Goal: Information Seeking & Learning: Check status

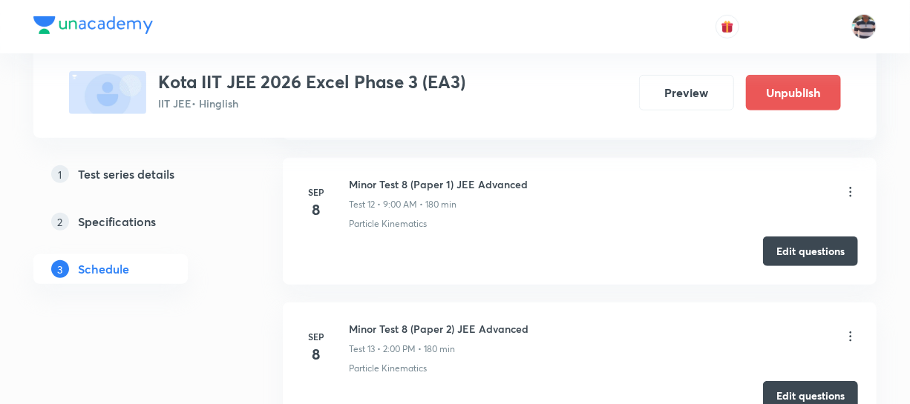
scroll to position [2936, 0]
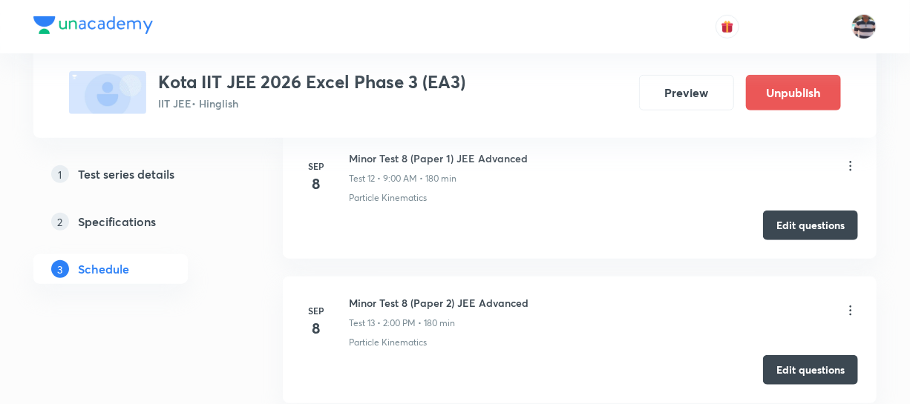
click at [851, 165] on icon at bounding box center [850, 166] width 15 height 15
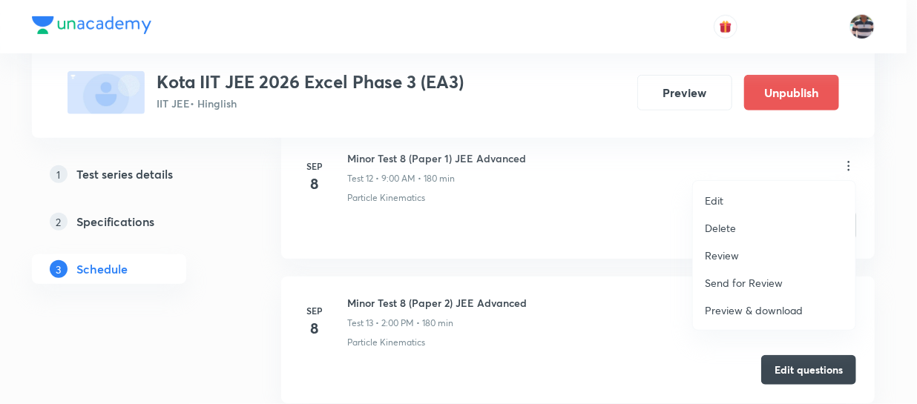
click at [719, 257] on p "Review" at bounding box center [722, 256] width 34 height 16
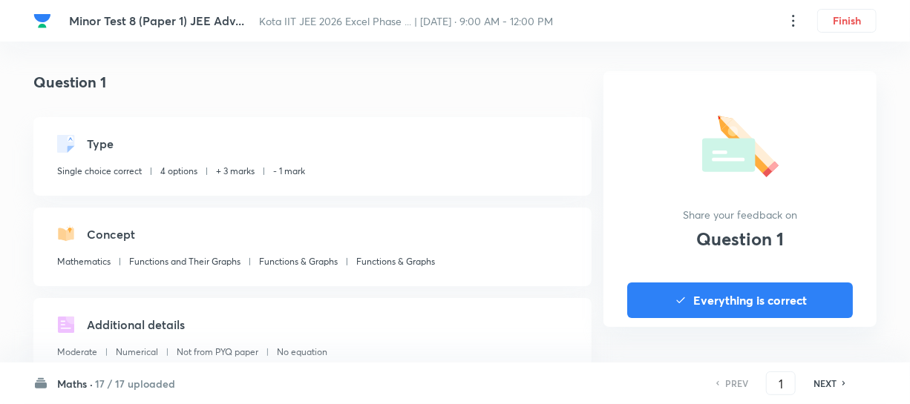
click at [124, 392] on div "Maths · 17 / 17 uploaded PREV 1 ​ NEXT" at bounding box center [454, 384] width 843 height 42
click at [119, 378] on h6 "17 / 17 uploaded" at bounding box center [135, 384] width 80 height 16
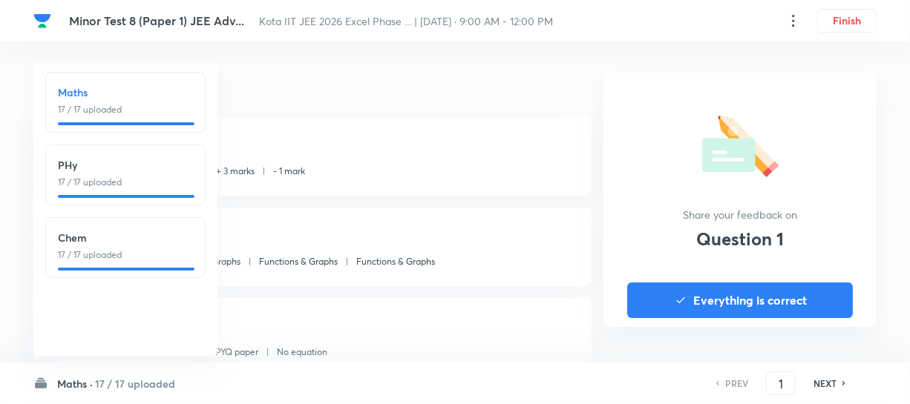
click at [148, 163] on h6 "PHy" at bounding box center [125, 165] width 135 height 16
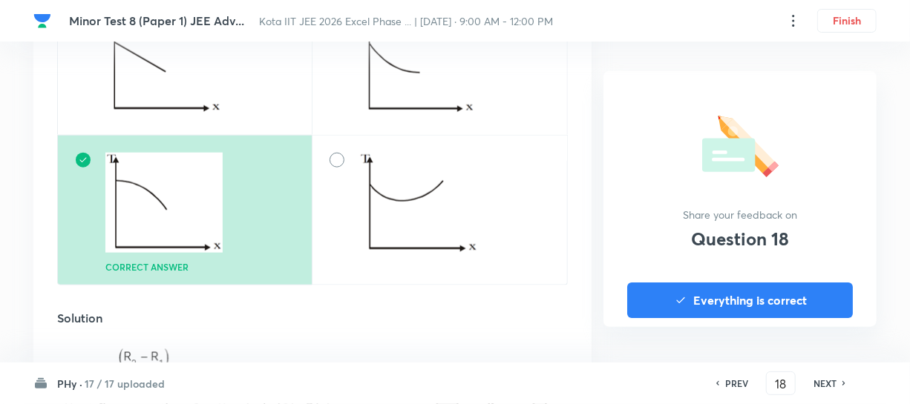
scroll to position [742, 0]
click at [836, 380] on h6 "NEXT" at bounding box center [824, 383] width 23 height 13
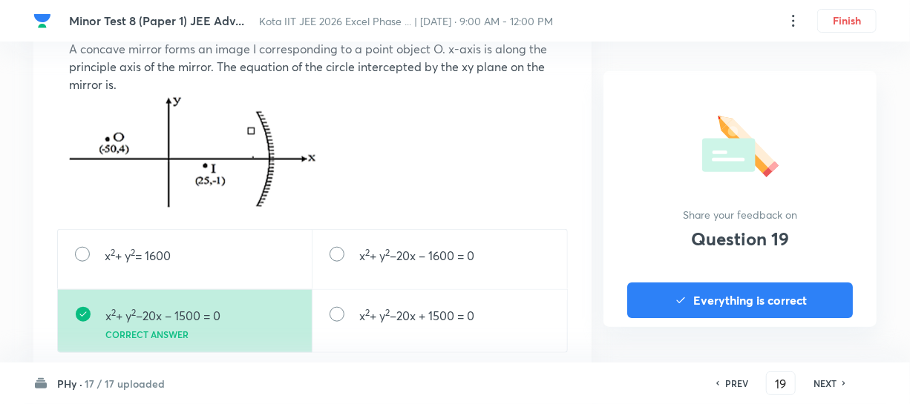
scroll to position [607, 0]
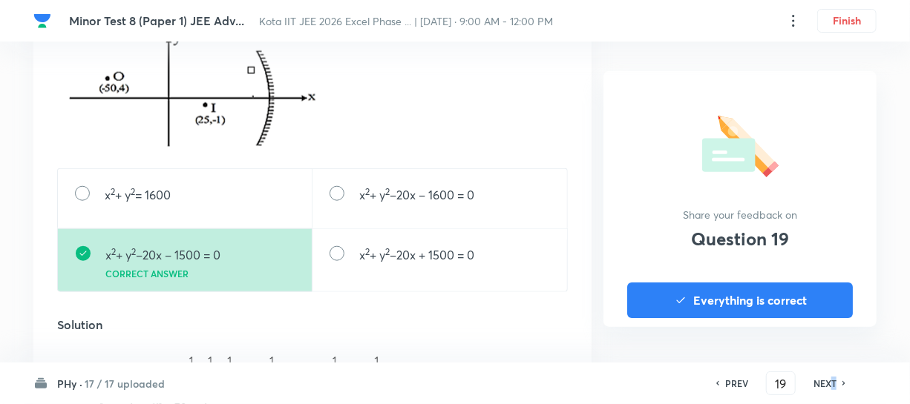
click at [835, 383] on h6 "NEXT" at bounding box center [824, 383] width 23 height 13
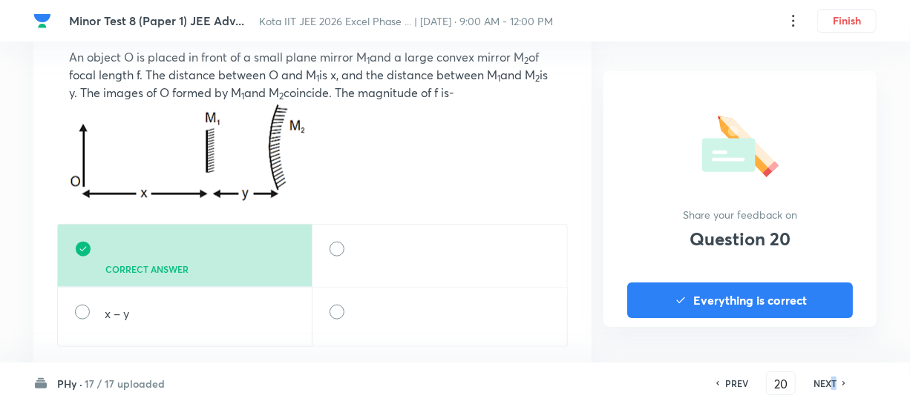
scroll to position [539, 0]
click at [854, 384] on div "PREV 20 ​ NEXT" at bounding box center [780, 384] width 191 height 24
click at [833, 380] on h6 "NEXT" at bounding box center [824, 383] width 23 height 13
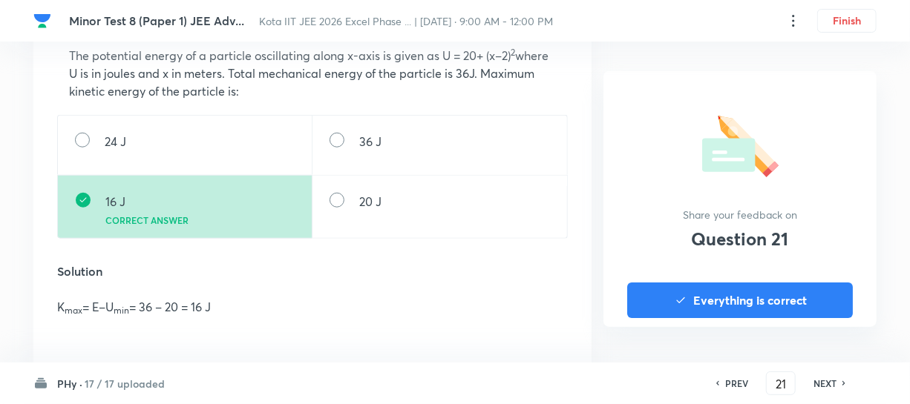
click at [833, 380] on h6 "NEXT" at bounding box center [824, 383] width 23 height 13
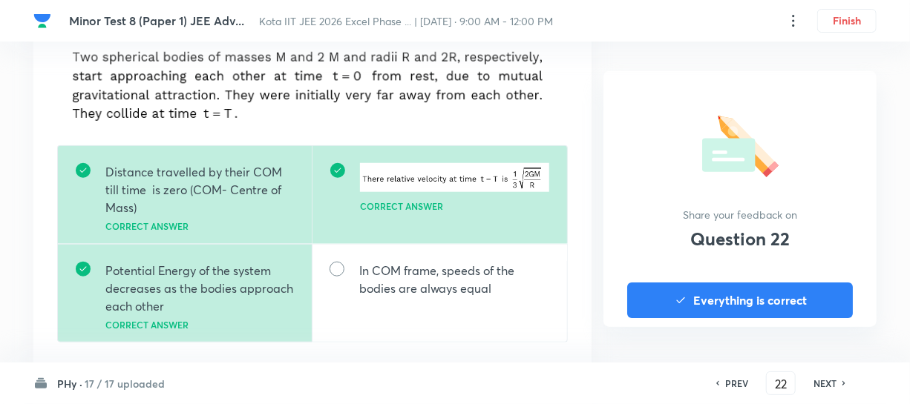
click at [831, 384] on h6 "NEXT" at bounding box center [824, 383] width 23 height 13
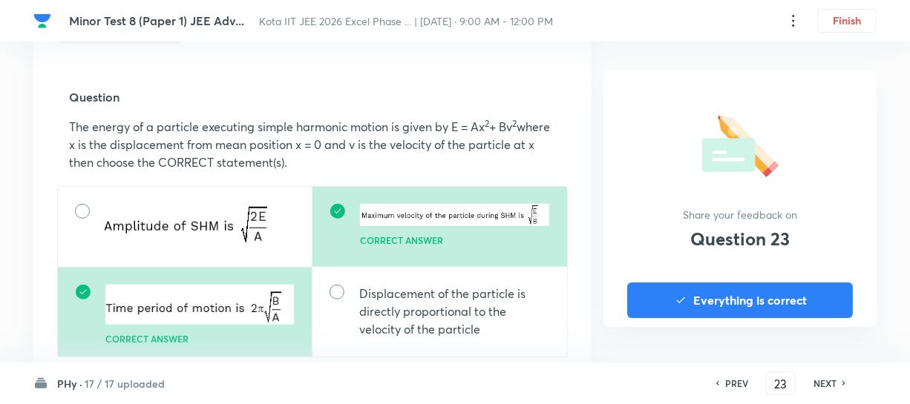
scroll to position [472, 0]
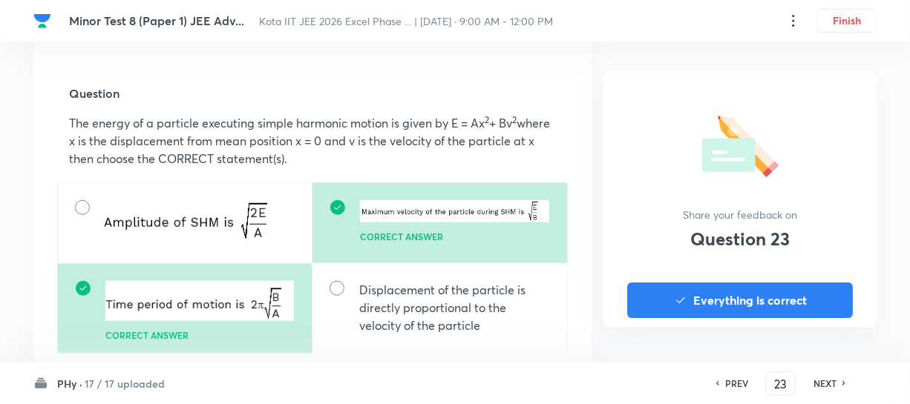
click at [830, 384] on h6 "NEXT" at bounding box center [824, 383] width 23 height 13
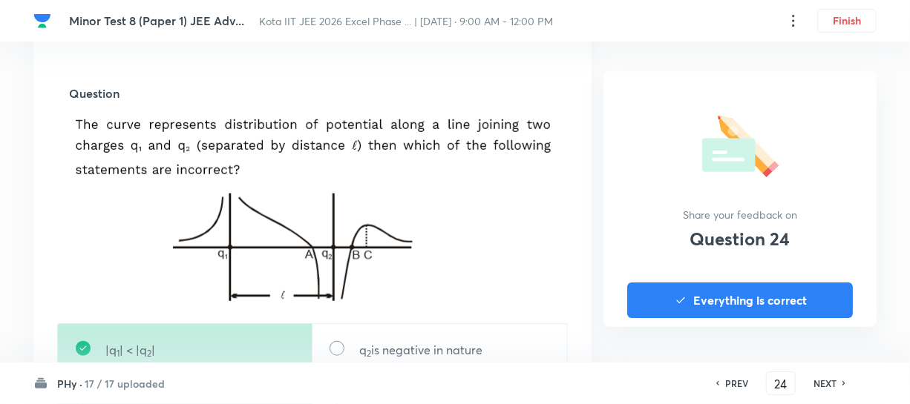
click at [830, 384] on h6 "NEXT" at bounding box center [824, 383] width 23 height 13
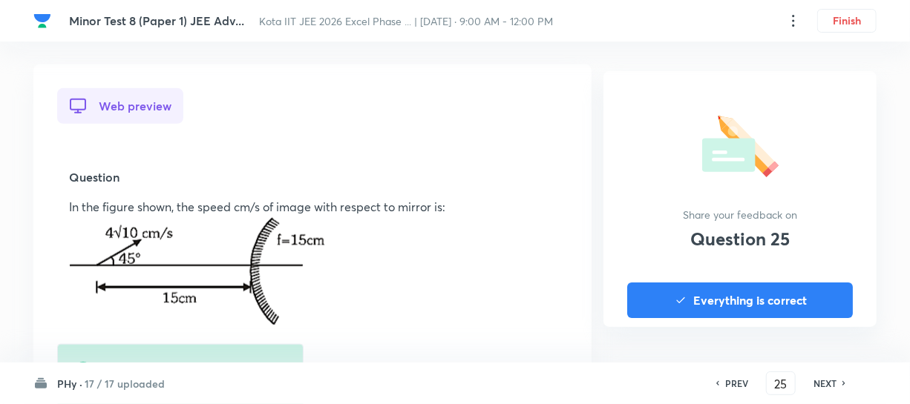
scroll to position [404, 0]
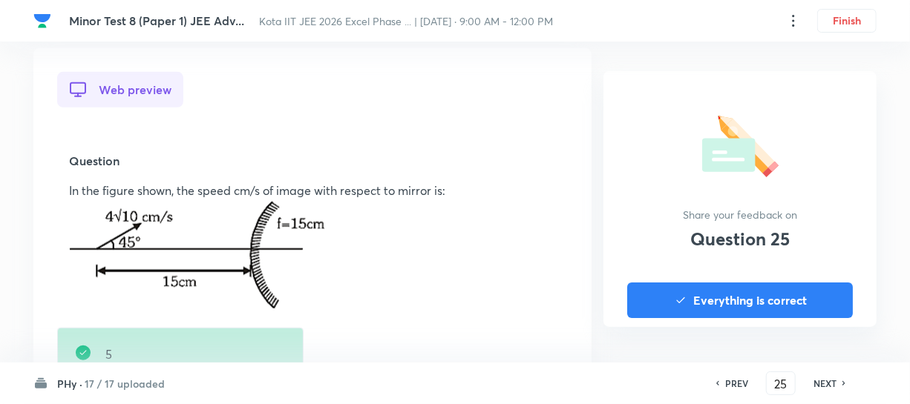
click at [827, 381] on h6 "NEXT" at bounding box center [824, 383] width 23 height 13
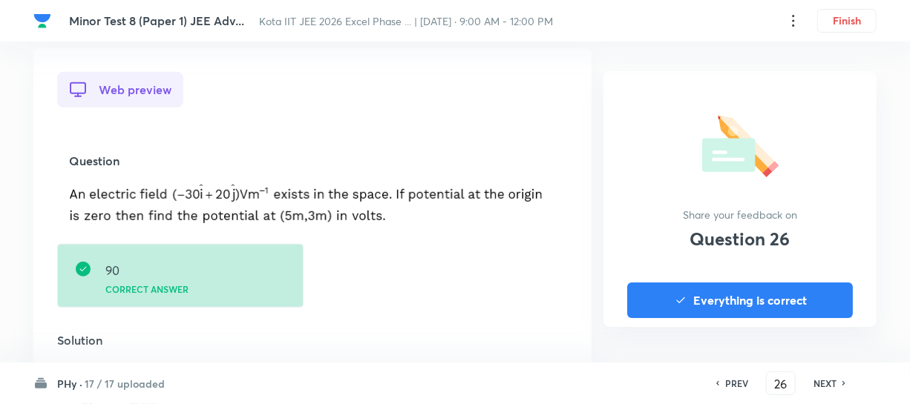
click at [827, 379] on h6 "NEXT" at bounding box center [824, 383] width 23 height 13
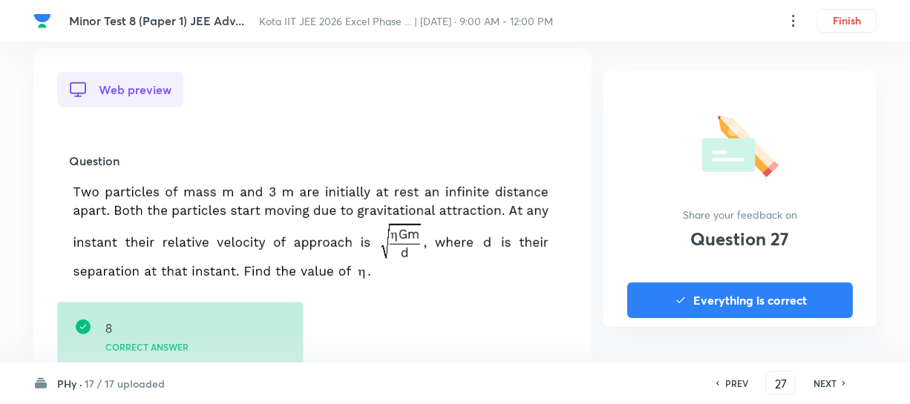
click at [827, 379] on h6 "NEXT" at bounding box center [824, 383] width 23 height 13
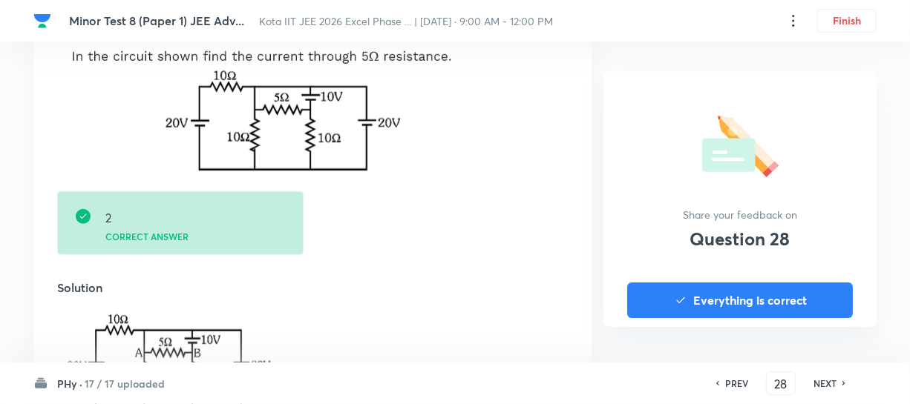
scroll to position [472, 0]
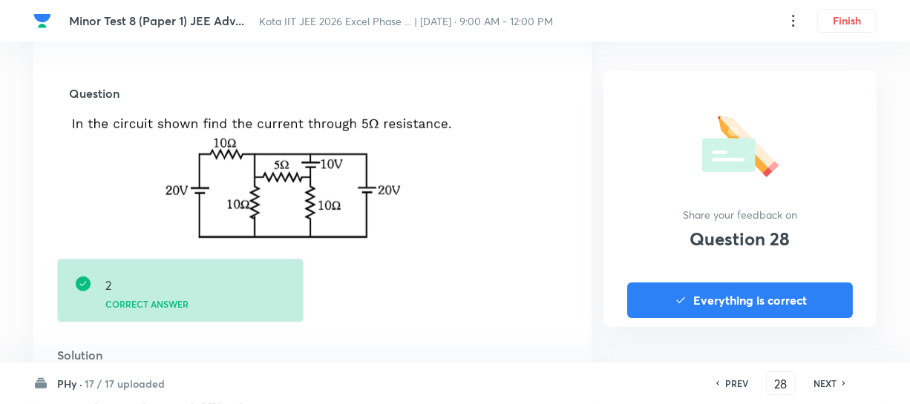
click at [827, 379] on h6 "NEXT" at bounding box center [824, 383] width 23 height 13
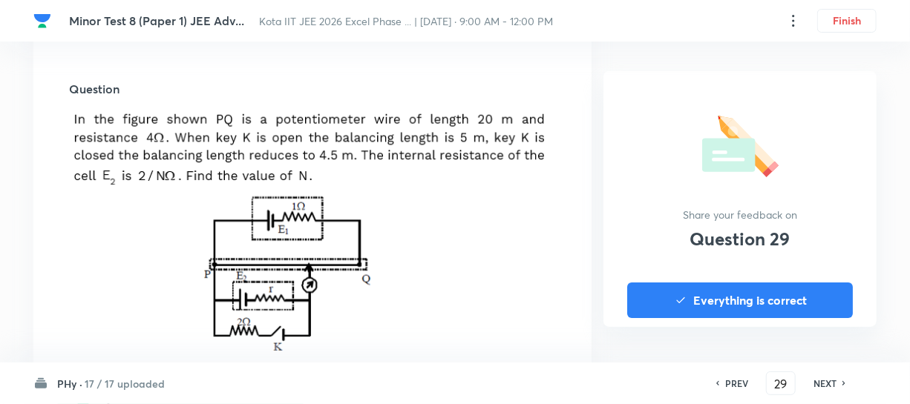
scroll to position [539, 0]
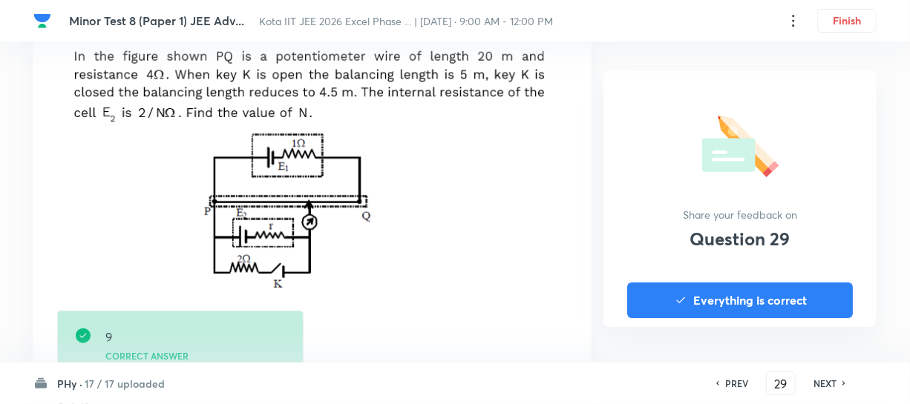
click at [827, 382] on h6 "NEXT" at bounding box center [824, 383] width 23 height 13
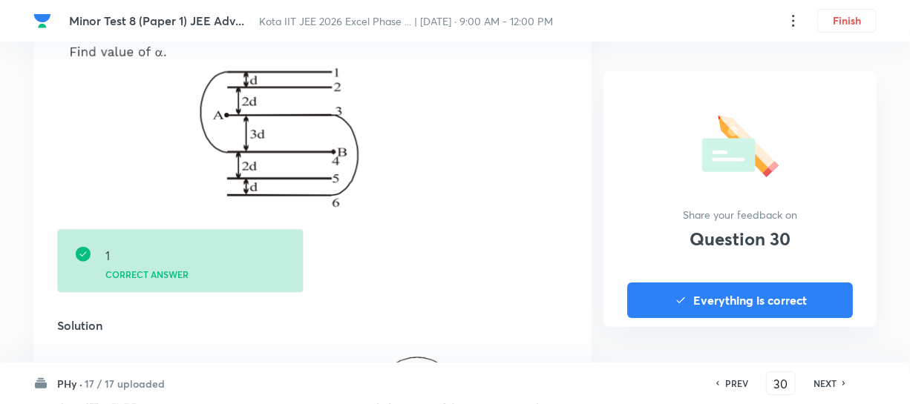
scroll to position [607, 0]
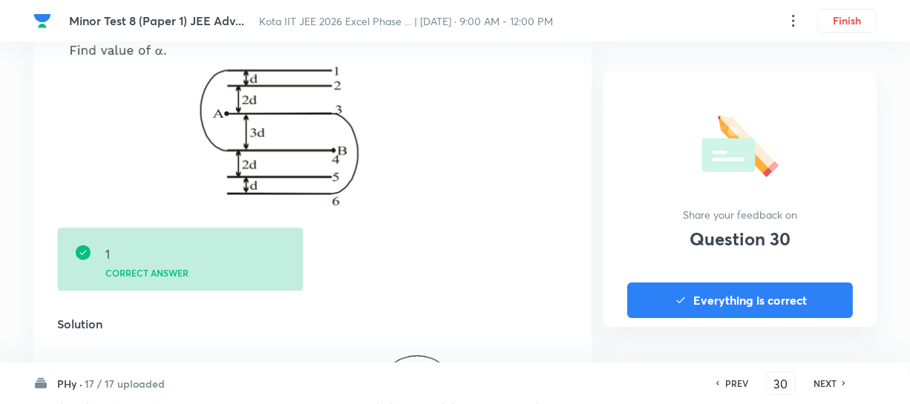
click at [824, 388] on h6 "NEXT" at bounding box center [824, 383] width 23 height 13
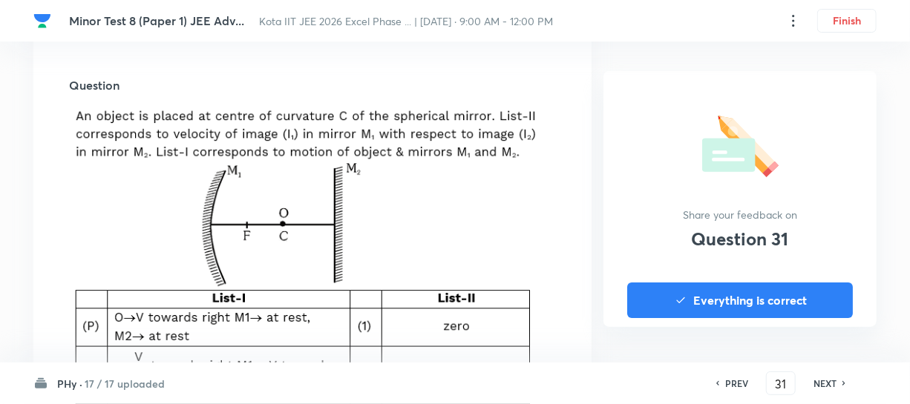
scroll to position [472, 0]
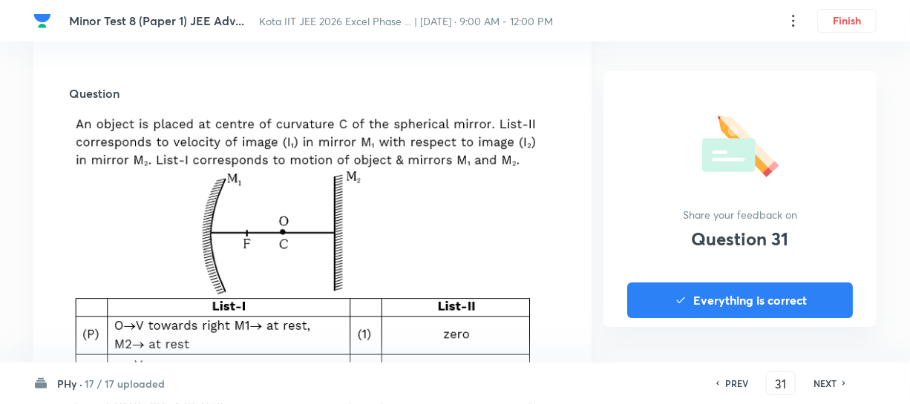
click at [836, 386] on div "NEXT" at bounding box center [826, 383] width 39 height 13
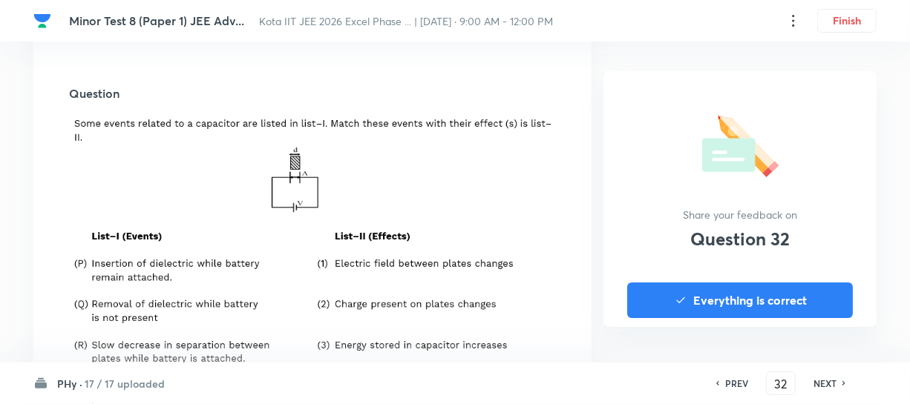
click at [840, 385] on div "NEXT" at bounding box center [826, 383] width 39 height 13
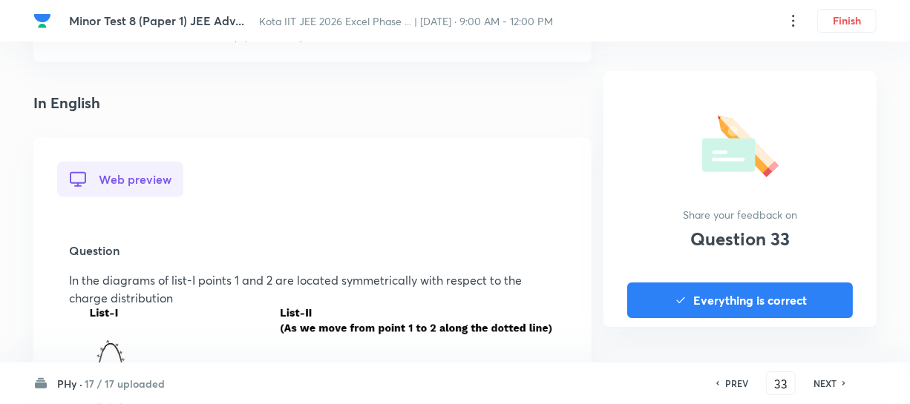
scroll to position [404, 0]
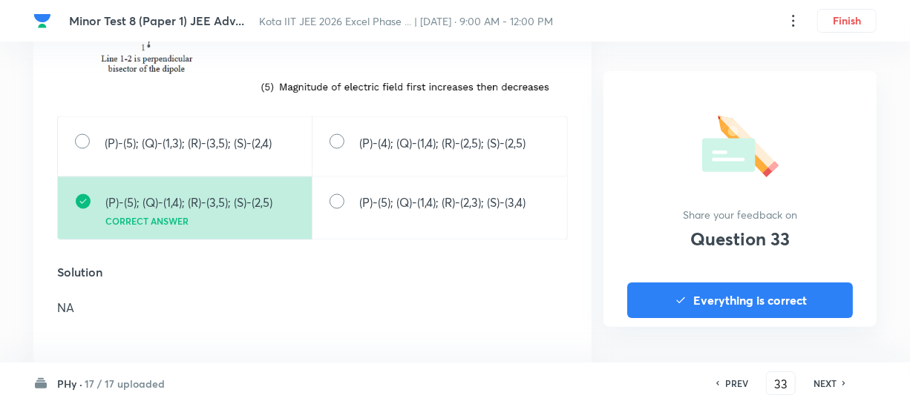
scroll to position [1079, 0]
click at [831, 383] on h6 "NEXT" at bounding box center [824, 383] width 23 height 13
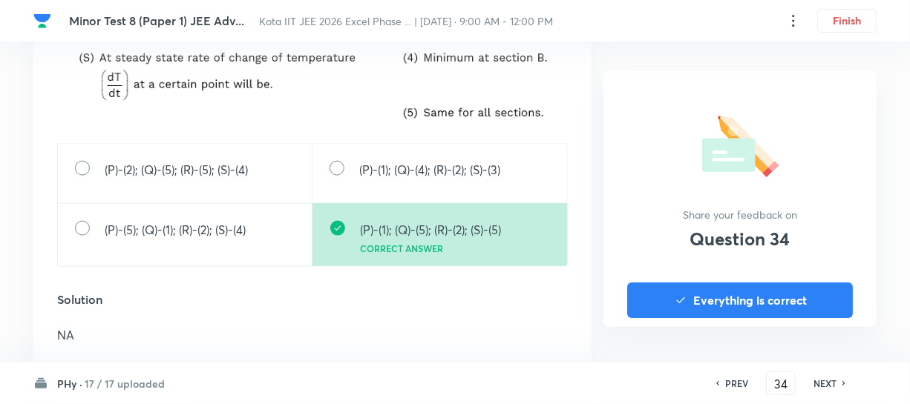
scroll to position [876, 0]
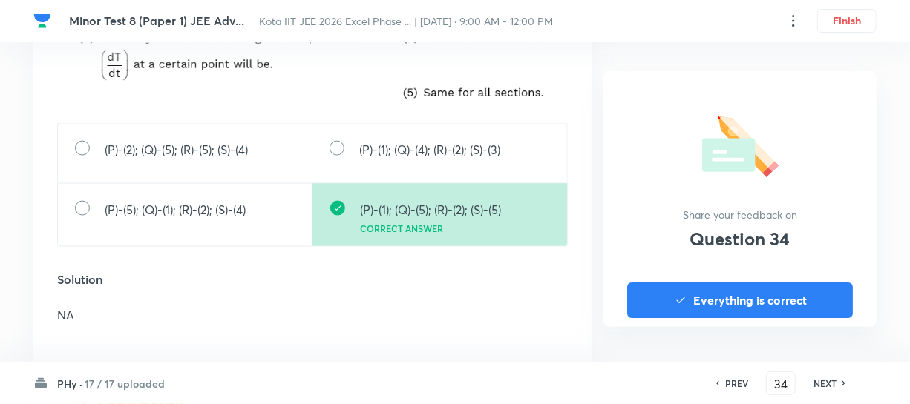
click at [824, 381] on h6 "NEXT" at bounding box center [824, 383] width 23 height 13
type input "35"
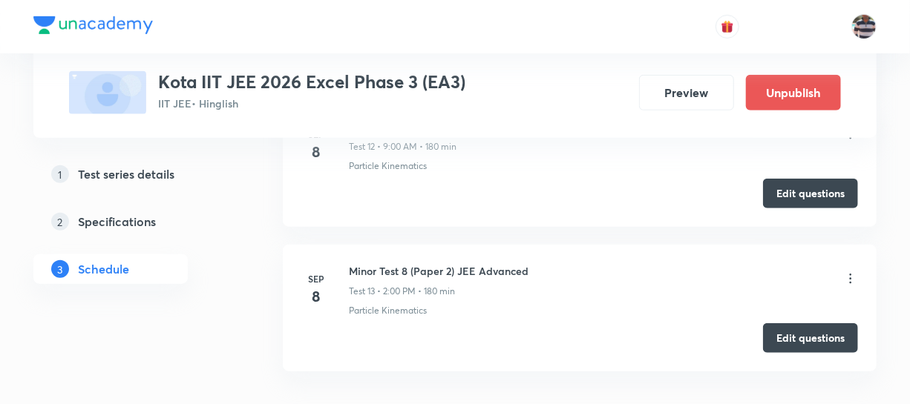
scroll to position [3071, 0]
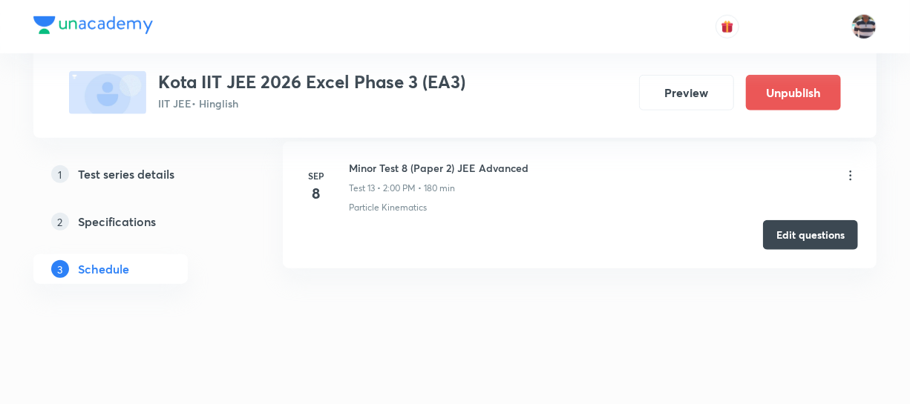
click at [852, 170] on icon at bounding box center [850, 175] width 15 height 15
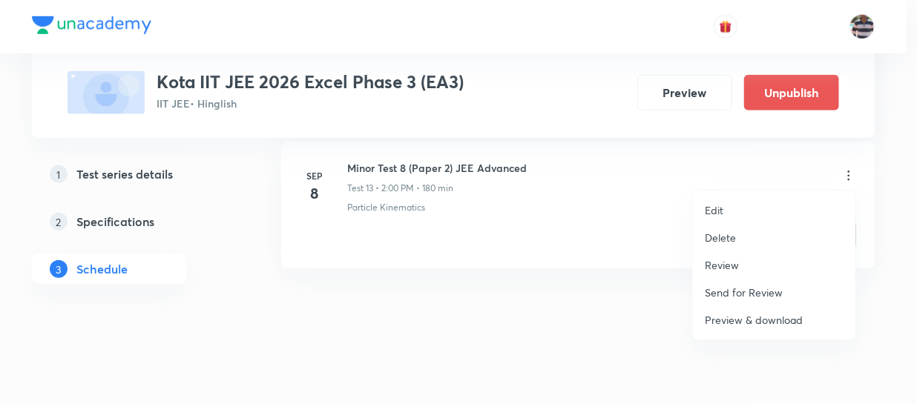
click at [732, 262] on p "Review" at bounding box center [722, 266] width 34 height 16
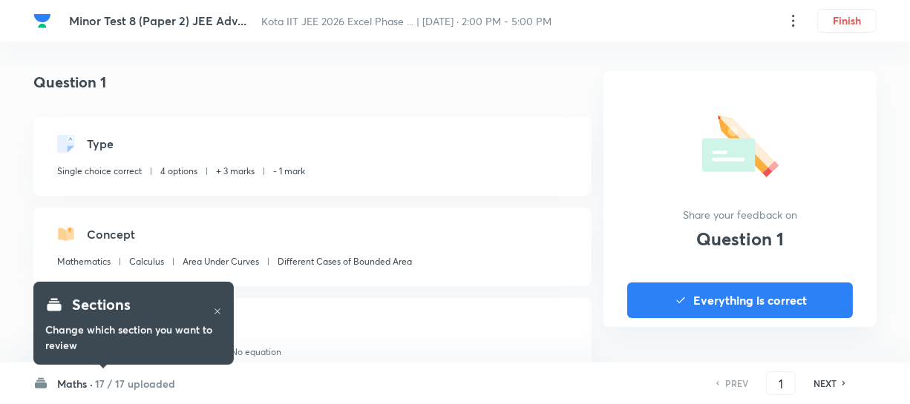
click at [133, 379] on h6 "17 / 17 uploaded" at bounding box center [135, 384] width 80 height 16
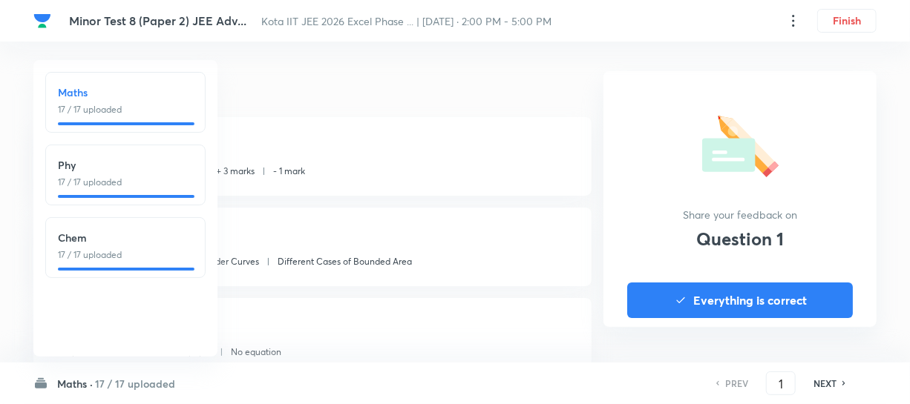
click at [110, 183] on p "17 / 17 uploaded" at bounding box center [125, 182] width 135 height 13
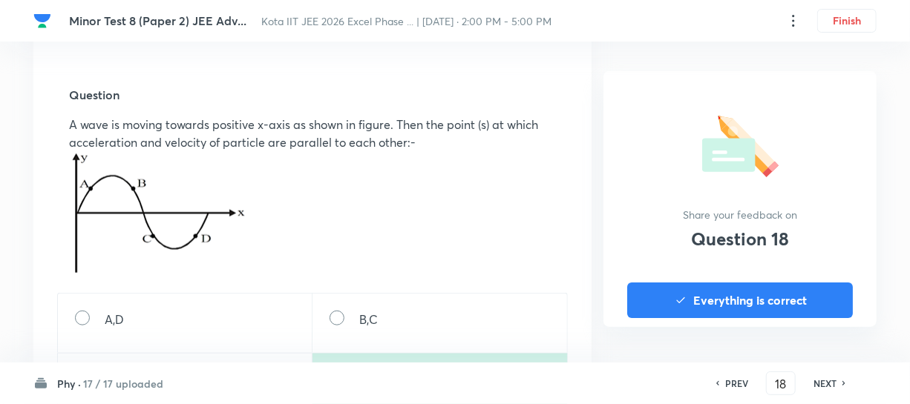
scroll to position [472, 0]
click at [819, 378] on h6 "NEXT" at bounding box center [824, 383] width 23 height 13
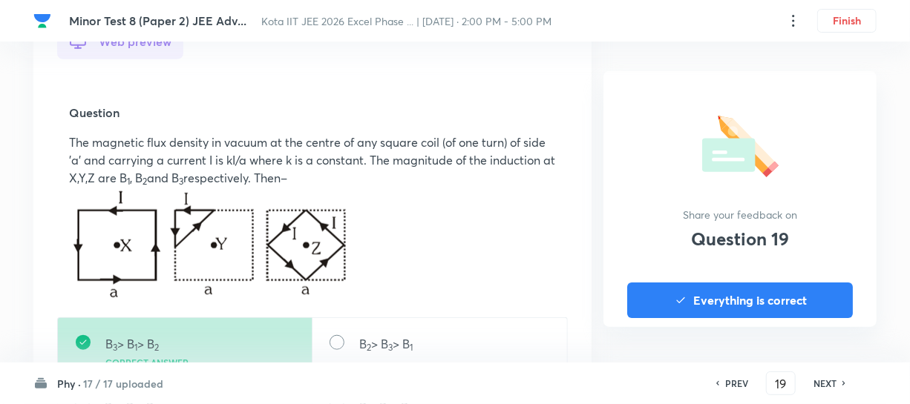
click at [728, 378] on h6 "PREV" at bounding box center [736, 383] width 23 height 13
type input "18"
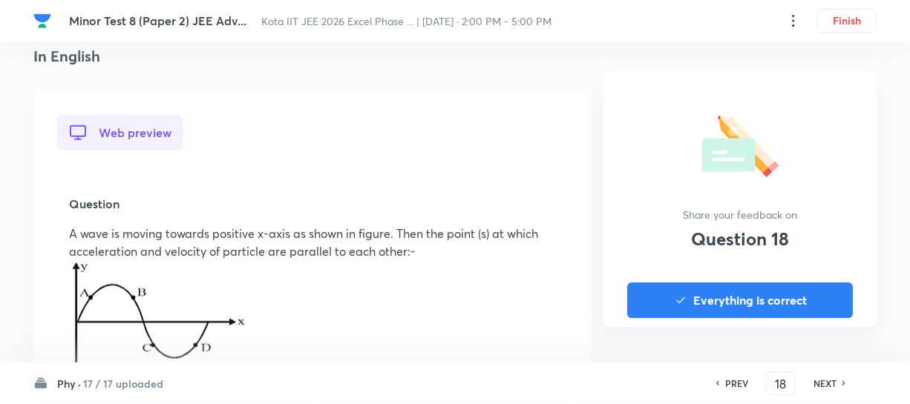
scroll to position [539, 0]
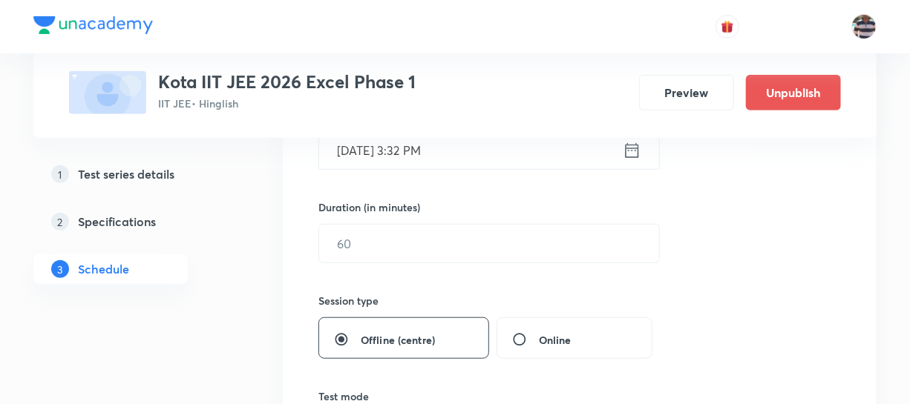
scroll to position [706, 0]
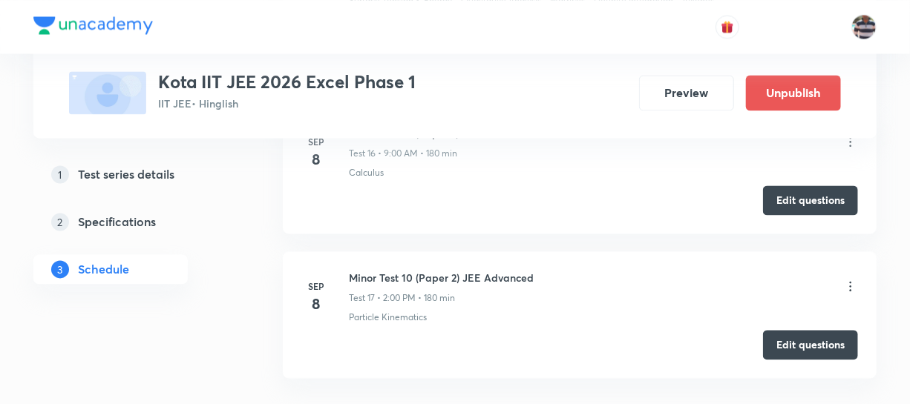
scroll to position [3762, 0]
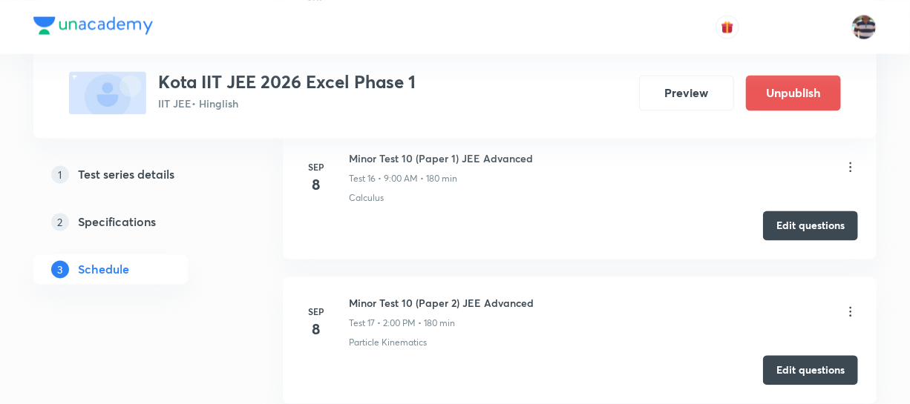
click at [852, 160] on icon at bounding box center [850, 167] width 15 height 15
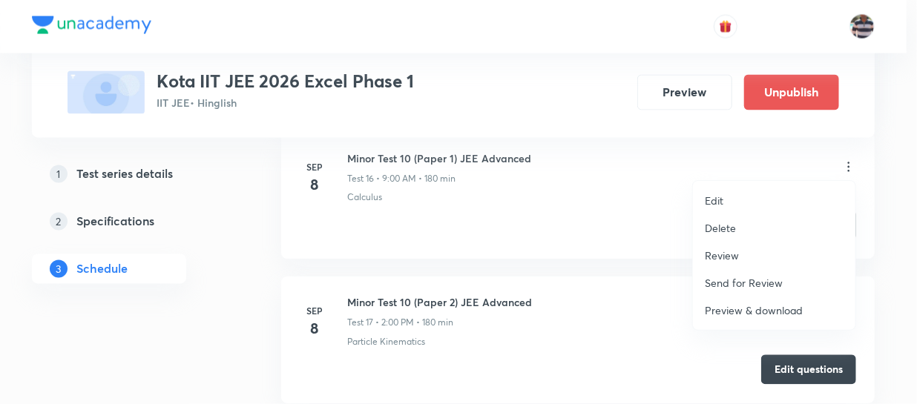
click at [737, 252] on p "Review" at bounding box center [722, 256] width 34 height 16
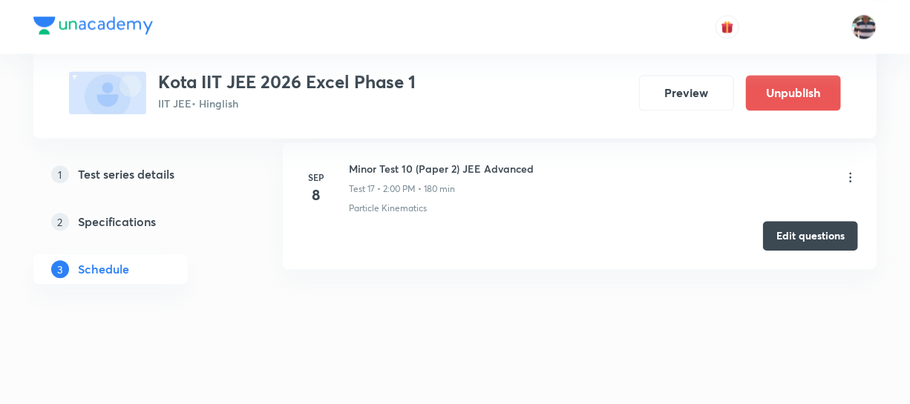
scroll to position [3896, 0]
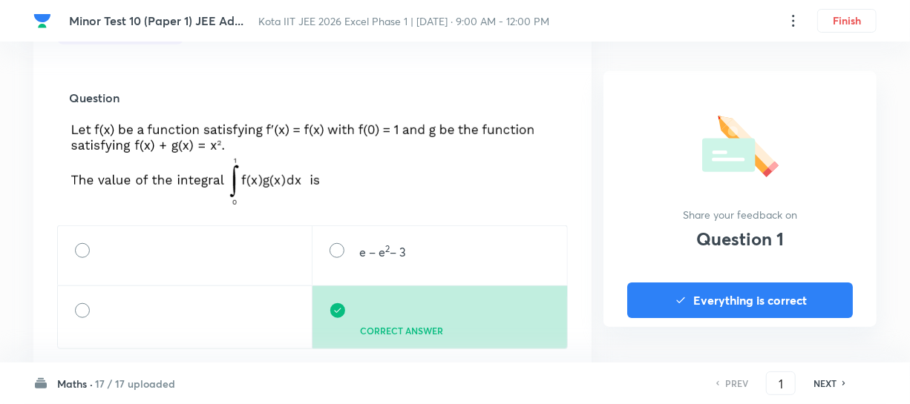
scroll to position [472, 0]
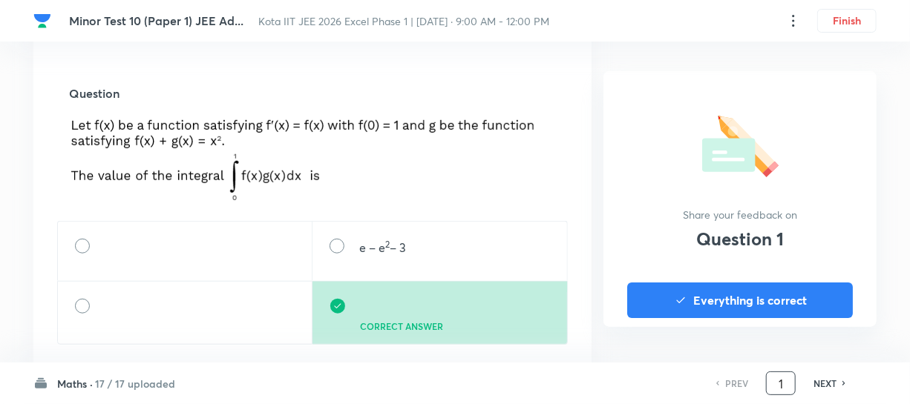
click at [789, 384] on input "1" at bounding box center [781, 384] width 28 height 26
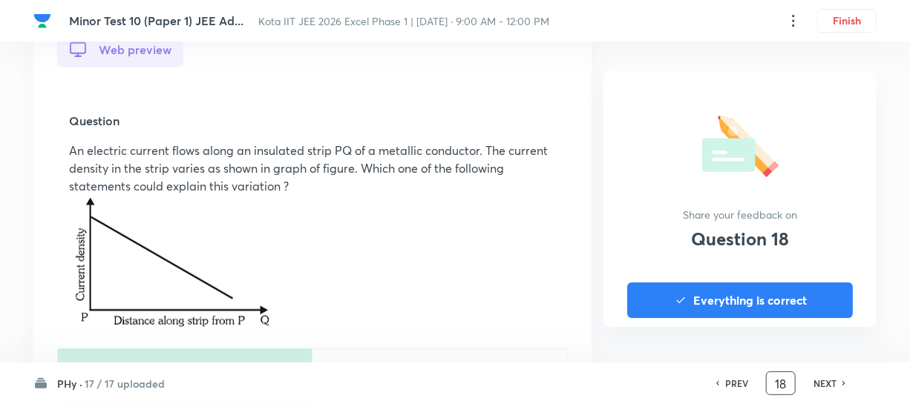
scroll to position [607, 0]
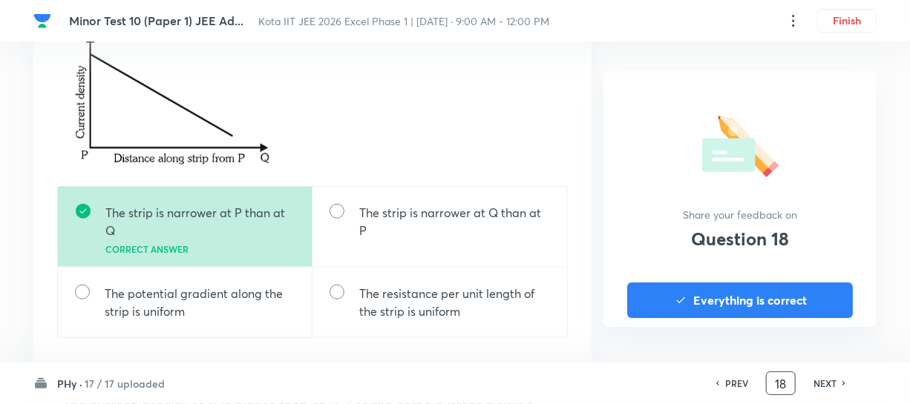
click at [822, 378] on h6 "NEXT" at bounding box center [824, 383] width 23 height 13
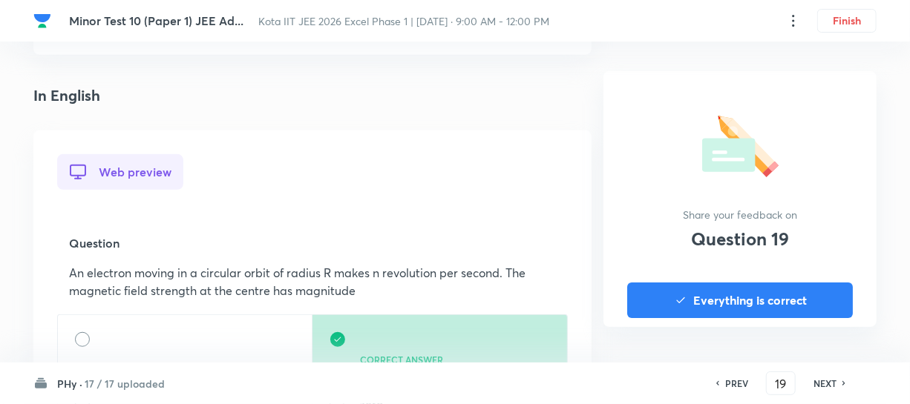
scroll to position [404, 0]
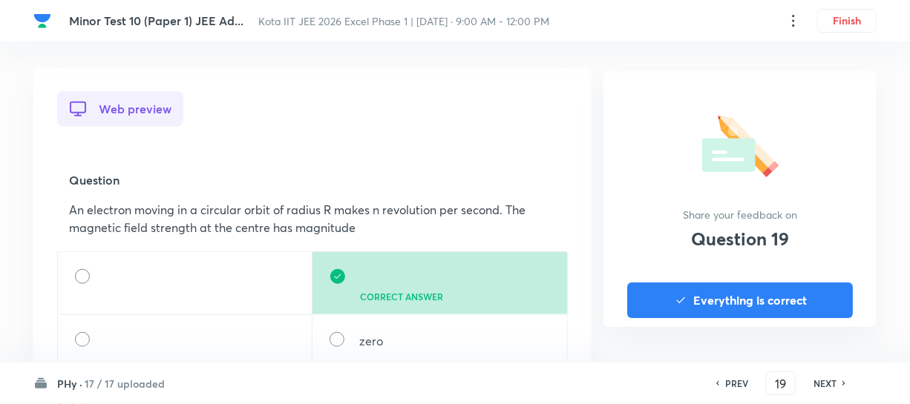
click at [824, 375] on div "PREV 19 ​ NEXT" at bounding box center [780, 384] width 191 height 24
click at [822, 381] on h6 "NEXT" at bounding box center [824, 383] width 23 height 13
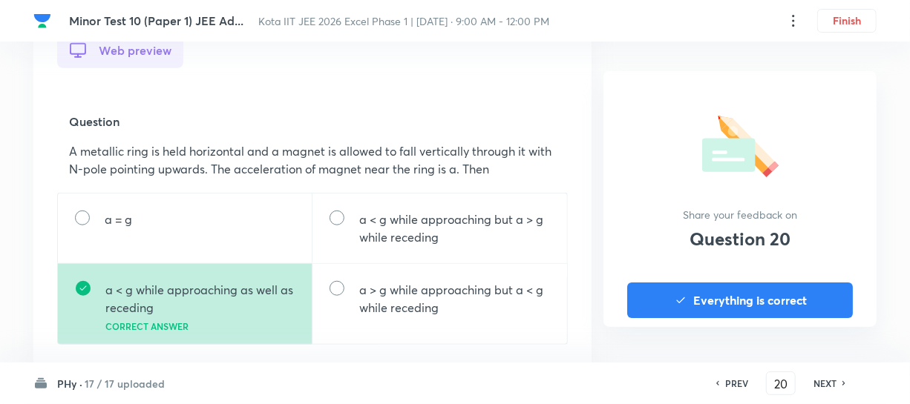
scroll to position [472, 0]
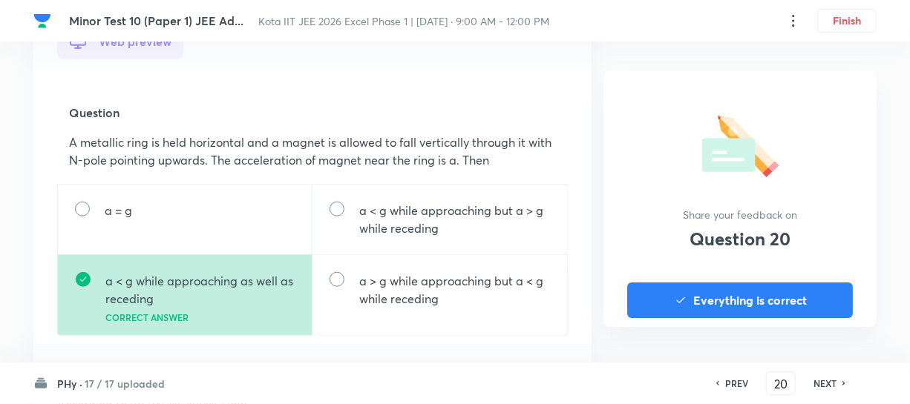
click at [830, 378] on h6 "NEXT" at bounding box center [824, 383] width 23 height 13
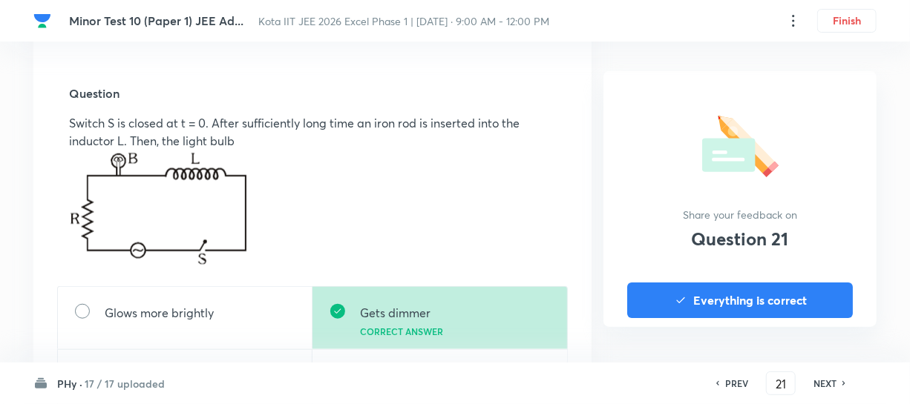
click at [827, 378] on h6 "NEXT" at bounding box center [824, 383] width 23 height 13
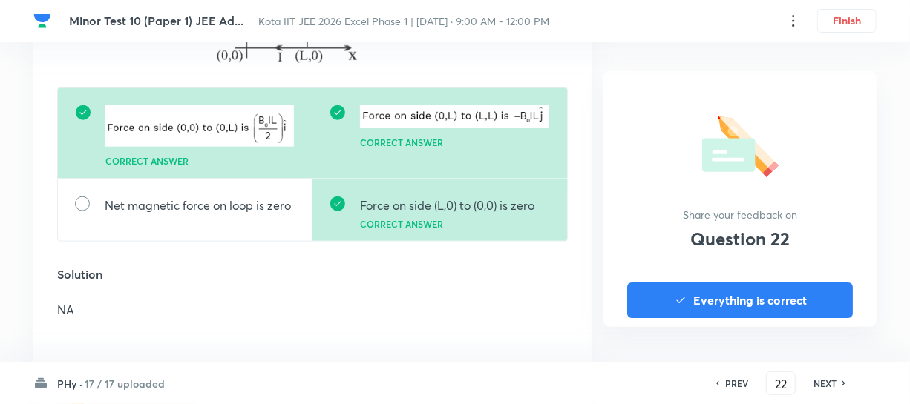
scroll to position [742, 0]
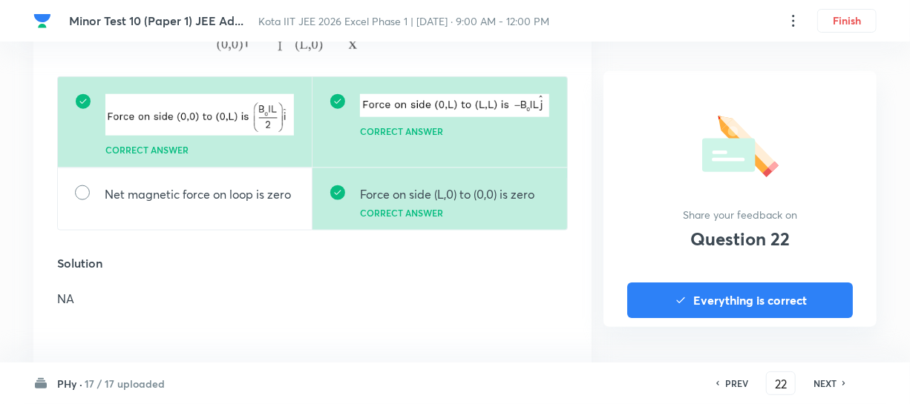
click at [828, 383] on h6 "NEXT" at bounding box center [824, 383] width 23 height 13
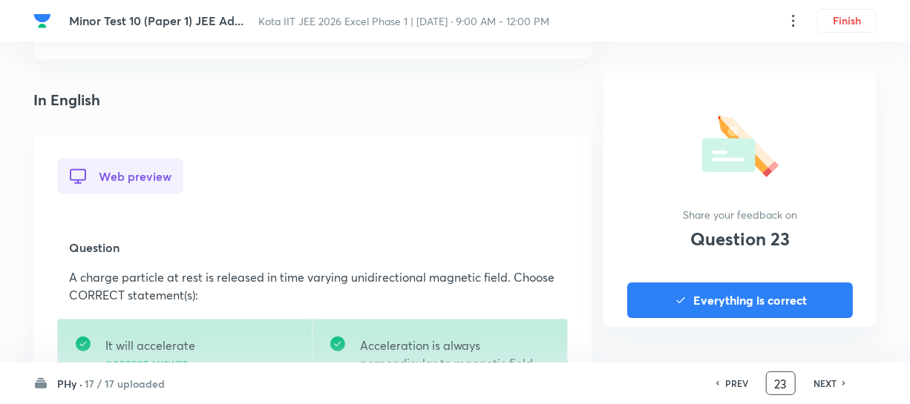
scroll to position [404, 0]
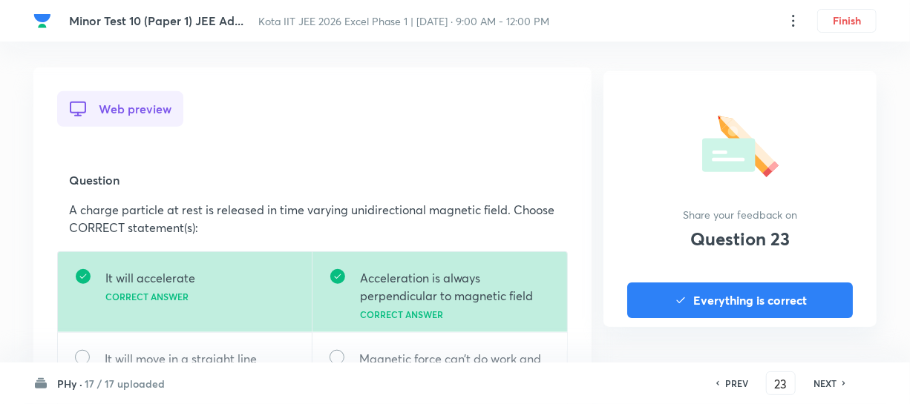
click at [821, 386] on h6 "NEXT" at bounding box center [824, 383] width 23 height 13
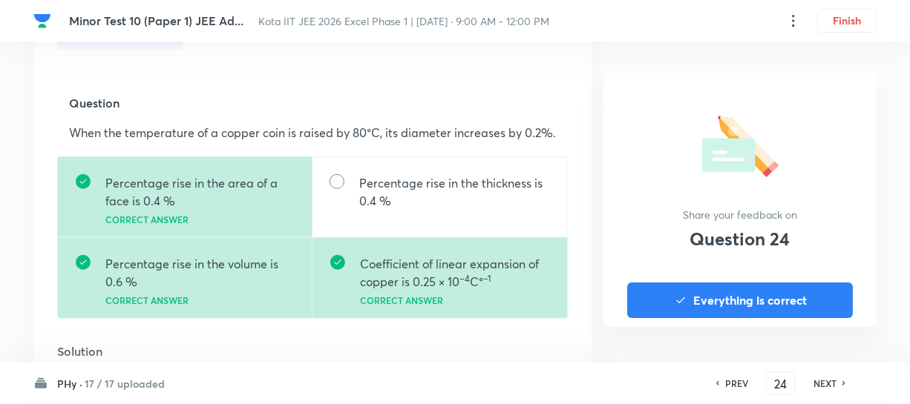
scroll to position [472, 0]
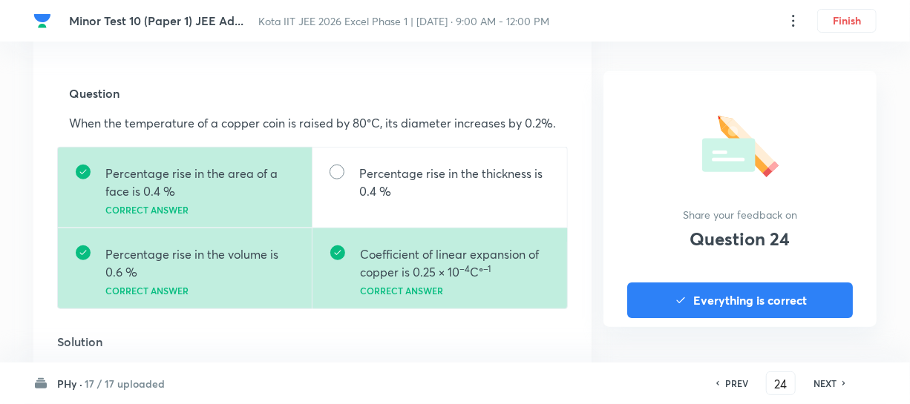
click at [821, 386] on h6 "NEXT" at bounding box center [824, 383] width 23 height 13
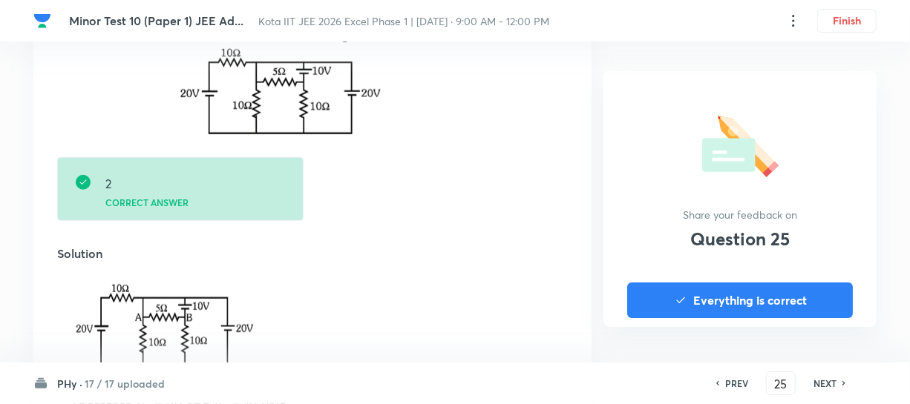
scroll to position [539, 0]
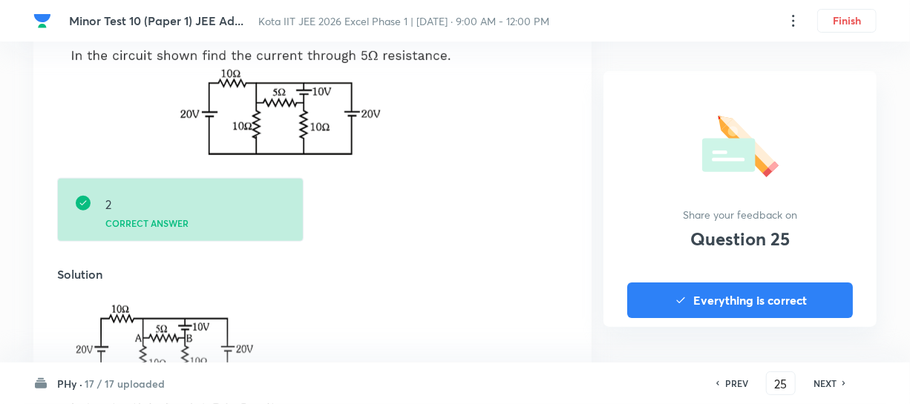
click at [819, 385] on h6 "NEXT" at bounding box center [824, 383] width 23 height 13
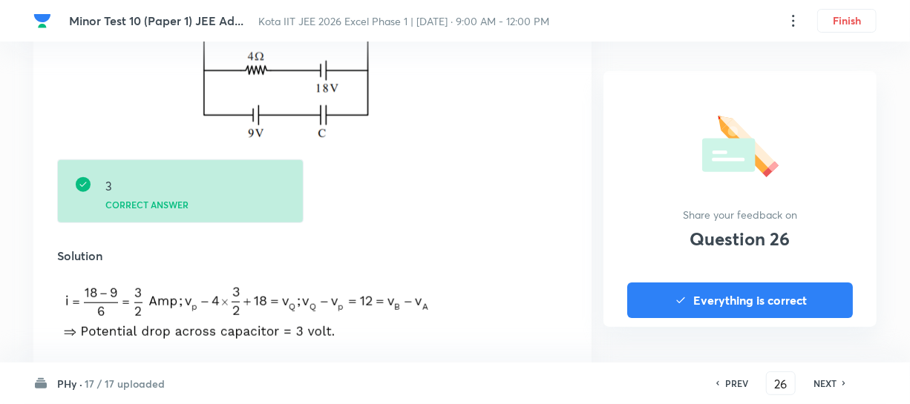
scroll to position [607, 0]
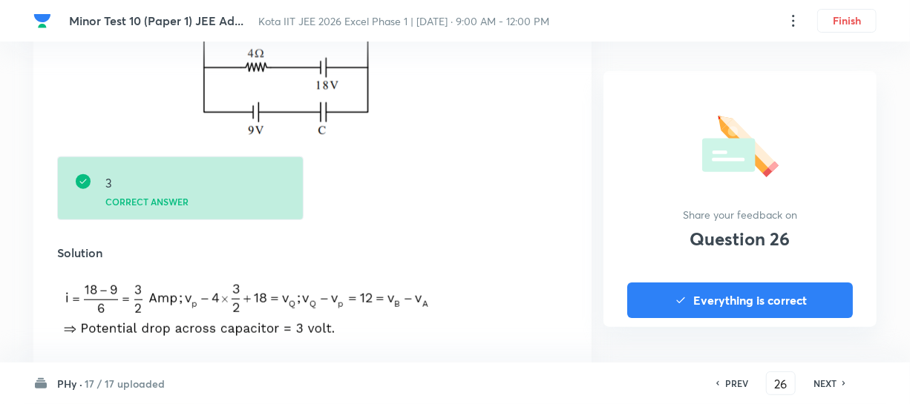
click at [819, 385] on h6 "NEXT" at bounding box center [824, 383] width 23 height 13
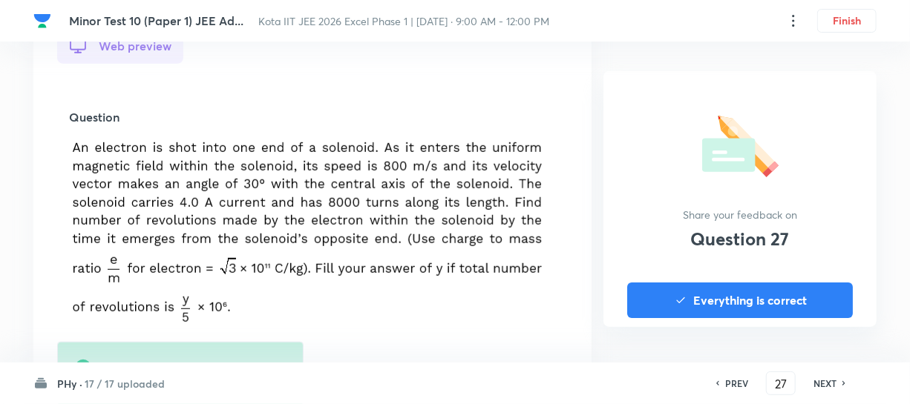
scroll to position [472, 0]
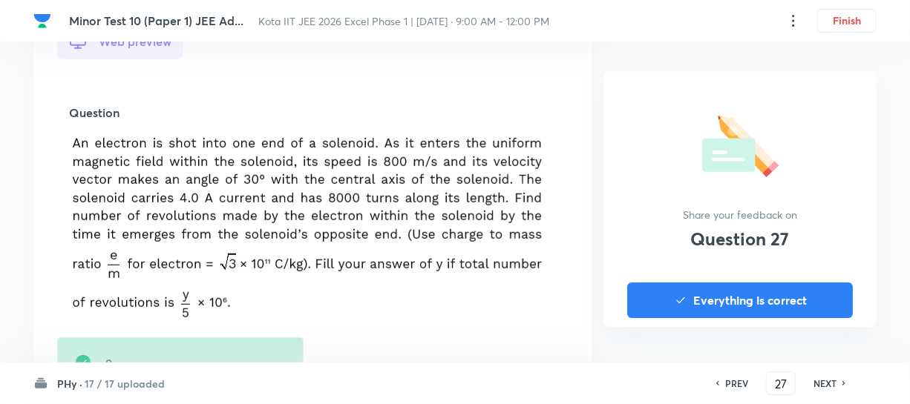
click at [819, 385] on h6 "NEXT" at bounding box center [824, 383] width 23 height 13
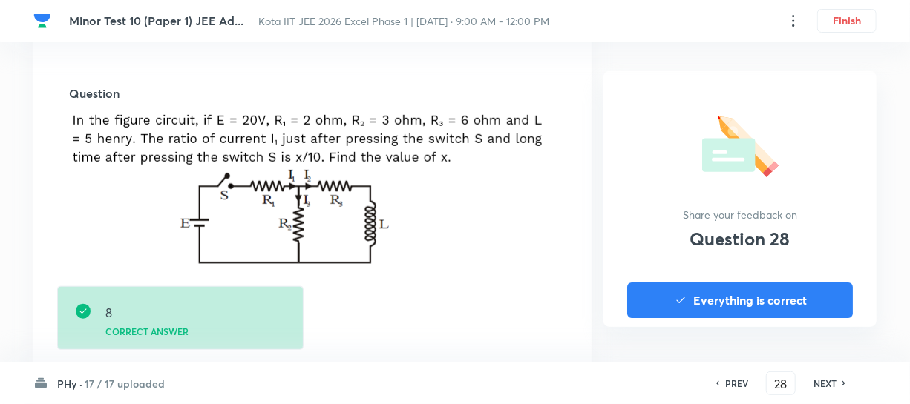
click at [819, 385] on h6 "NEXT" at bounding box center [824, 383] width 23 height 13
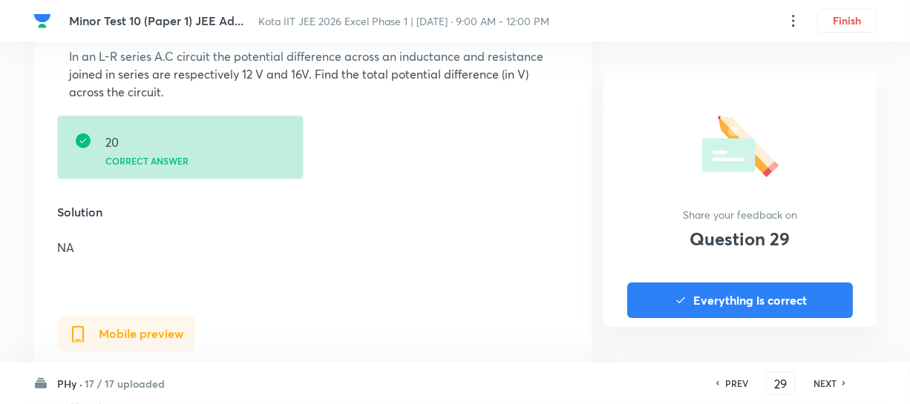
scroll to position [539, 0]
click at [819, 385] on h6 "NEXT" at bounding box center [824, 383] width 23 height 13
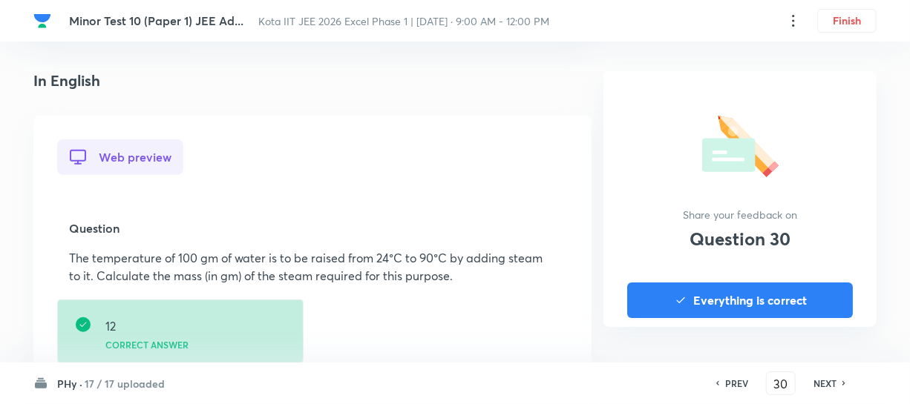
scroll to position [404, 0]
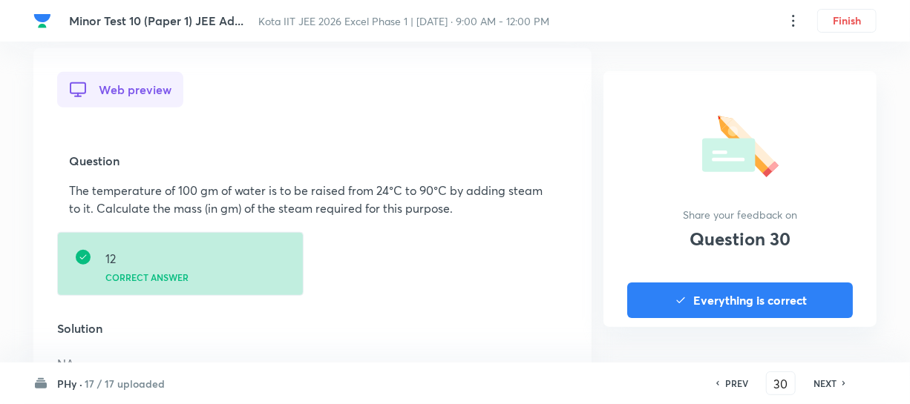
click at [819, 385] on h6 "NEXT" at bounding box center [824, 383] width 23 height 13
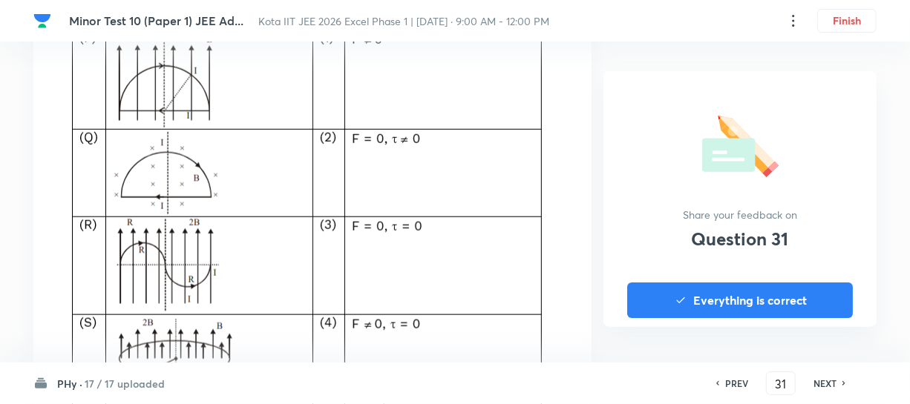
scroll to position [607, 0]
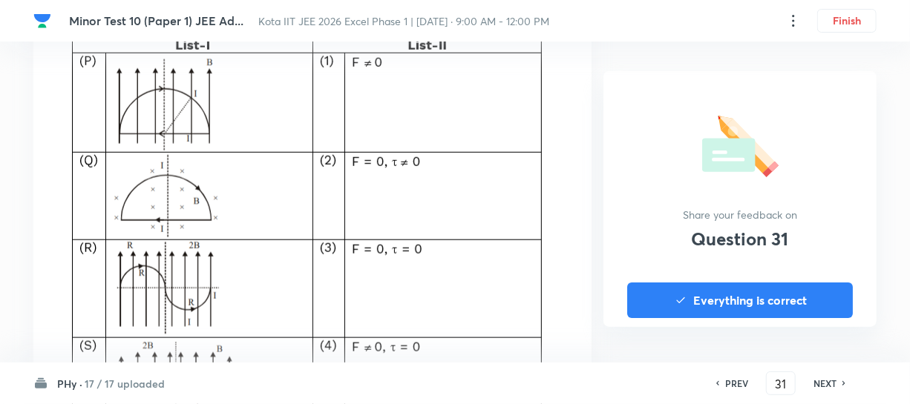
click at [819, 385] on h6 "NEXT" at bounding box center [824, 383] width 23 height 13
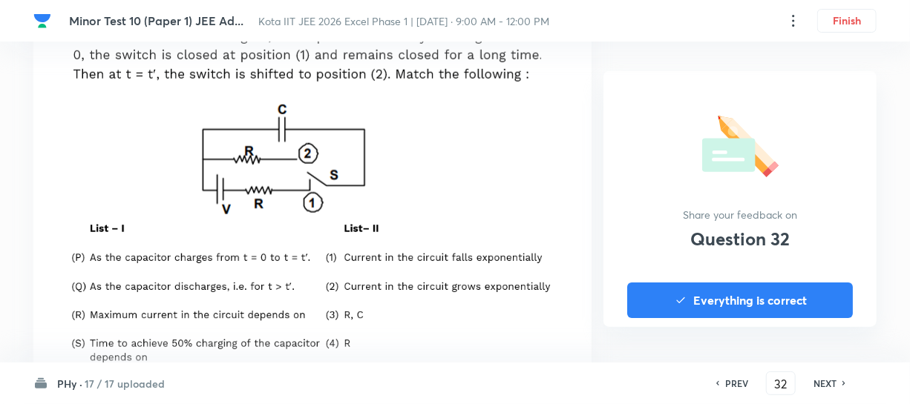
scroll to position [472, 0]
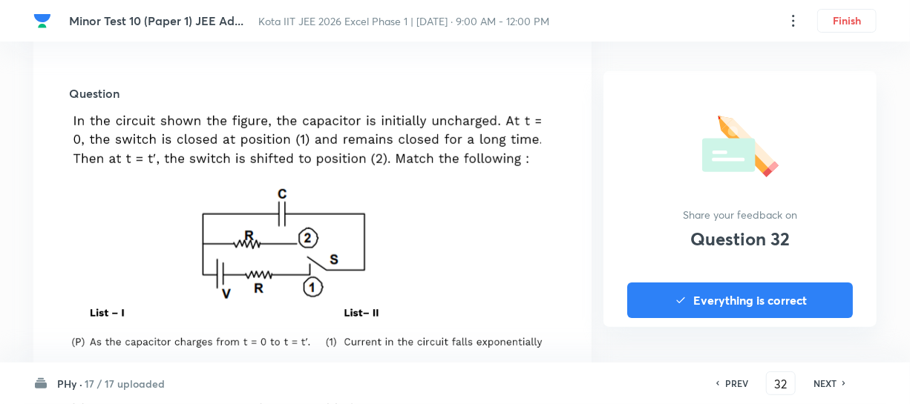
click at [818, 381] on h6 "NEXT" at bounding box center [824, 383] width 23 height 13
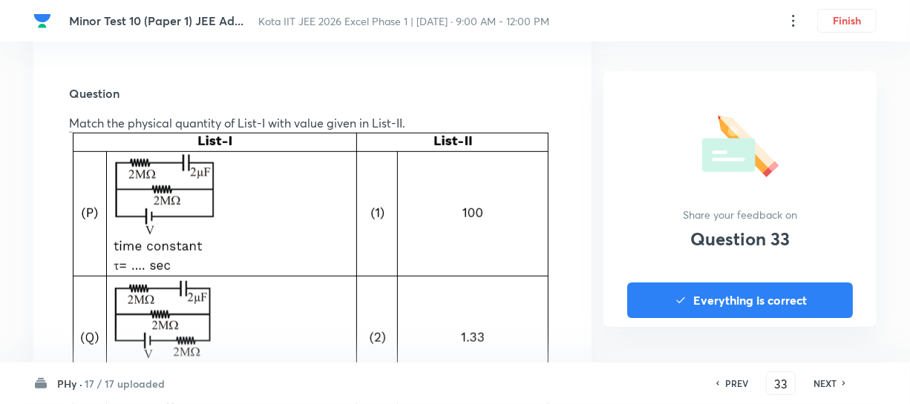
click at [825, 379] on h6 "NEXT" at bounding box center [824, 383] width 23 height 13
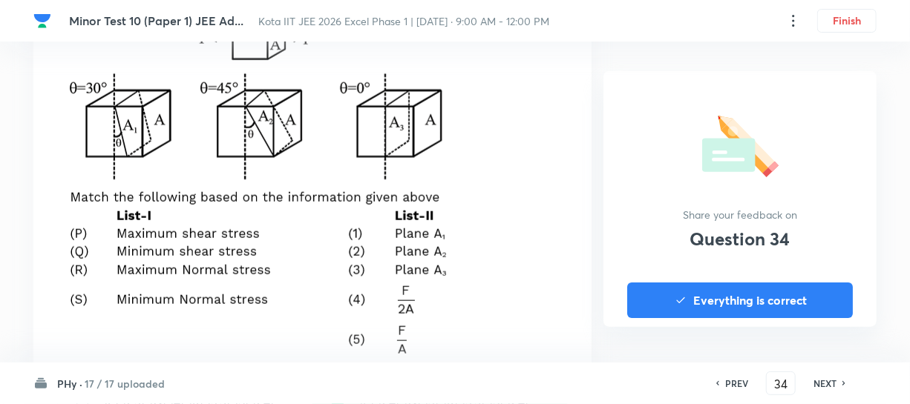
scroll to position [607, 0]
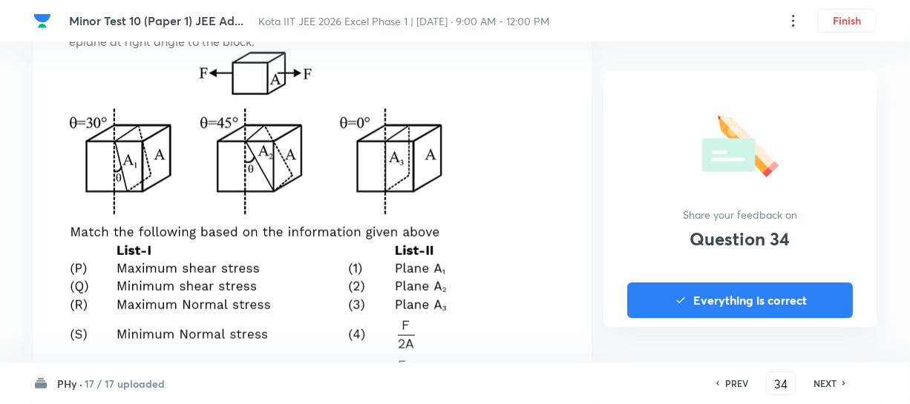
click at [821, 377] on h6 "NEXT" at bounding box center [824, 383] width 23 height 13
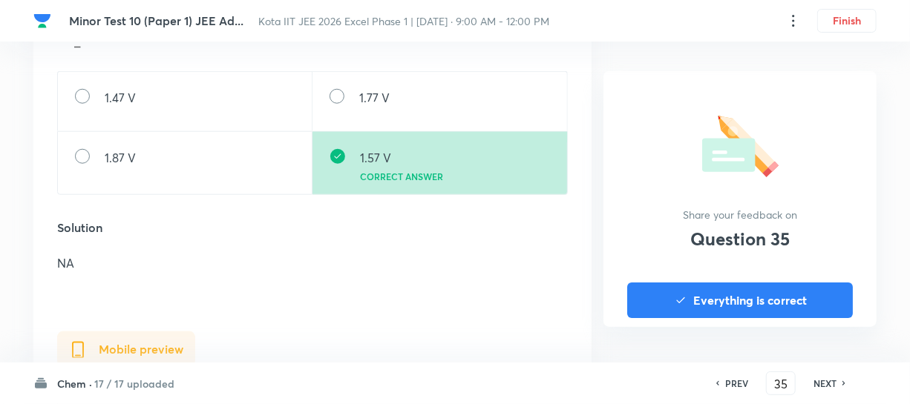
scroll to position [0, 0]
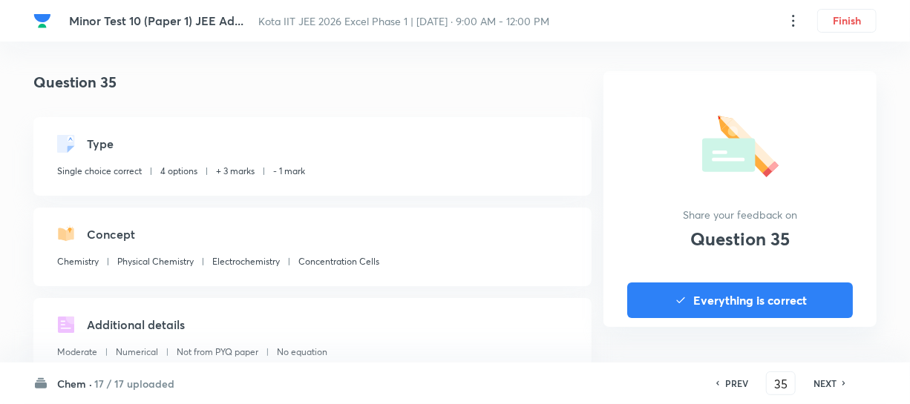
click at [81, 380] on h6 "Chem ·" at bounding box center [74, 384] width 35 height 16
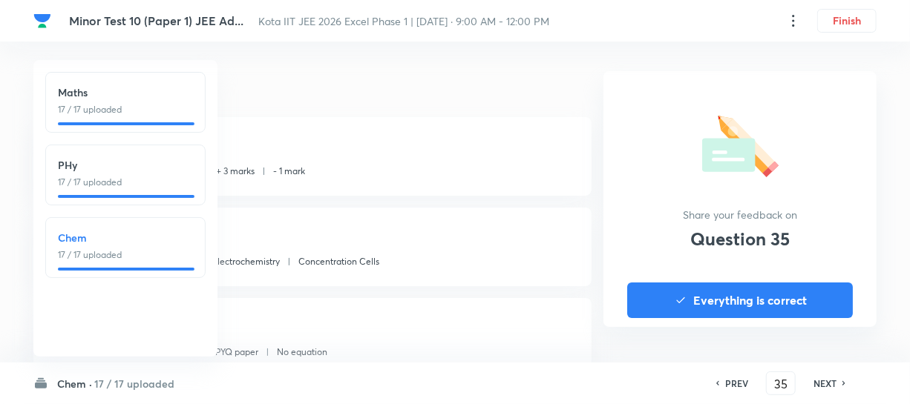
click at [83, 110] on p "17 / 17 uploaded" at bounding box center [125, 109] width 135 height 13
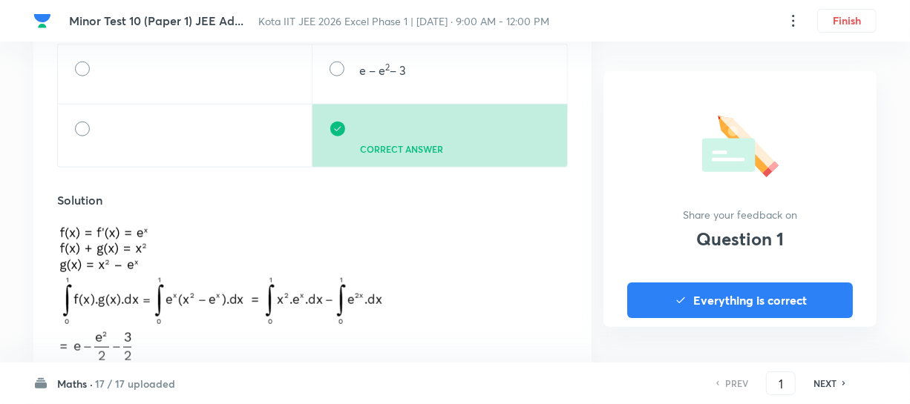
scroll to position [675, 0]
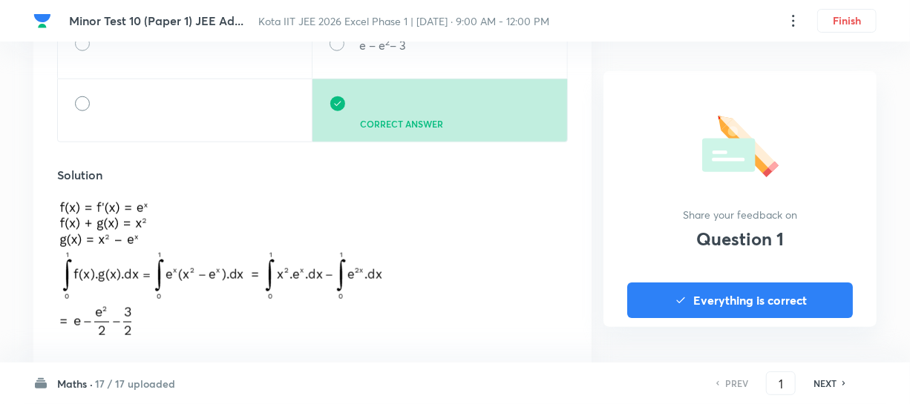
click at [824, 384] on h6 "NEXT" at bounding box center [824, 383] width 23 height 13
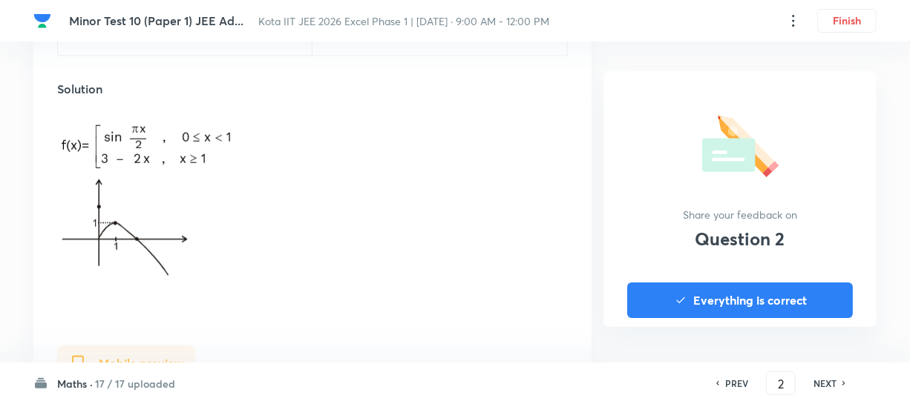
scroll to position [809, 0]
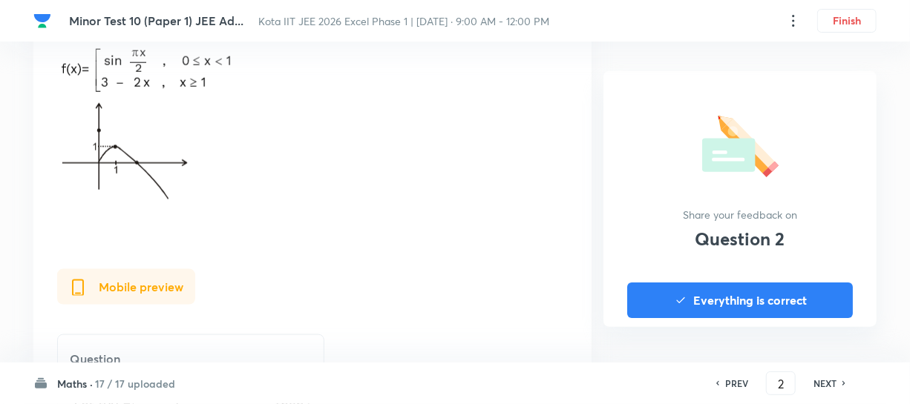
click at [823, 380] on h6 "NEXT" at bounding box center [824, 383] width 23 height 13
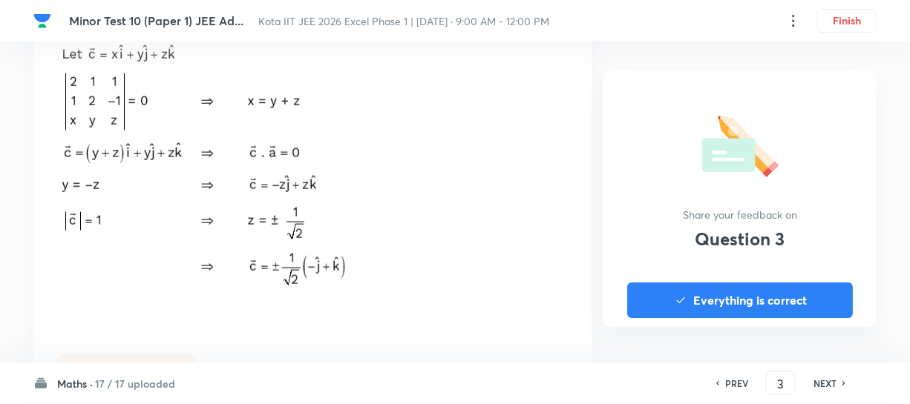
scroll to position [876, 0]
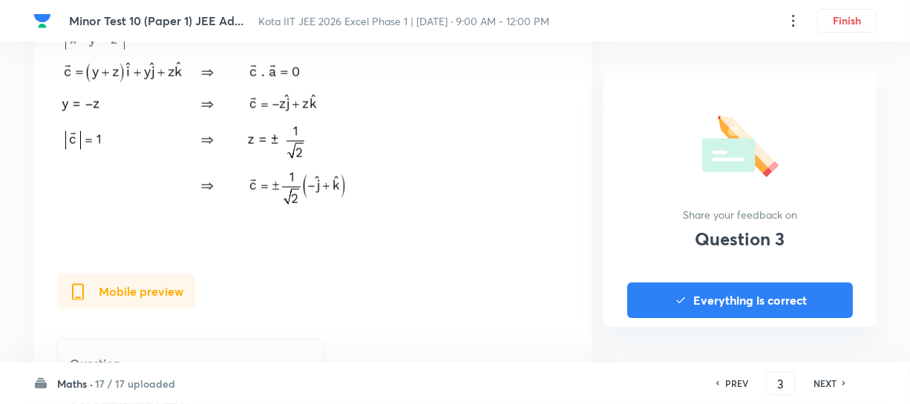
click at [816, 378] on h6 "NEXT" at bounding box center [824, 383] width 23 height 13
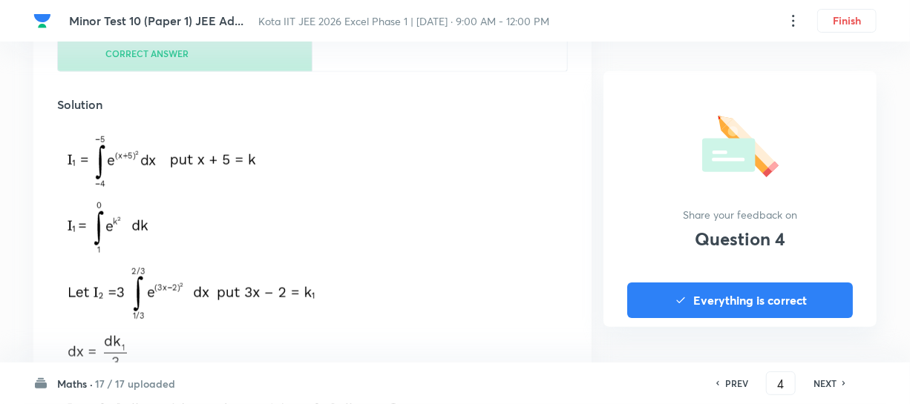
scroll to position [809, 0]
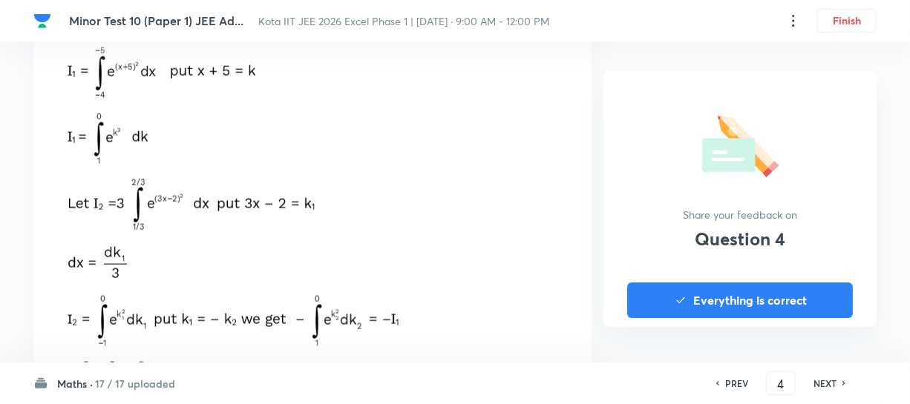
click at [816, 384] on h6 "NEXT" at bounding box center [824, 383] width 23 height 13
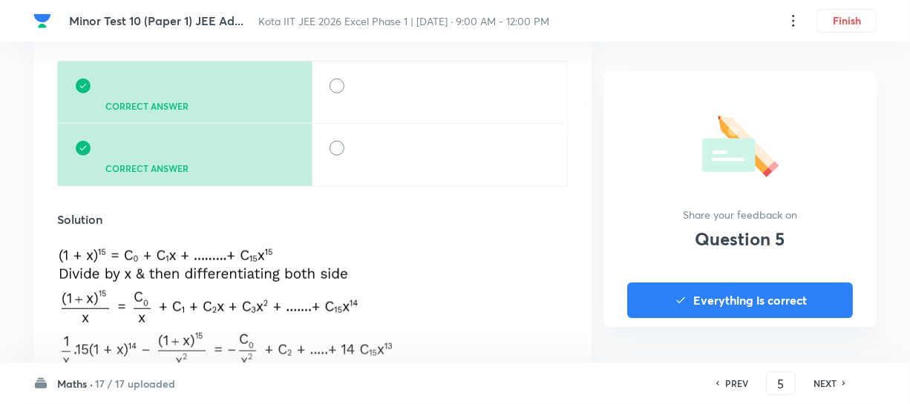
scroll to position [607, 0]
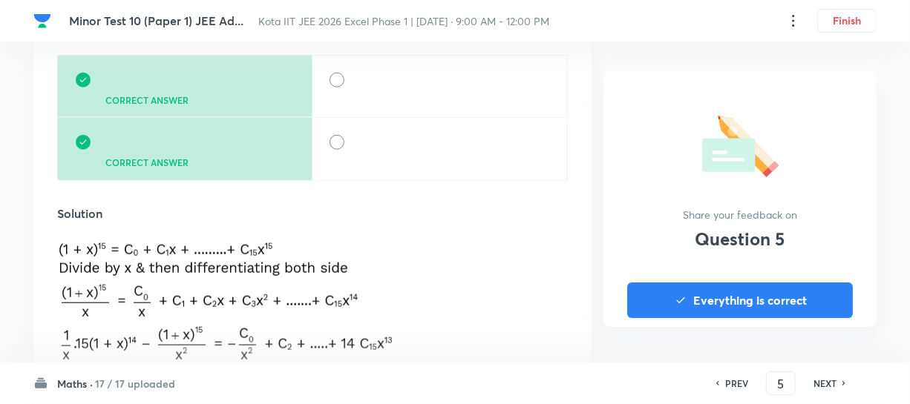
click at [360, 153] on p at bounding box center [359, 144] width 1 height 18
click at [439, 207] on div "Web preview Question Correct answer Correct answer Solution" at bounding box center [312, 131] width 511 height 525
click at [360, 153] on p at bounding box center [359, 144] width 1 height 18
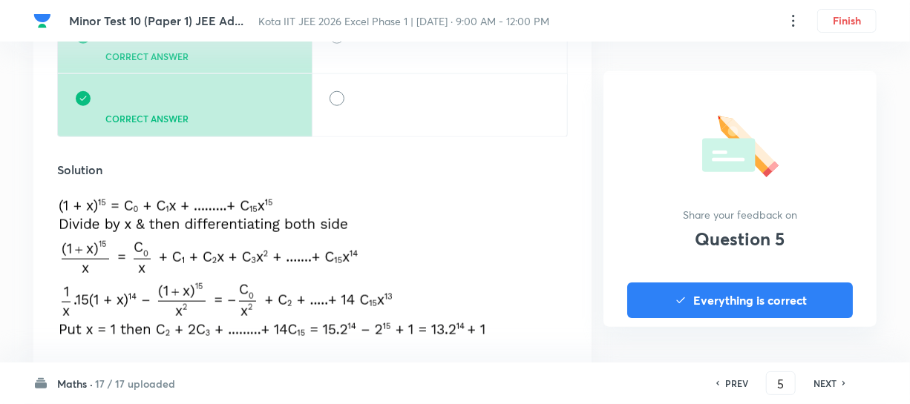
scroll to position [742, 0]
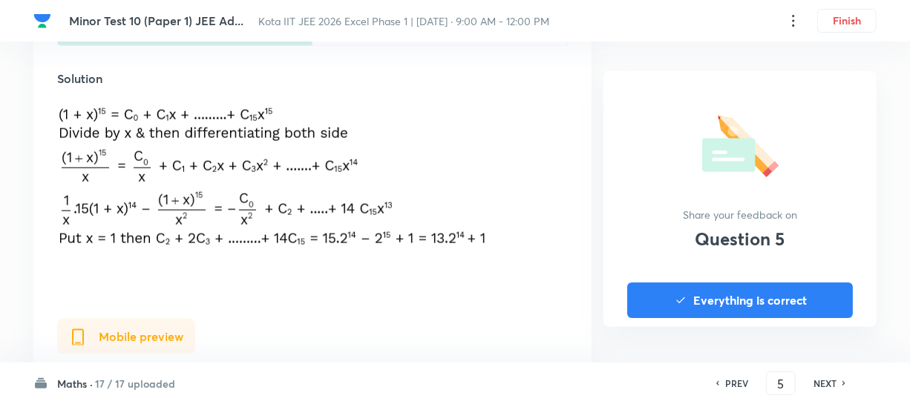
click at [829, 378] on h6 "NEXT" at bounding box center [824, 383] width 23 height 13
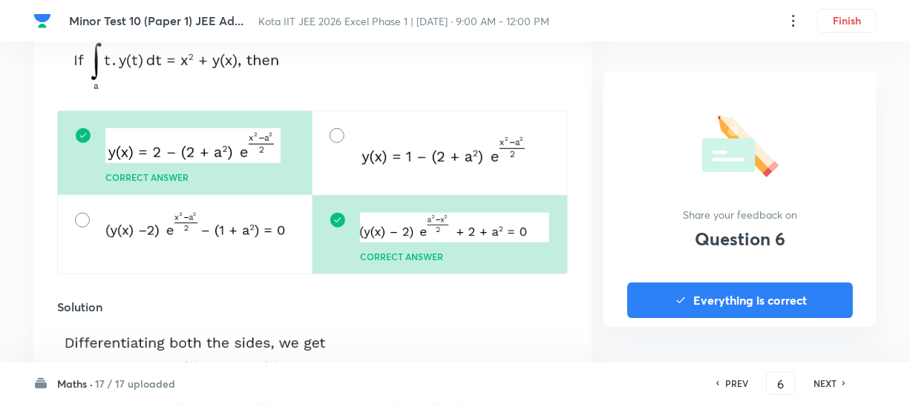
scroll to position [539, 0]
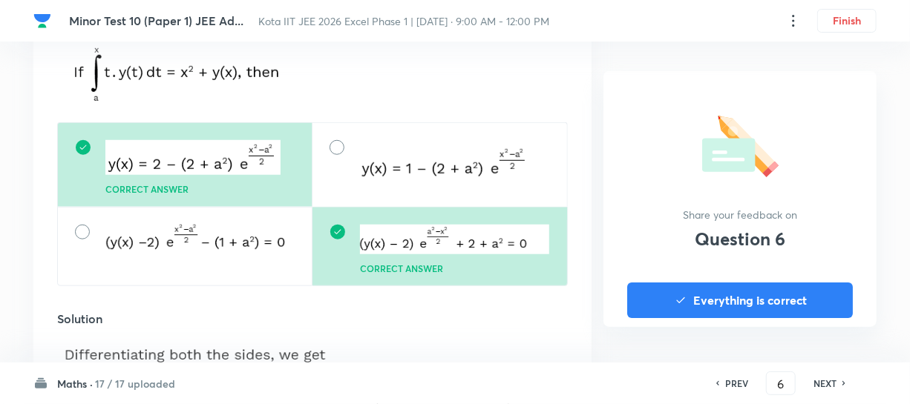
click at [827, 374] on div "PREV 6 ​ NEXT" at bounding box center [780, 384] width 191 height 24
click at [825, 378] on h6 "NEXT" at bounding box center [824, 383] width 23 height 13
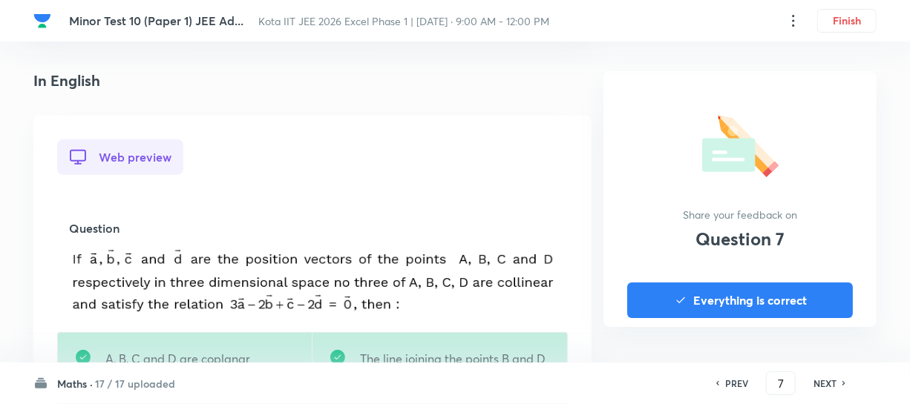
scroll to position [404, 0]
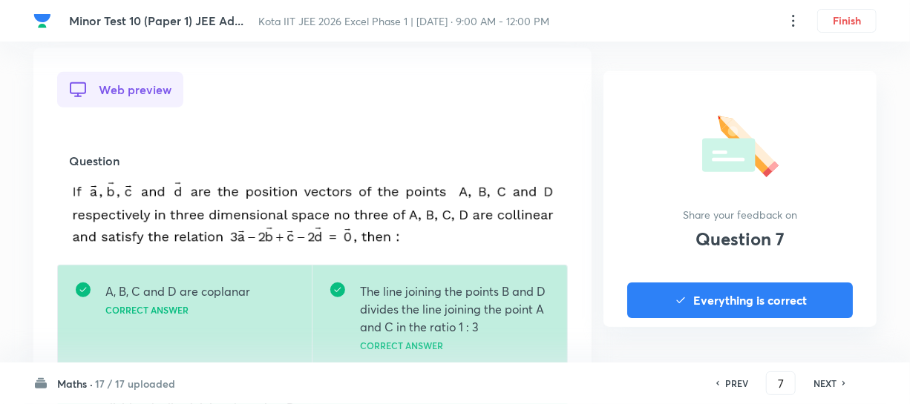
drag, startPoint x: 433, startPoint y: 289, endPoint x: 447, endPoint y: 293, distance: 14.6
click at [437, 291] on p "The line joining the points B and D divides the line joining the point A and C …" at bounding box center [454, 309] width 189 height 53
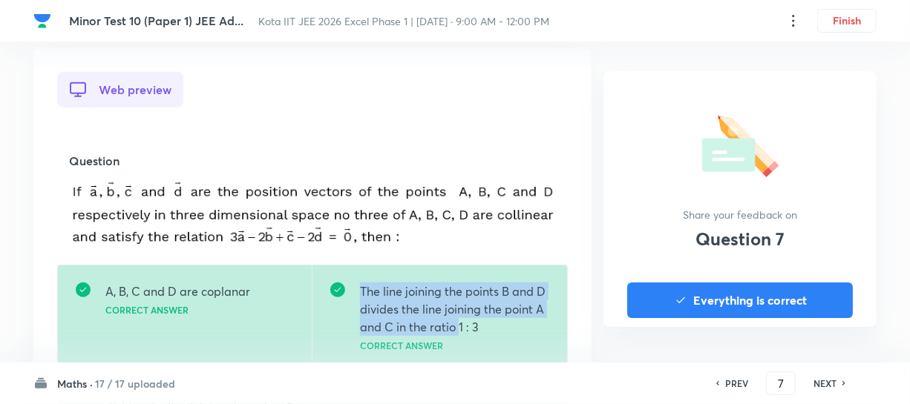
drag, startPoint x: 360, startPoint y: 290, endPoint x: 460, endPoint y: 331, distance: 108.2
click at [460, 331] on p "The line joining the points B and D divides the line joining the point A and C …" at bounding box center [454, 309] width 189 height 53
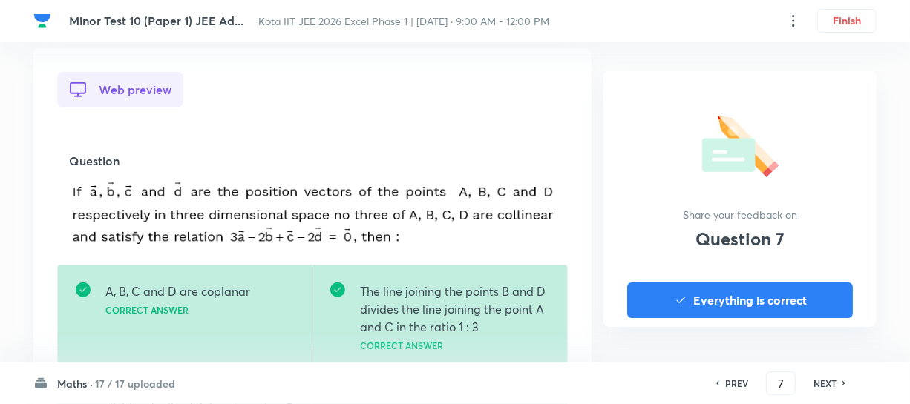
drag, startPoint x: 183, startPoint y: 292, endPoint x: 192, endPoint y: 292, distance: 9.6
click at [183, 292] on p "A, B, C and D are coplanar" at bounding box center [177, 292] width 145 height 18
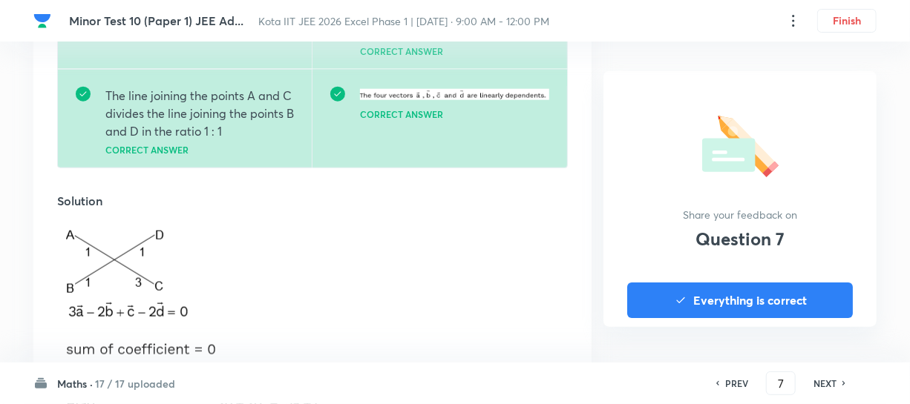
scroll to position [809, 0]
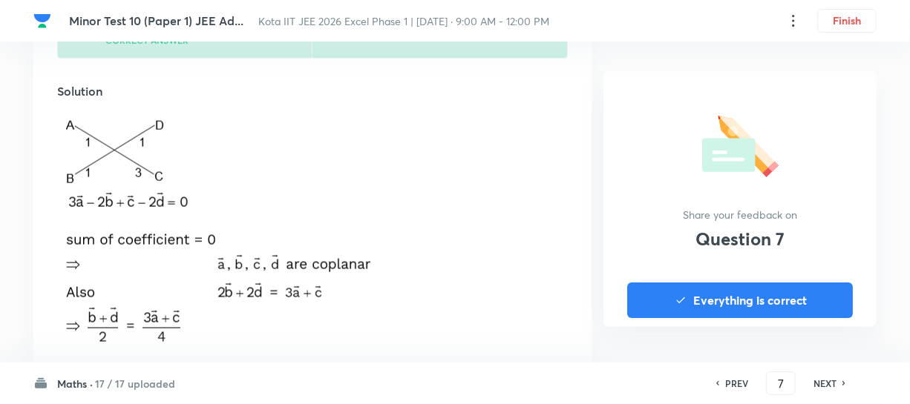
click at [824, 377] on h6 "NEXT" at bounding box center [824, 383] width 23 height 13
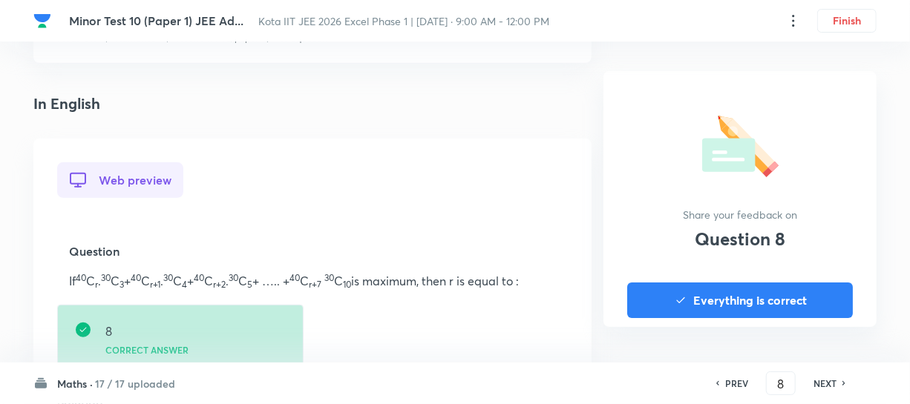
scroll to position [337, 0]
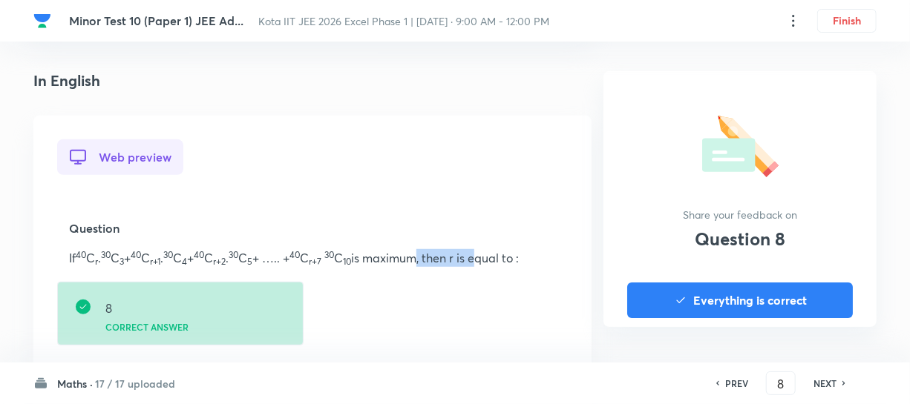
drag, startPoint x: 454, startPoint y: 259, endPoint x: 519, endPoint y: 259, distance: 65.3
click at [519, 259] on p "If 40 C r . 30 C 3 + 40 C r+1 . 30 C 4 + 40 C r+2 . 30 C 5 + ….. + 40 C r+7 30 …" at bounding box center [312, 258] width 487 height 18
drag, startPoint x: 384, startPoint y: 252, endPoint x: 432, endPoint y: 256, distance: 48.4
click at [430, 256] on p "If 40 C r . 30 C 3 + 40 C r+1 . 30 C 4 + 40 C r+2 . 30 C 5 + ….. + 40 C r+7 30 …" at bounding box center [312, 258] width 487 height 18
drag, startPoint x: 349, startPoint y: 257, endPoint x: 390, endPoint y: 258, distance: 40.8
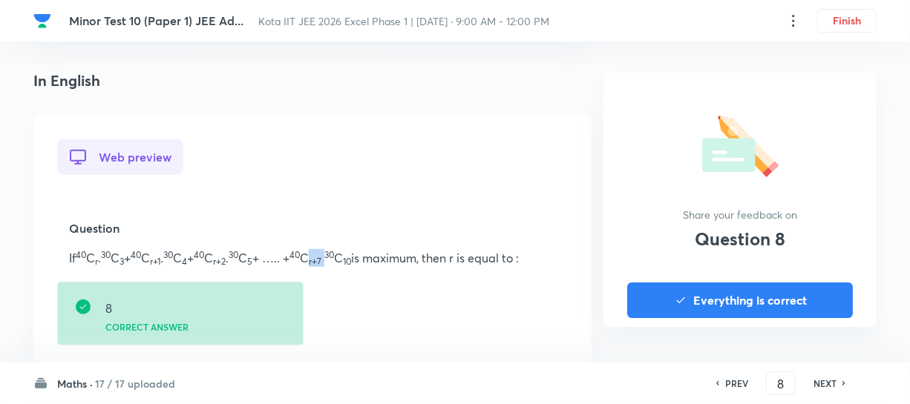
click at [388, 258] on p "If 40 C r . 30 C 3 + 40 C r+1 . 30 C 4 + 40 C r+2 . 30 C 5 + ….. + 40 C r+7 30 …" at bounding box center [312, 258] width 487 height 18
click at [447, 258] on p "If 40 C r . 30 C 3 + 40 C r+1 . 30 C 4 + 40 C r+2 . 30 C 5 + ….. + 40 C r+7 30 …" at bounding box center [312, 258] width 487 height 18
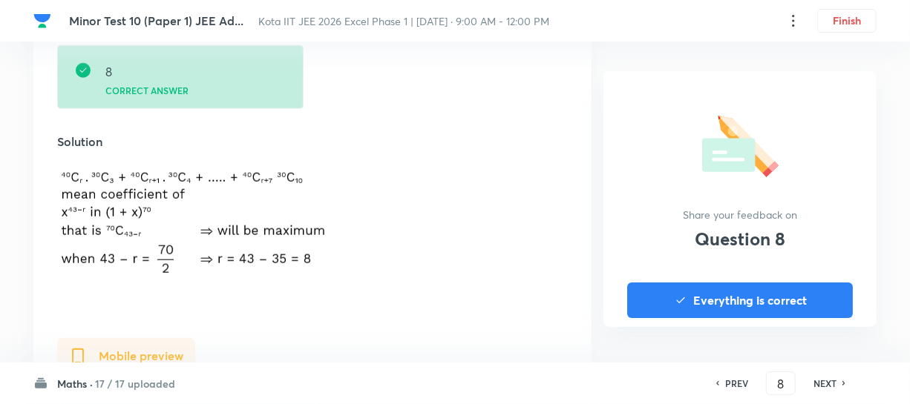
scroll to position [607, 0]
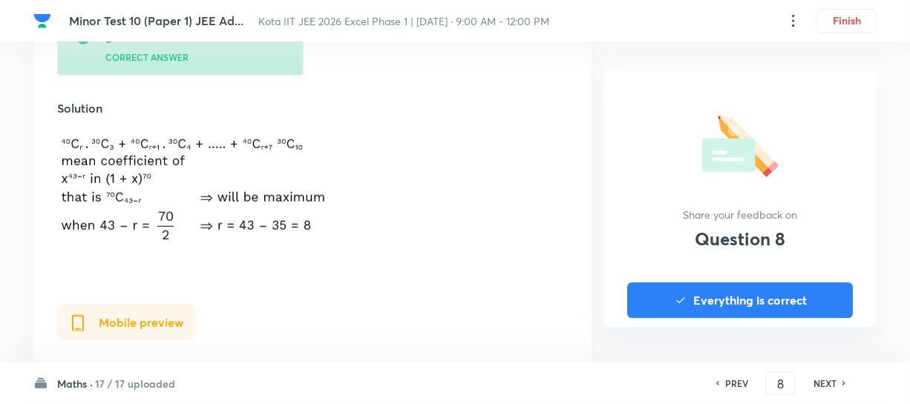
click at [826, 383] on h6 "NEXT" at bounding box center [824, 383] width 23 height 13
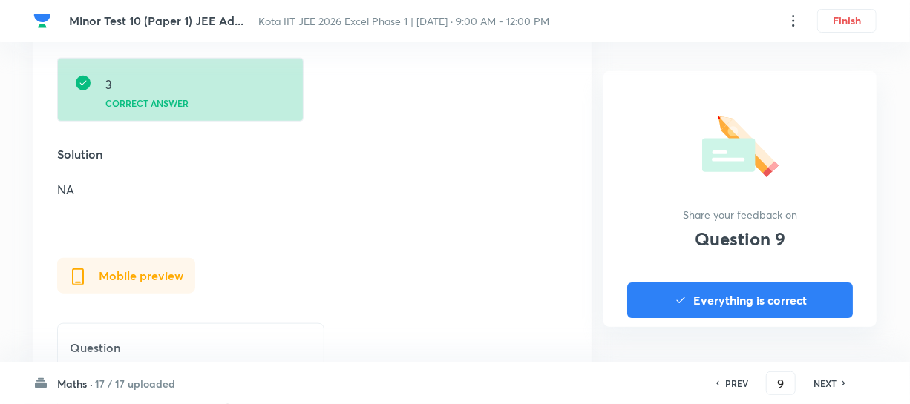
click at [825, 379] on h6 "NEXT" at bounding box center [824, 383] width 23 height 13
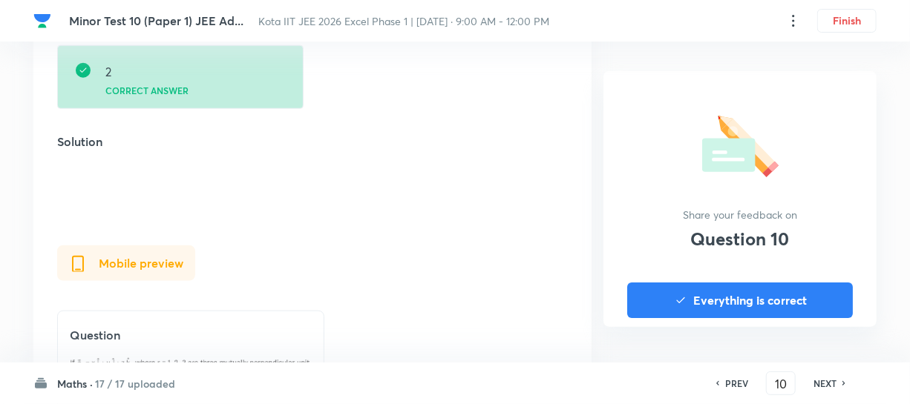
scroll to position [675, 0]
click at [811, 377] on div "NEXT" at bounding box center [826, 383] width 39 height 13
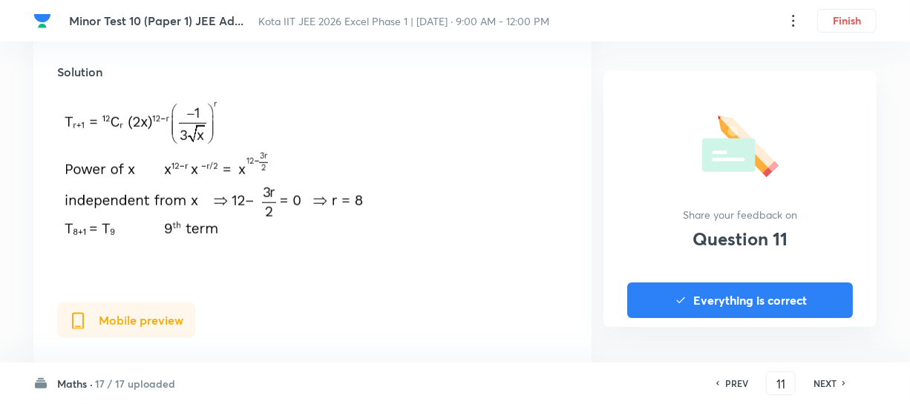
scroll to position [539, 0]
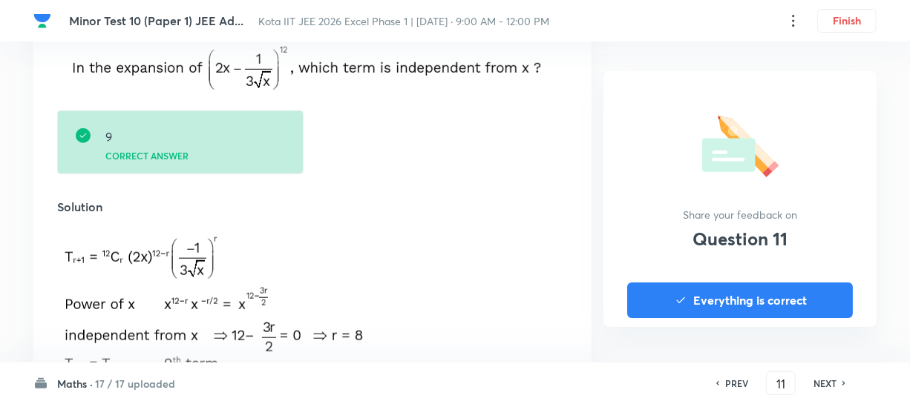
click at [818, 380] on h6 "NEXT" at bounding box center [824, 383] width 23 height 13
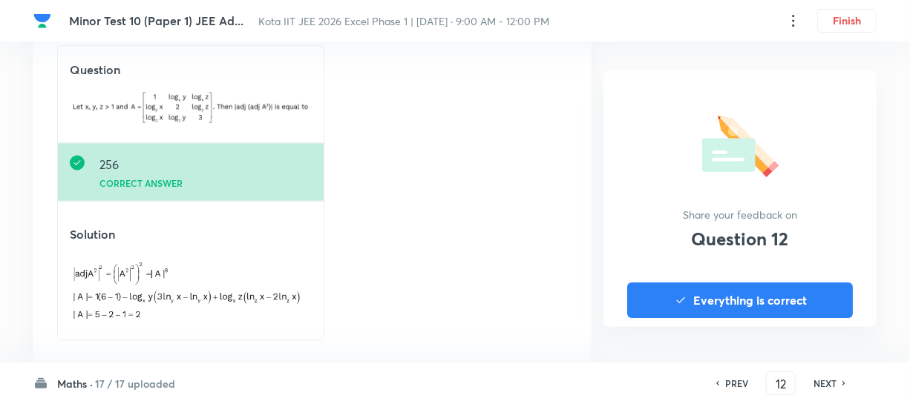
scroll to position [1067, 0]
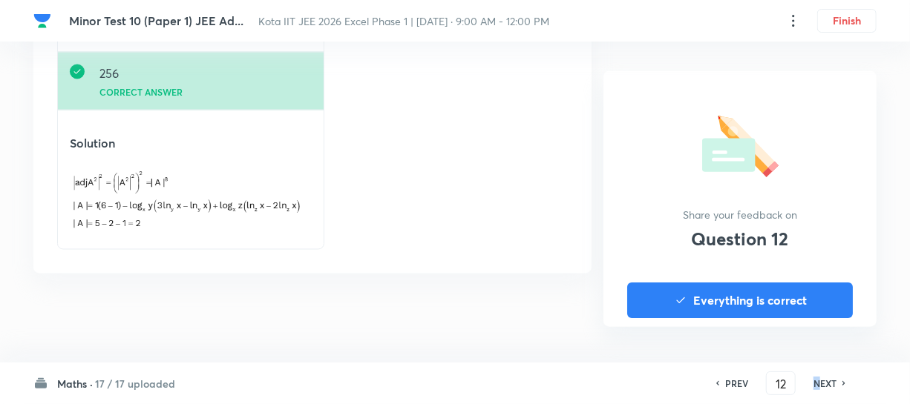
click at [814, 381] on h6 "NEXT" at bounding box center [824, 383] width 23 height 13
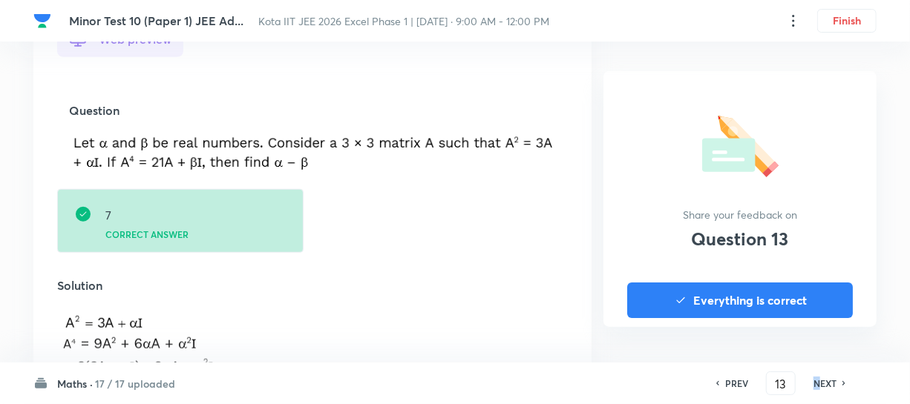
scroll to position [539, 0]
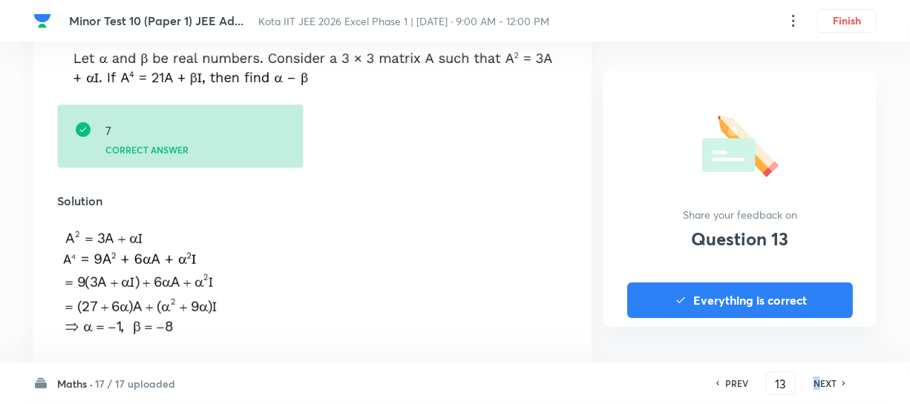
click at [812, 384] on div "NEXT" at bounding box center [826, 383] width 39 height 13
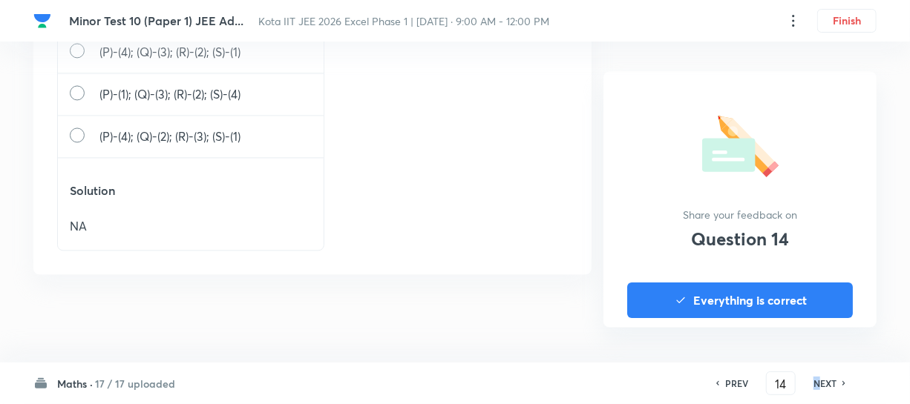
scroll to position [1354, 0]
click at [842, 382] on icon at bounding box center [844, 383] width 4 height 7
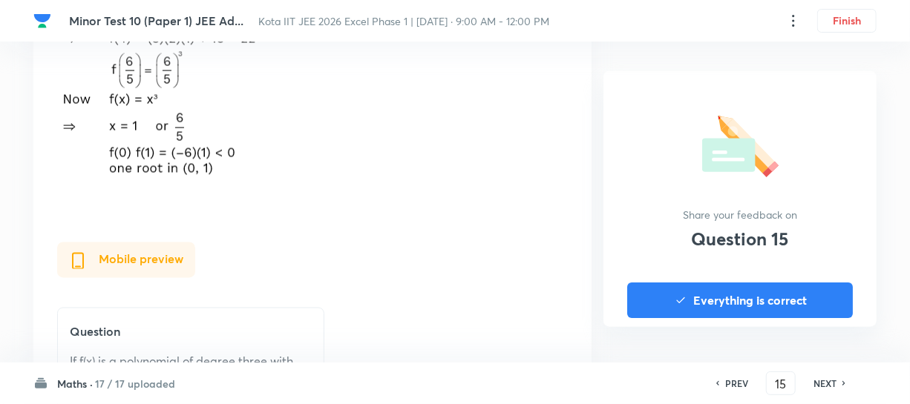
scroll to position [1079, 0]
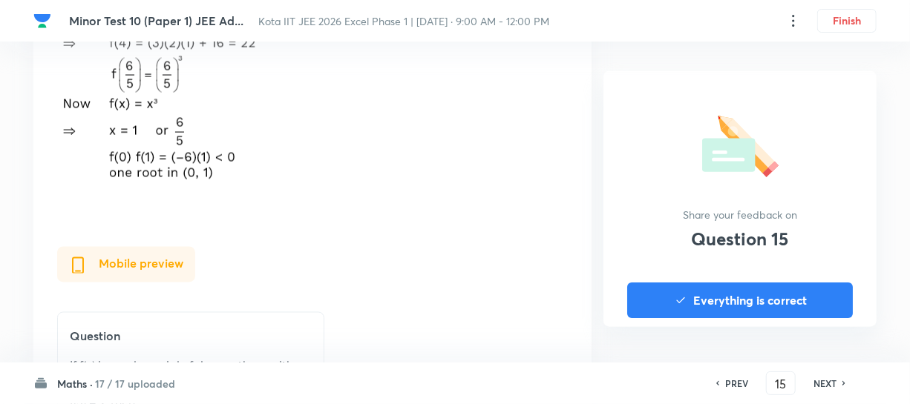
click at [817, 380] on h6 "NEXT" at bounding box center [824, 383] width 23 height 13
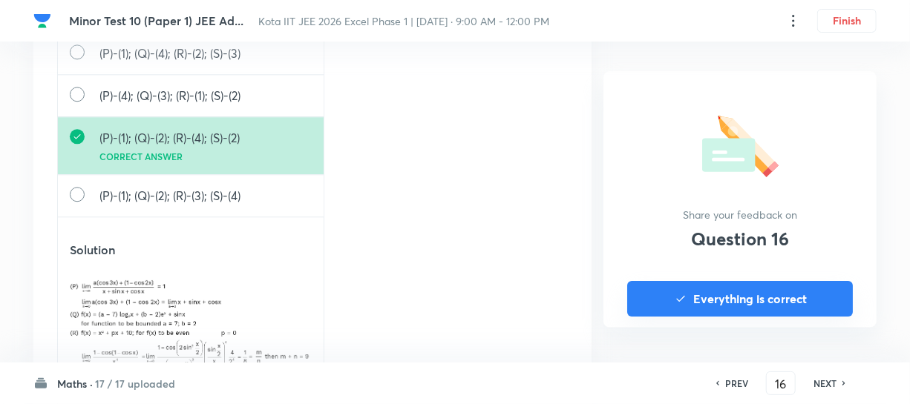
scroll to position [1686, 0]
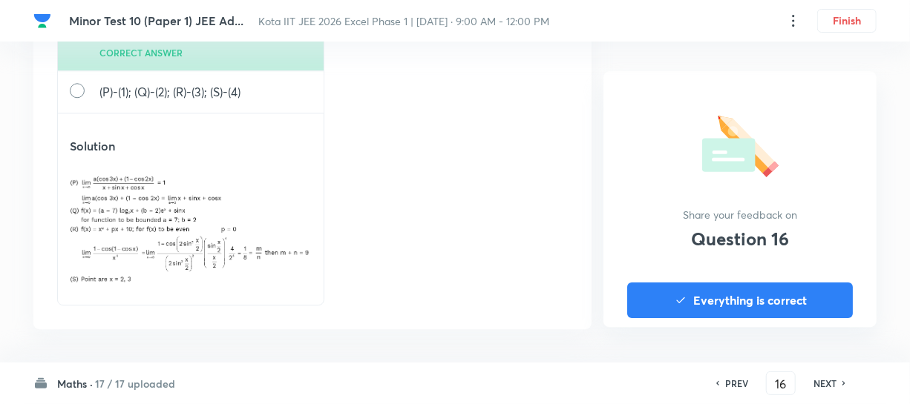
click at [826, 378] on h6 "NEXT" at bounding box center [824, 383] width 23 height 13
type input "17"
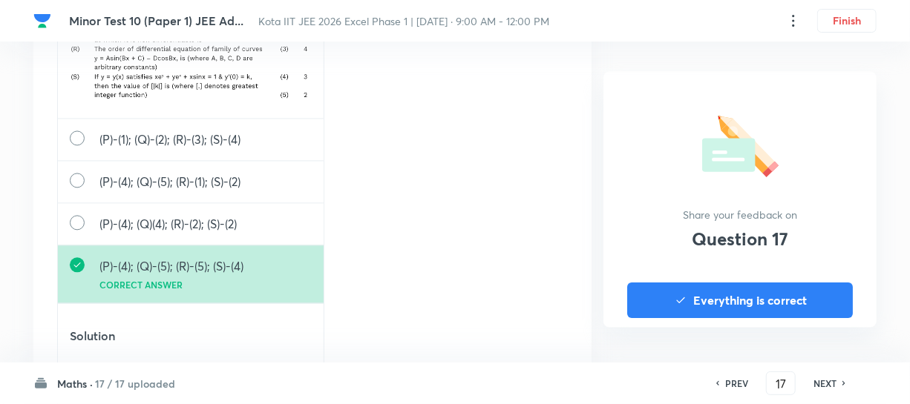
scroll to position [1484, 0]
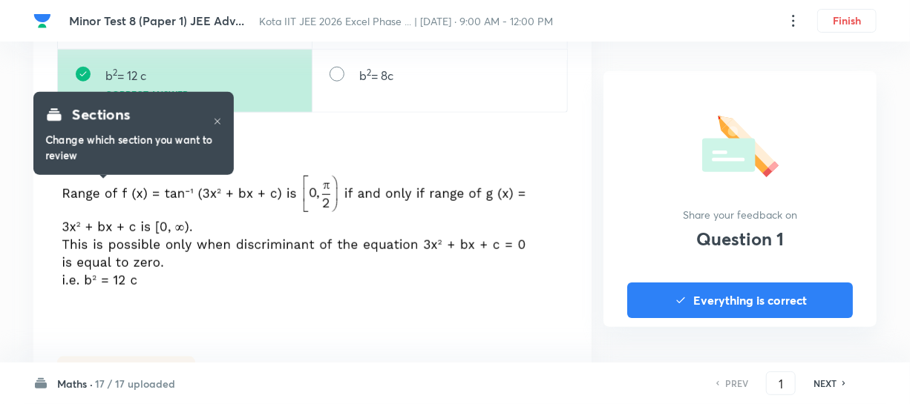
scroll to position [944, 0]
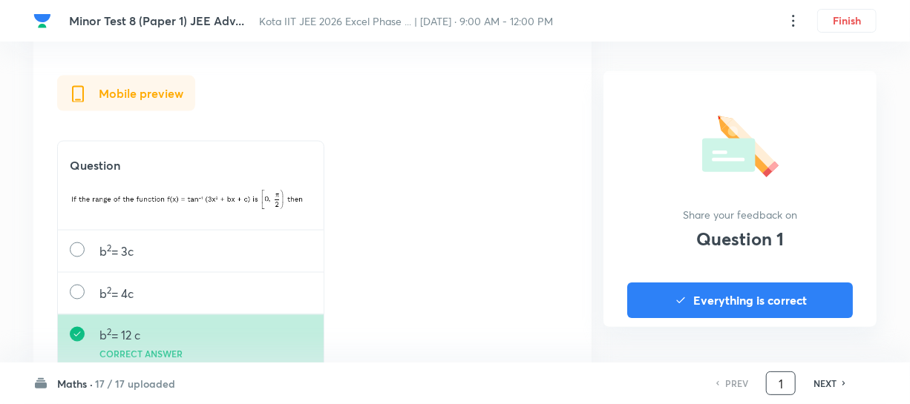
click at [790, 380] on input "1" at bounding box center [781, 384] width 28 height 26
type input "18"
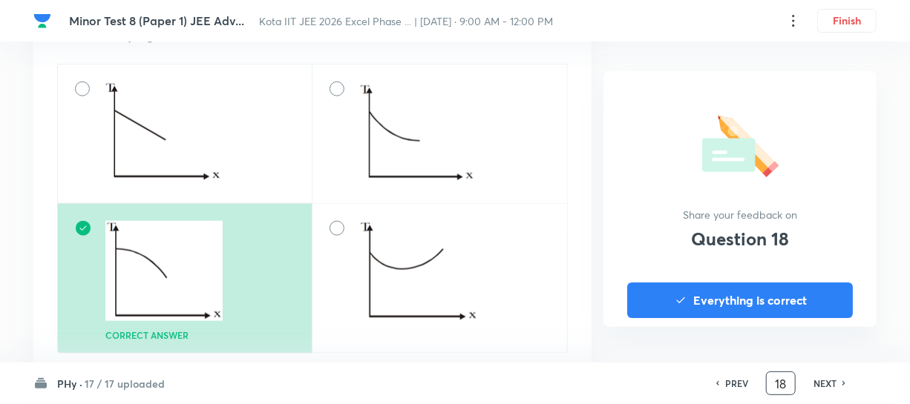
scroll to position [675, 0]
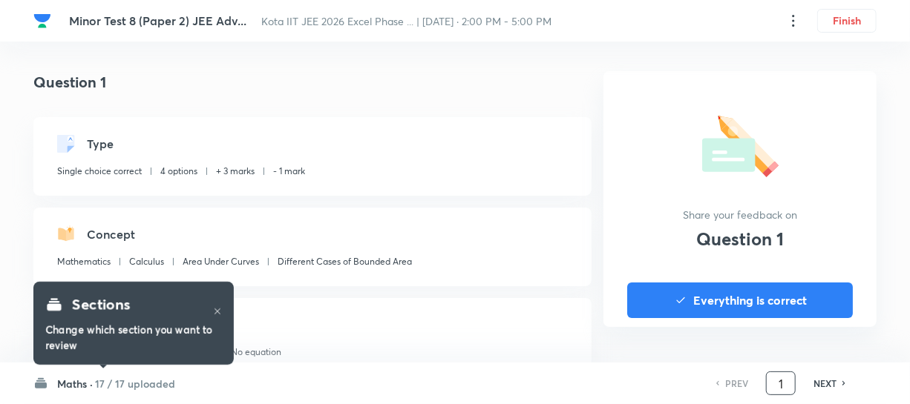
click at [785, 381] on input "1" at bounding box center [781, 384] width 28 height 26
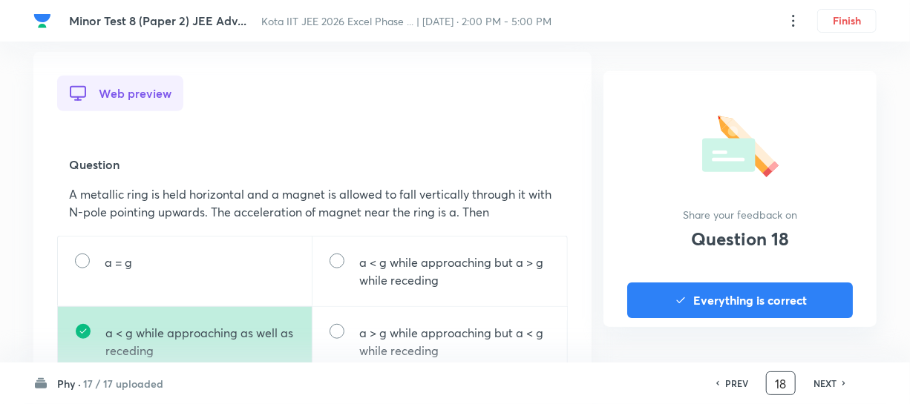
scroll to position [472, 0]
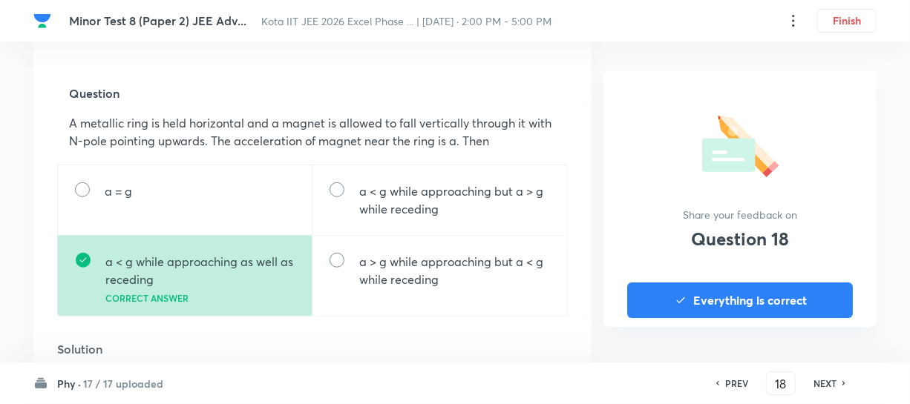
click at [831, 385] on h6 "NEXT" at bounding box center [824, 383] width 23 height 13
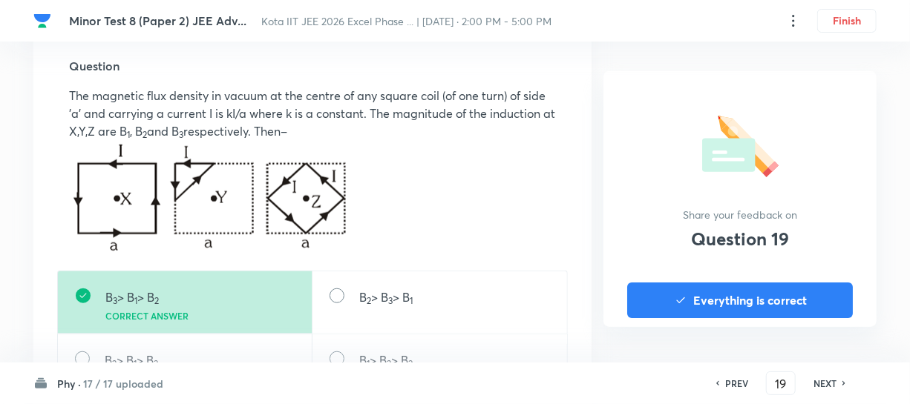
scroll to position [539, 0]
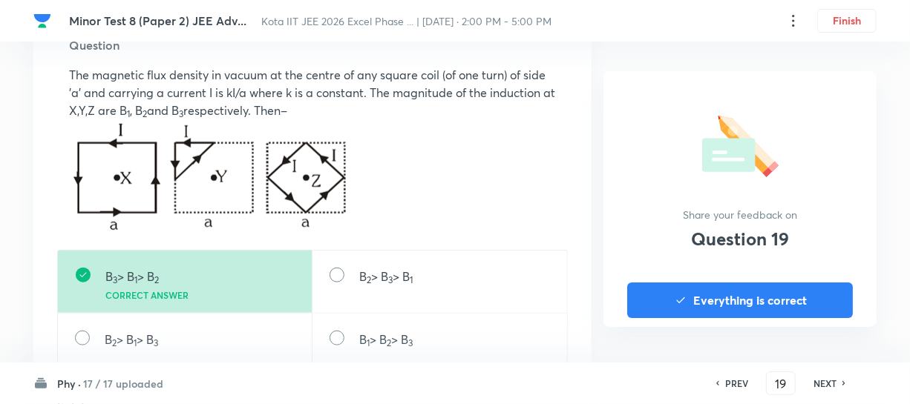
click at [831, 385] on h6 "NEXT" at bounding box center [824, 383] width 23 height 13
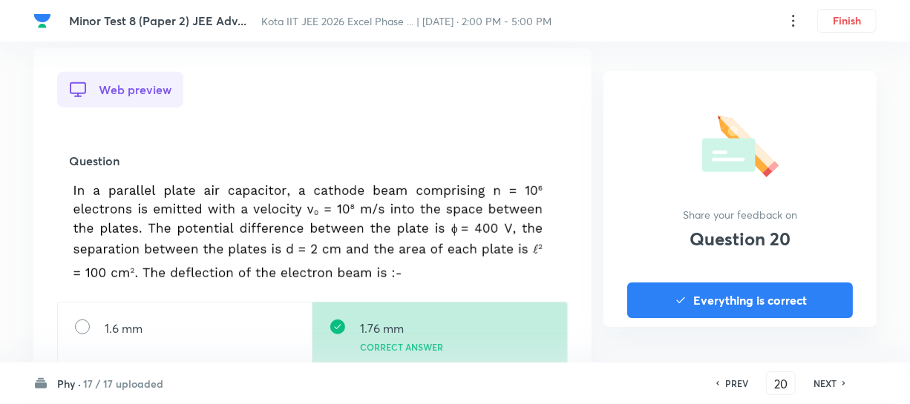
scroll to position [472, 0]
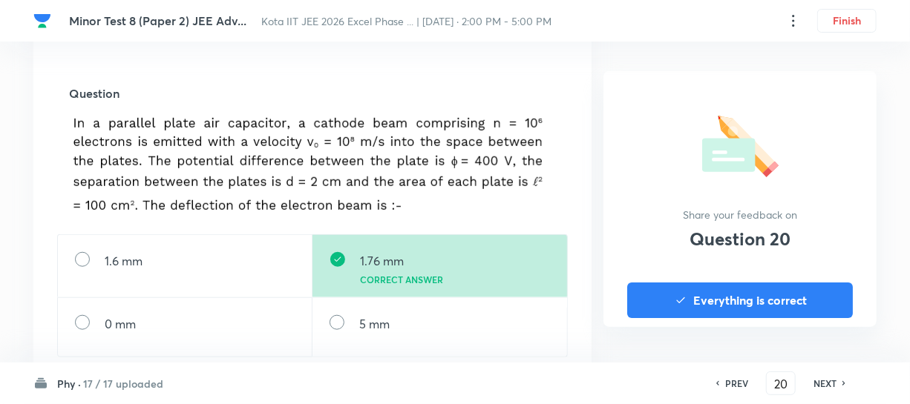
click at [829, 382] on h6 "NEXT" at bounding box center [824, 383] width 23 height 13
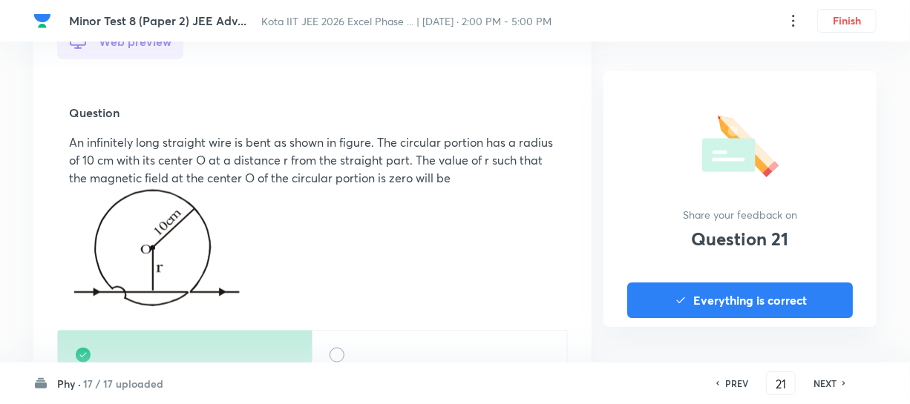
scroll to position [539, 0]
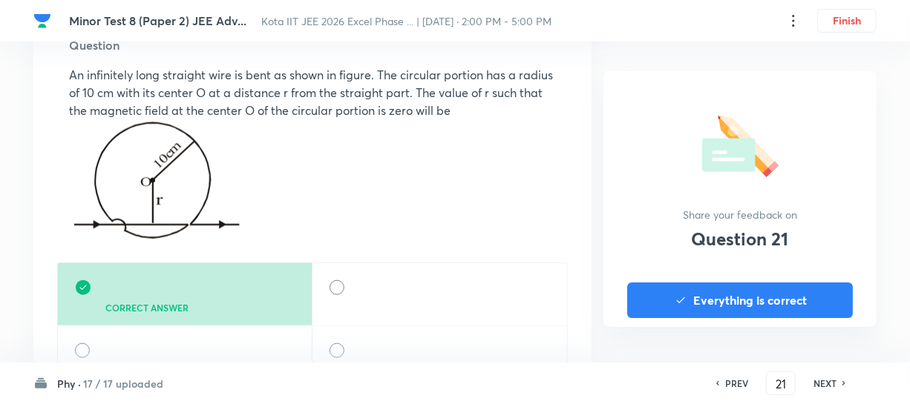
click at [829, 381] on h6 "NEXT" at bounding box center [824, 383] width 23 height 13
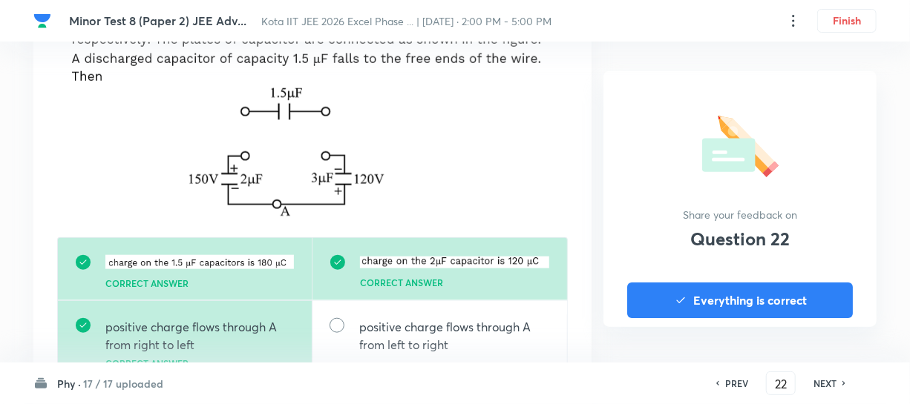
scroll to position [607, 0]
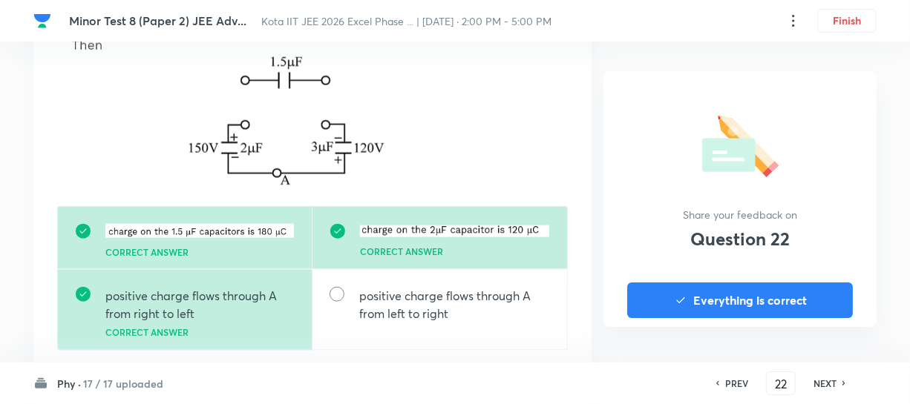
click at [829, 381] on h6 "NEXT" at bounding box center [824, 383] width 23 height 13
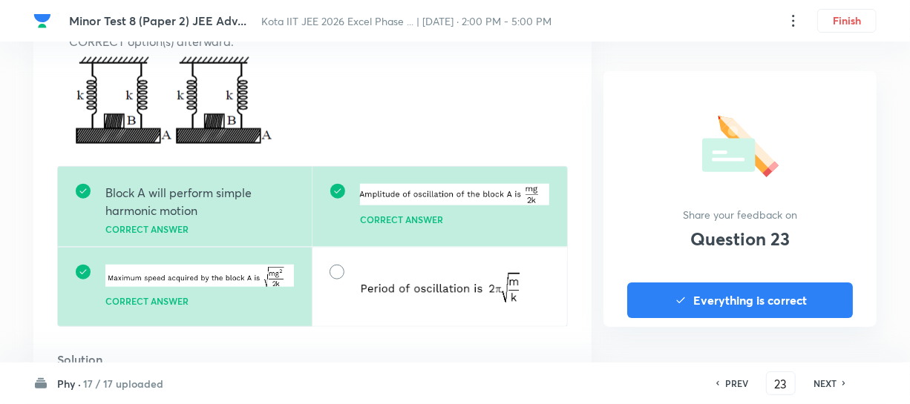
click at [829, 381] on h6 "NEXT" at bounding box center [824, 383] width 23 height 13
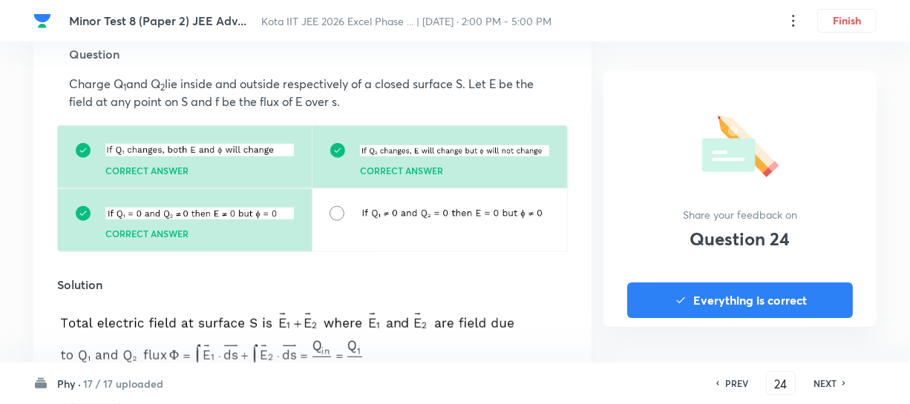
scroll to position [539, 0]
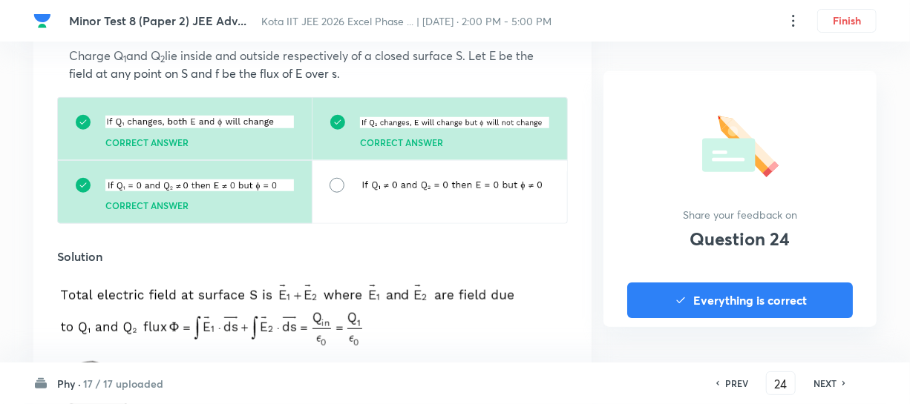
click at [827, 382] on h6 "NEXT" at bounding box center [824, 383] width 23 height 13
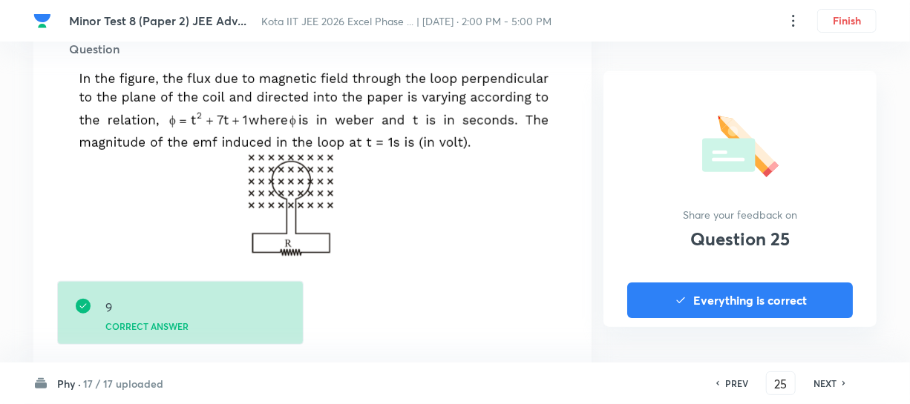
scroll to position [472, 0]
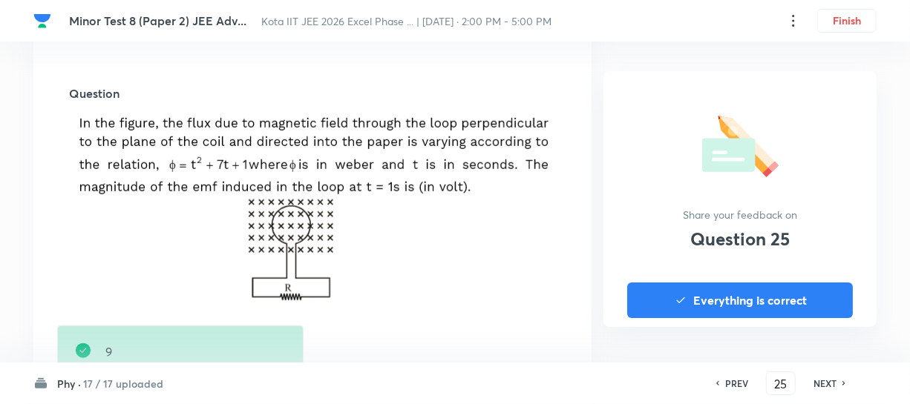
click at [827, 389] on h6 "NEXT" at bounding box center [824, 383] width 23 height 13
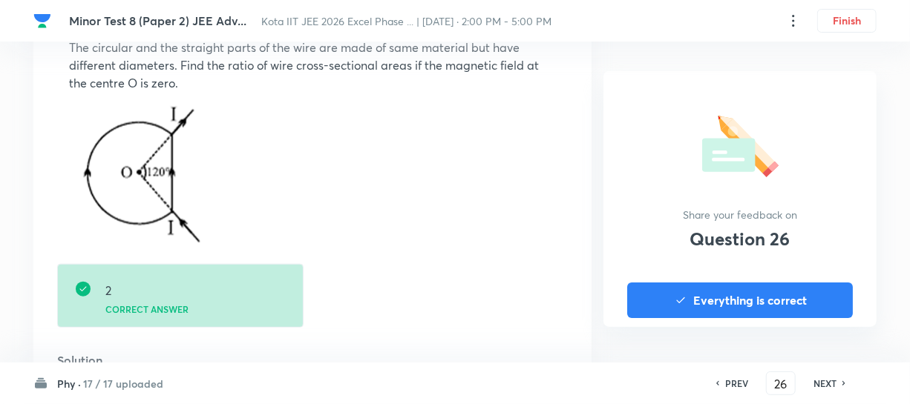
scroll to position [607, 0]
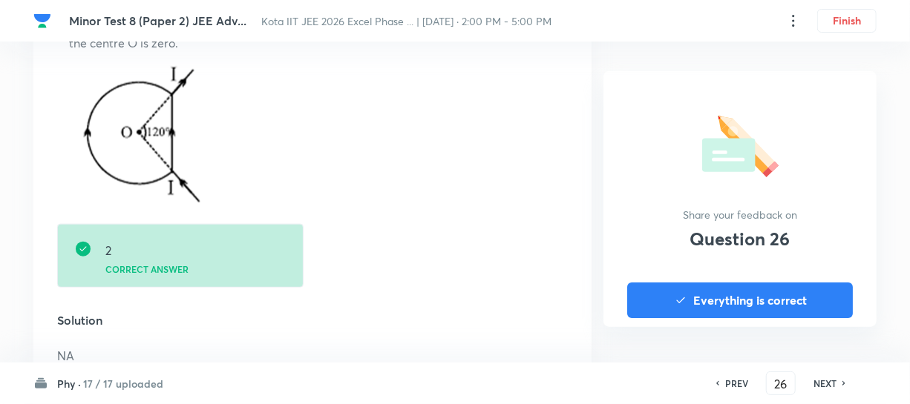
click at [831, 382] on h6 "NEXT" at bounding box center [824, 383] width 23 height 13
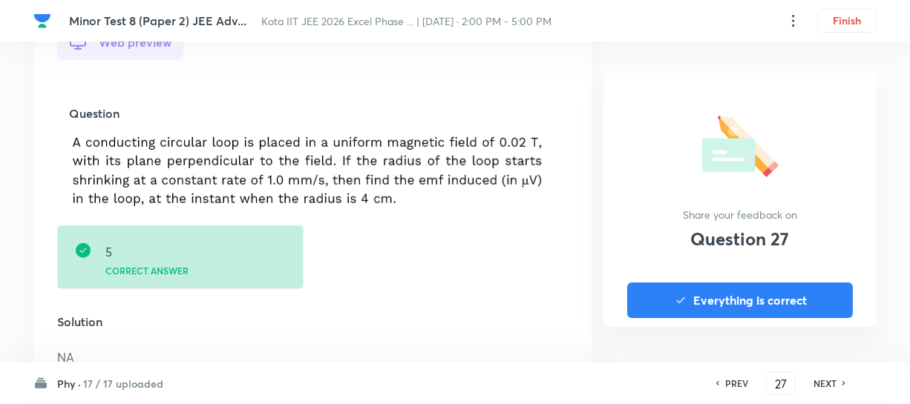
scroll to position [472, 0]
click at [824, 378] on h6 "NEXT" at bounding box center [824, 383] width 23 height 13
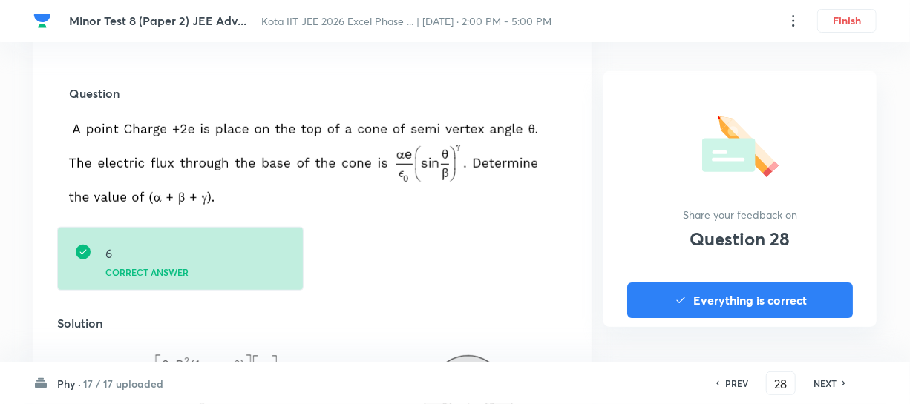
click at [824, 378] on h6 "NEXT" at bounding box center [824, 383] width 23 height 13
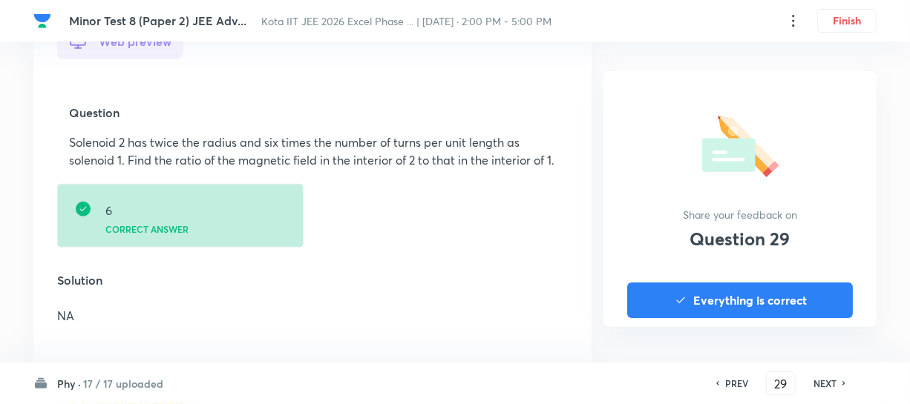
click at [824, 378] on h6 "NEXT" at bounding box center [824, 383] width 23 height 13
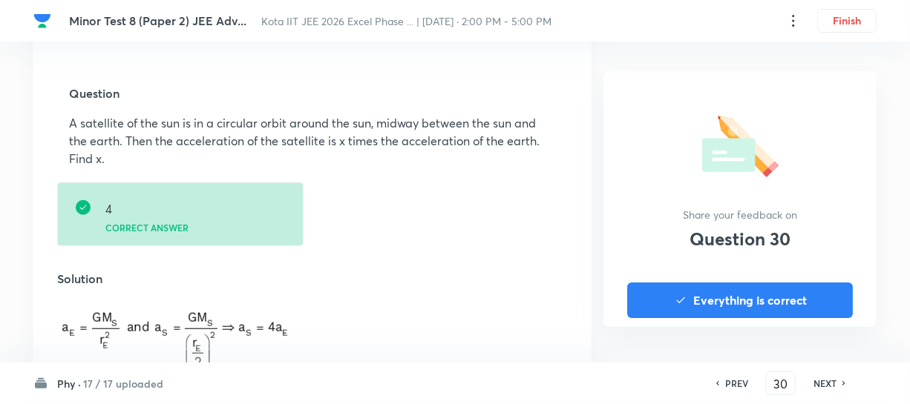
click at [824, 378] on h6 "NEXT" at bounding box center [824, 383] width 23 height 13
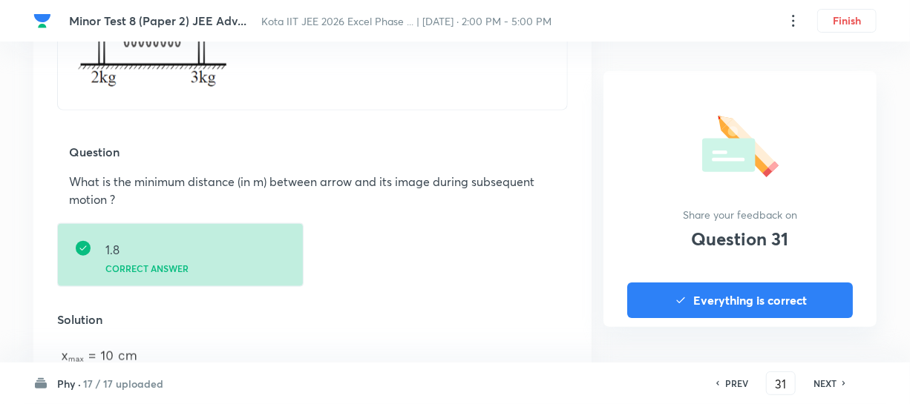
scroll to position [742, 0]
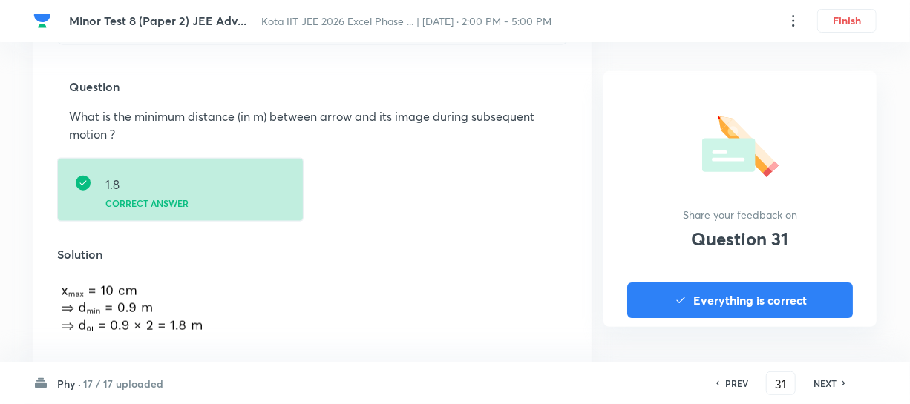
click at [824, 378] on h6 "NEXT" at bounding box center [824, 383] width 23 height 13
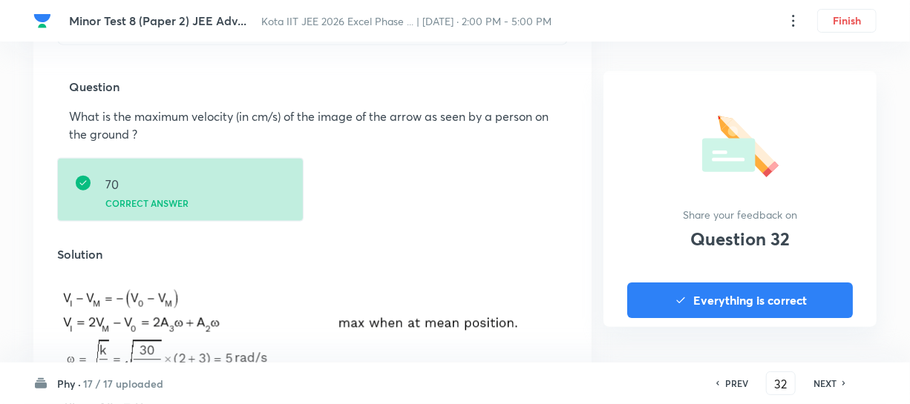
click at [824, 378] on h6 "NEXT" at bounding box center [824, 383] width 23 height 13
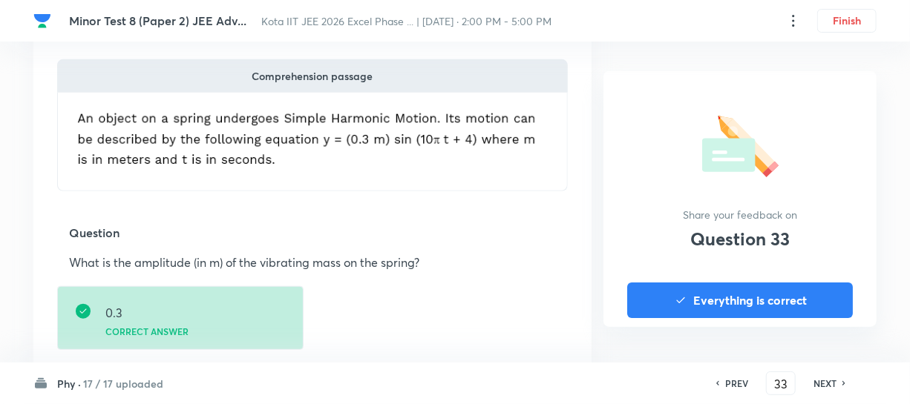
scroll to position [472, 0]
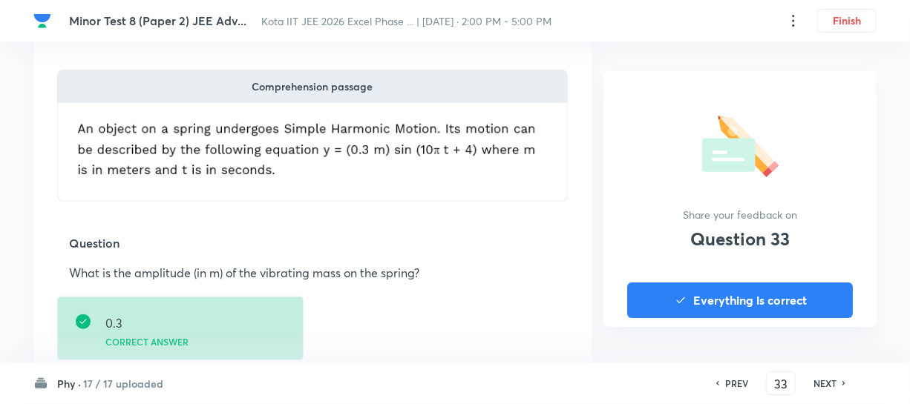
click at [833, 378] on h6 "NEXT" at bounding box center [824, 383] width 23 height 13
type input "34"
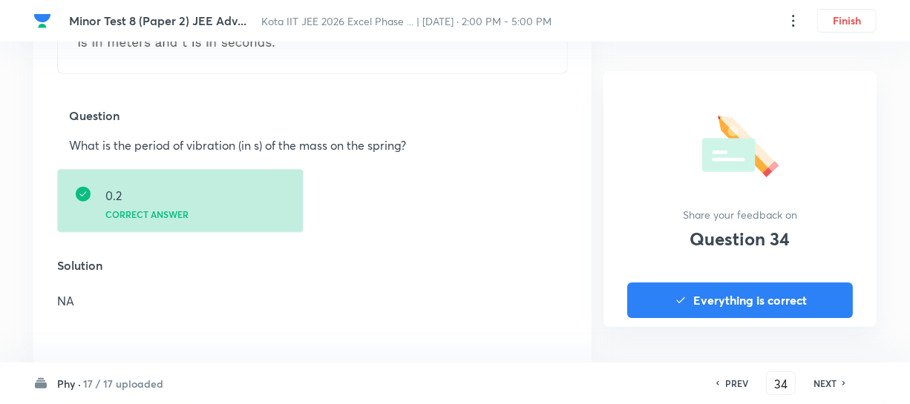
scroll to position [607, 0]
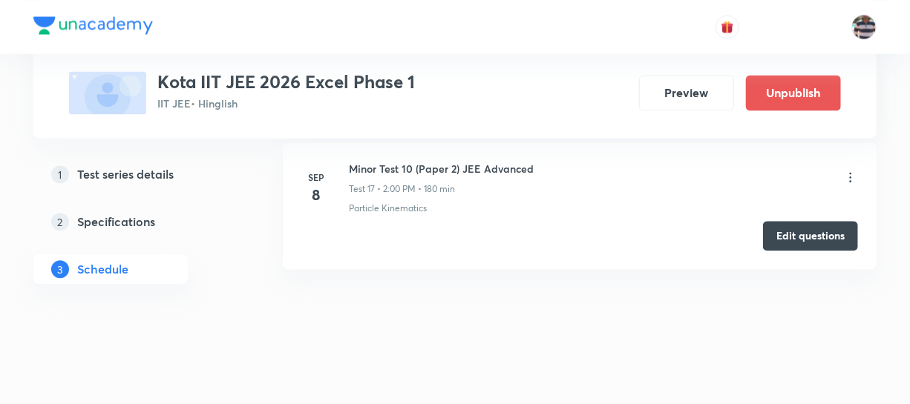
click at [853, 172] on icon at bounding box center [850, 177] width 15 height 15
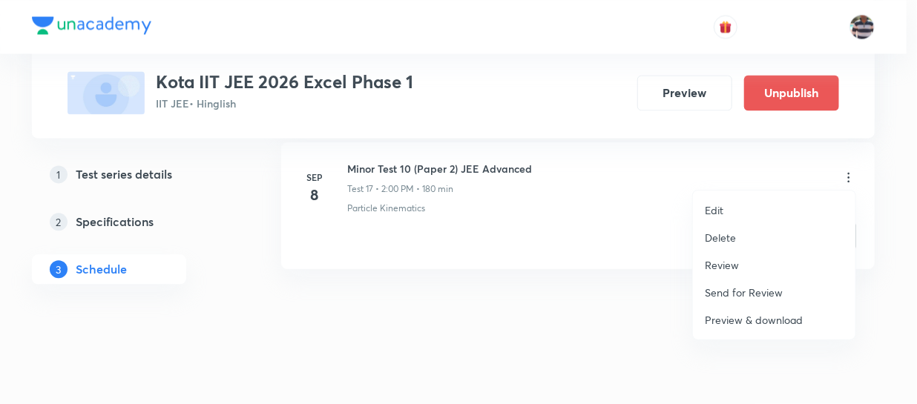
click at [748, 259] on li "Review" at bounding box center [774, 265] width 163 height 27
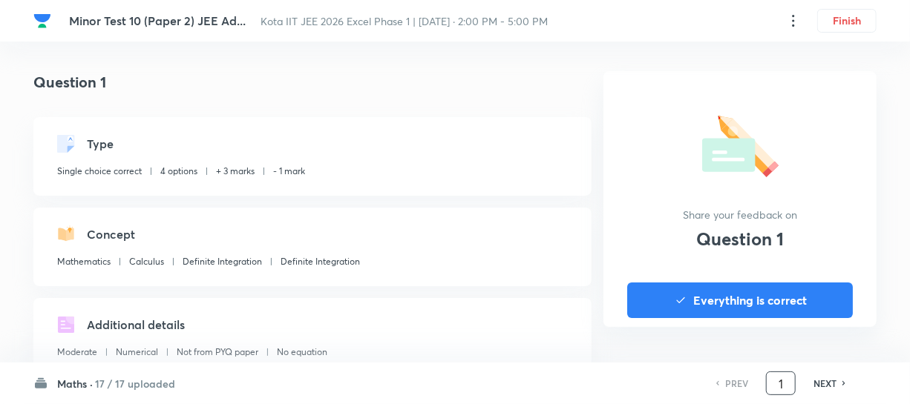
click at [787, 381] on input "1" at bounding box center [781, 384] width 28 height 26
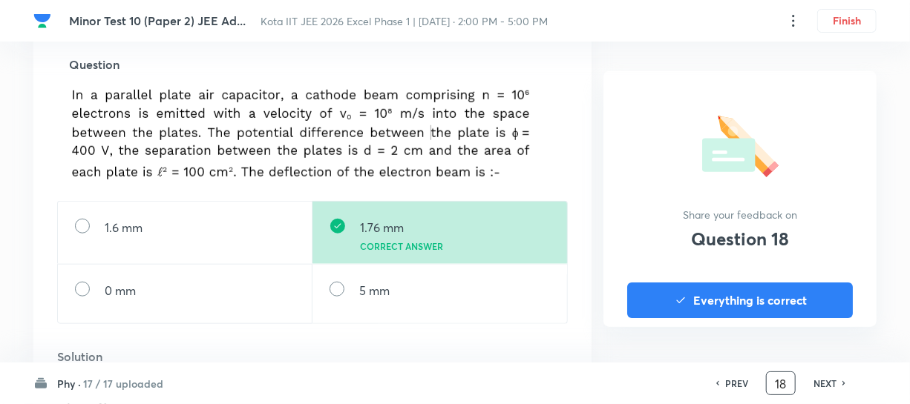
scroll to position [539, 0]
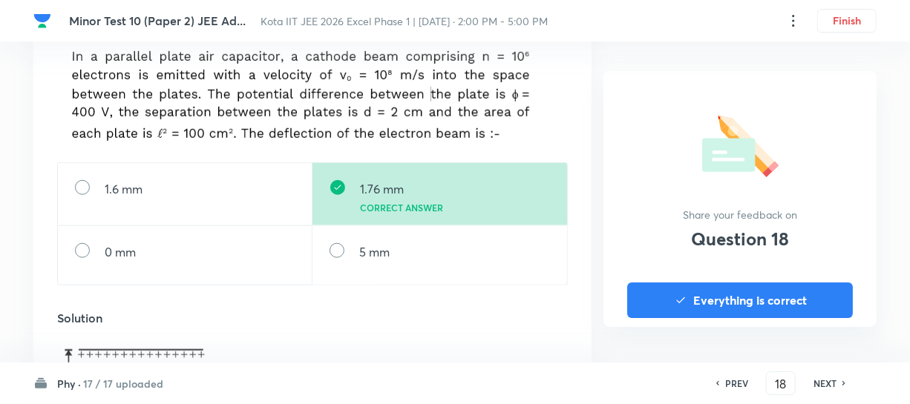
click at [837, 380] on div "NEXT" at bounding box center [826, 383] width 39 height 13
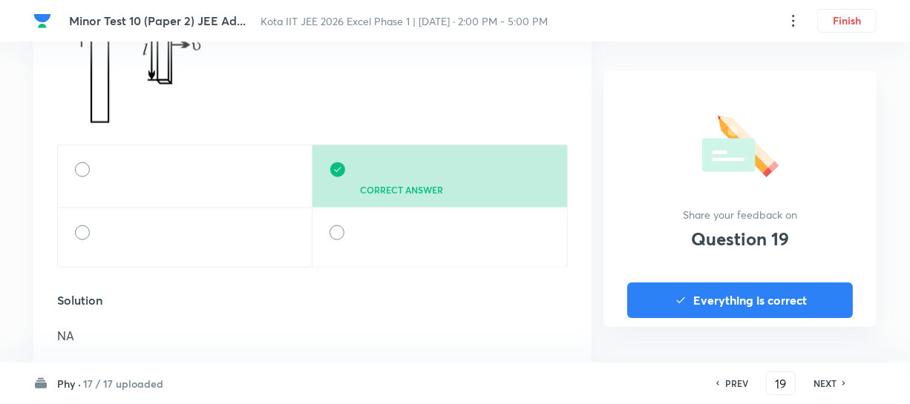
scroll to position [675, 0]
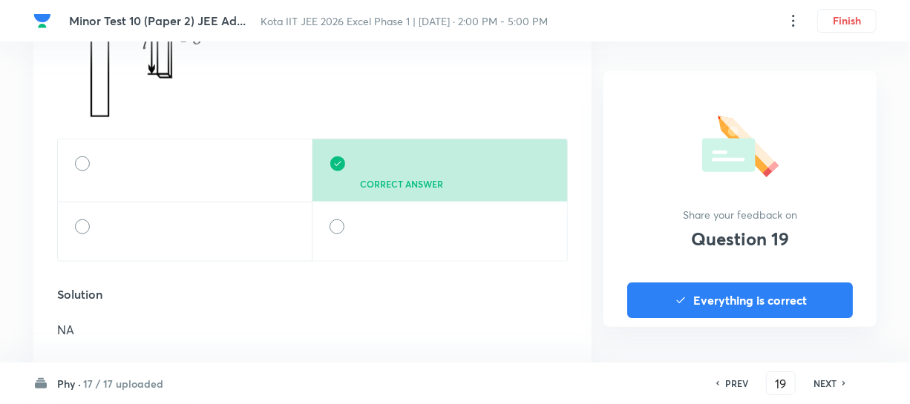
click at [837, 380] on div "NEXT" at bounding box center [826, 383] width 39 height 13
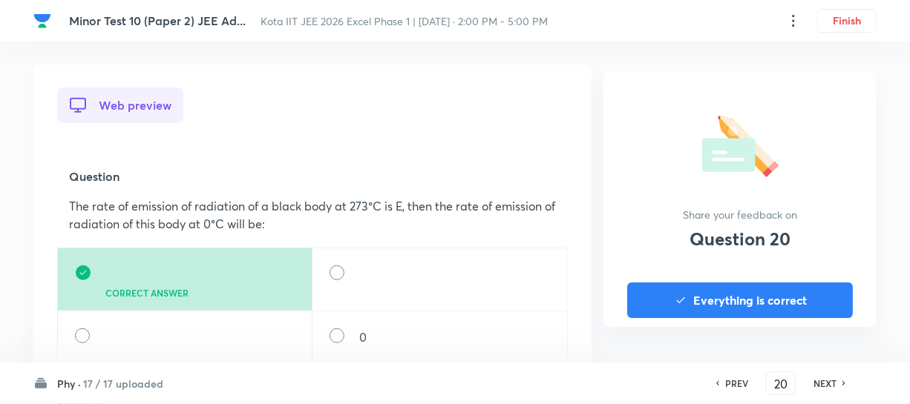
scroll to position [472, 0]
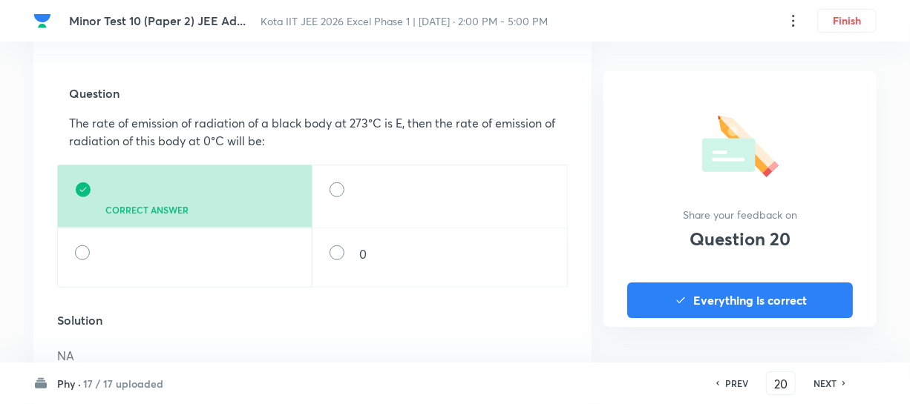
click at [842, 384] on icon at bounding box center [844, 383] width 4 height 7
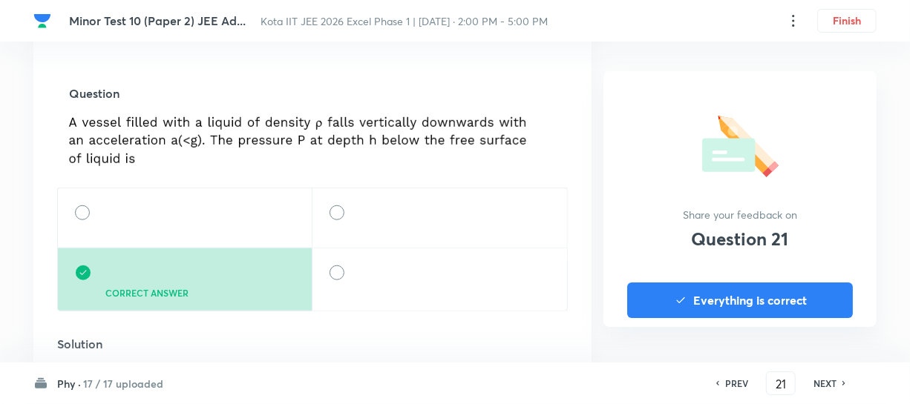
click at [833, 381] on h6 "NEXT" at bounding box center [824, 383] width 23 height 13
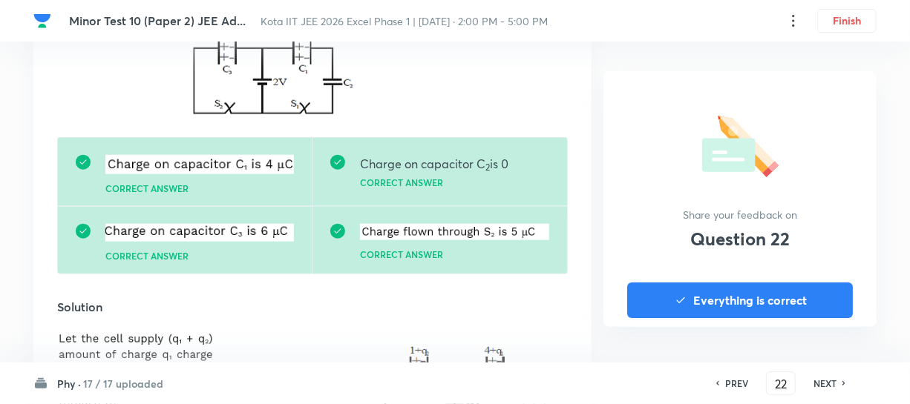
scroll to position [607, 0]
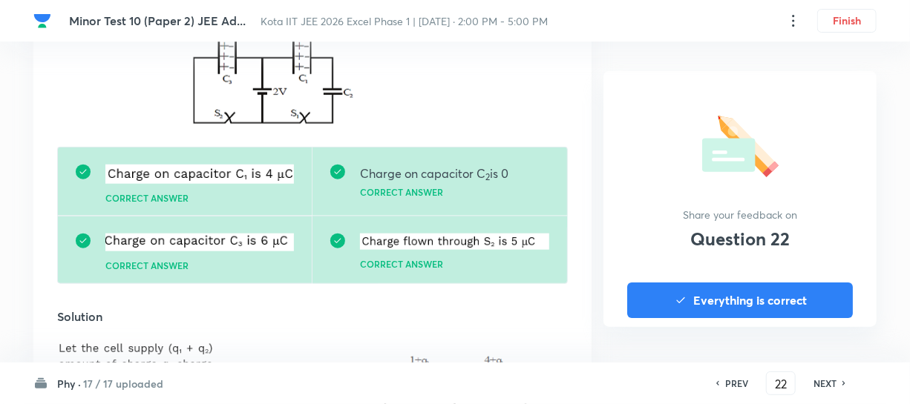
click at [833, 381] on h6 "NEXT" at bounding box center [824, 383] width 23 height 13
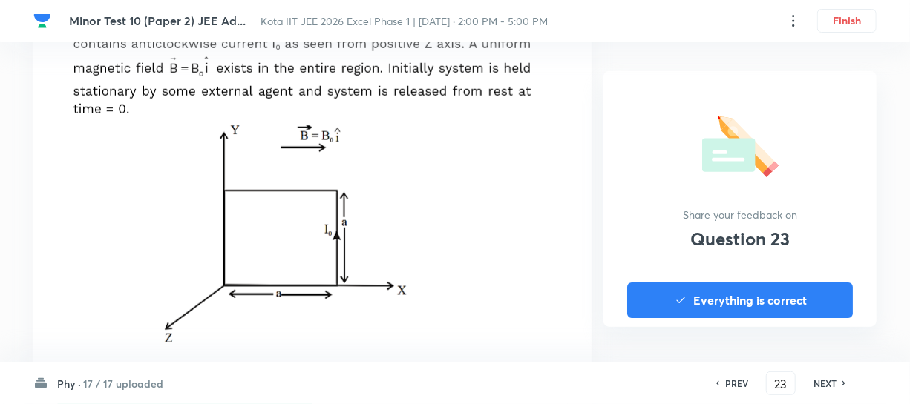
scroll to position [472, 0]
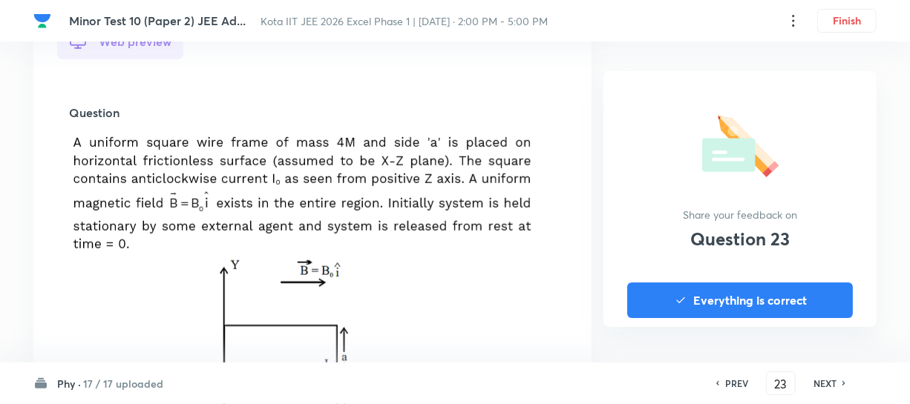
click at [833, 381] on h6 "NEXT" at bounding box center [824, 383] width 23 height 13
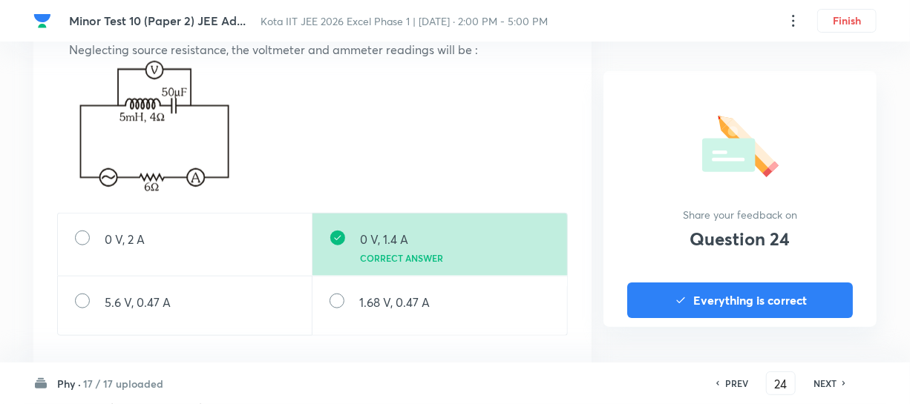
scroll to position [539, 0]
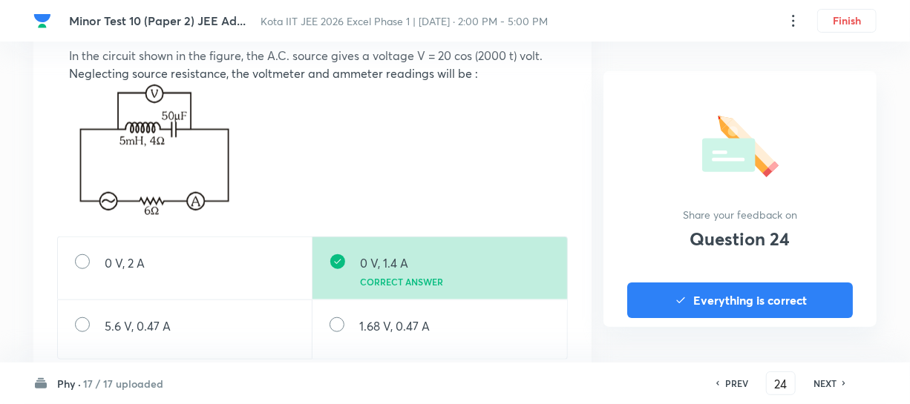
click at [839, 386] on div "NEXT" at bounding box center [826, 383] width 39 height 13
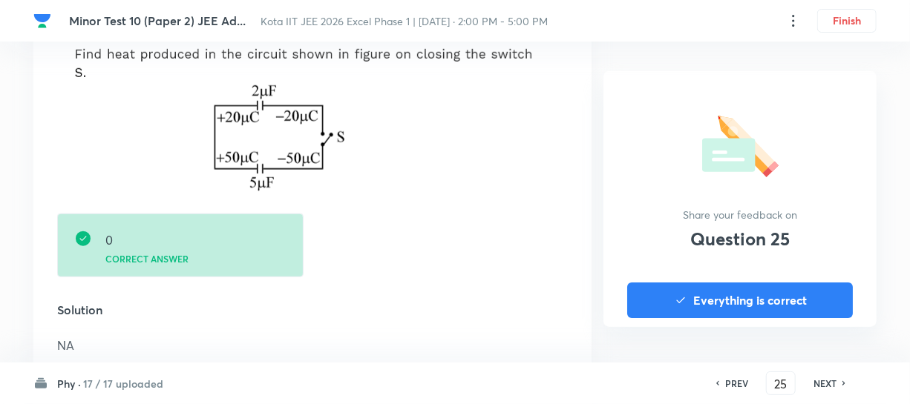
click at [824, 378] on h6 "NEXT" at bounding box center [824, 383] width 23 height 13
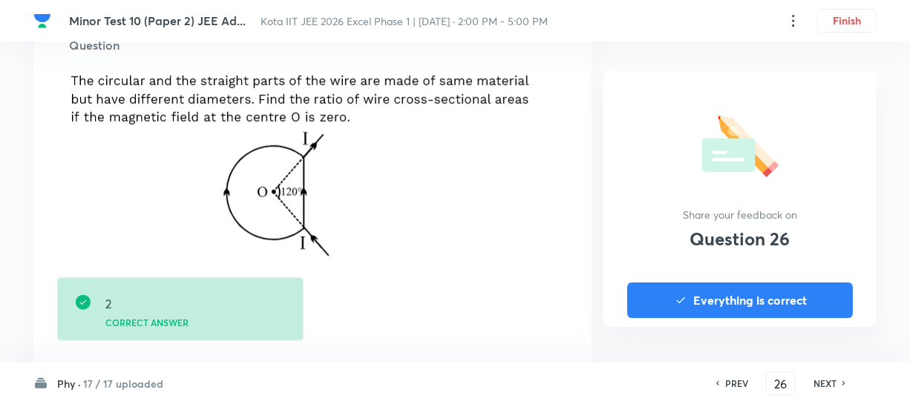
click at [824, 378] on h6 "NEXT" at bounding box center [824, 383] width 23 height 13
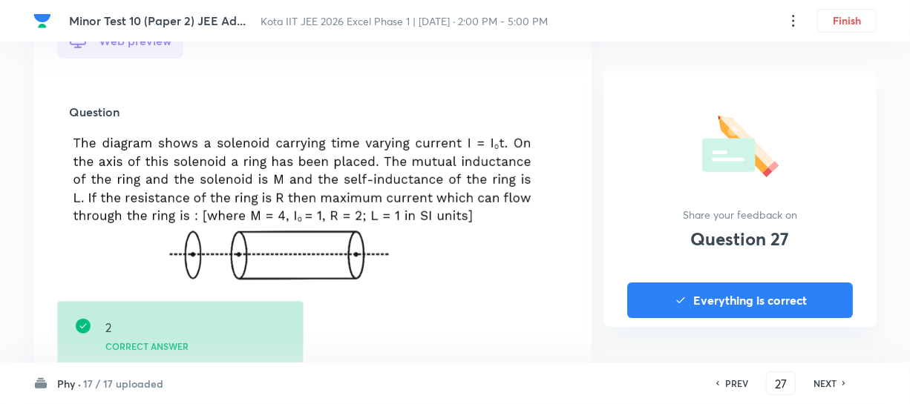
scroll to position [472, 0]
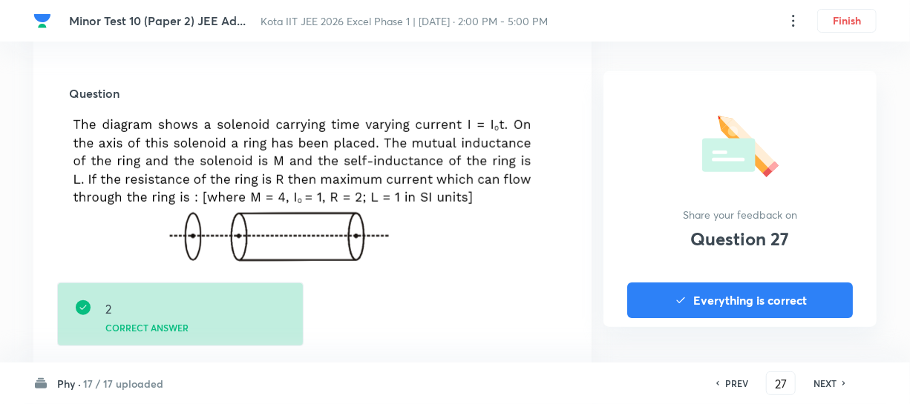
click at [824, 378] on h6 "NEXT" at bounding box center [824, 383] width 23 height 13
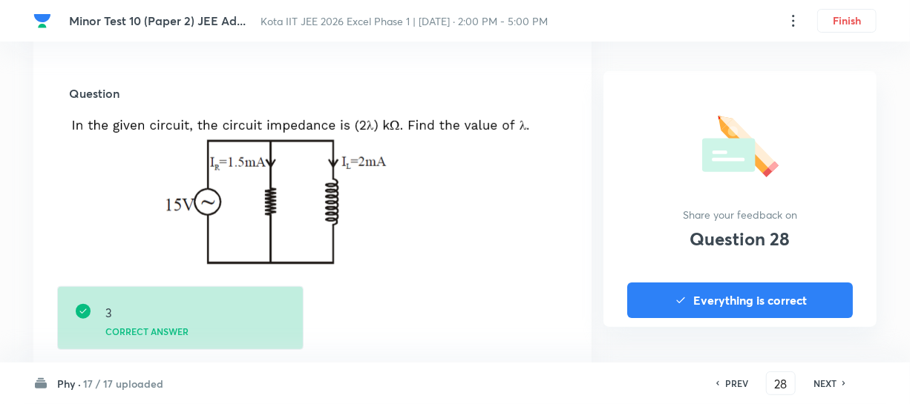
click at [840, 383] on div "NEXT" at bounding box center [826, 383] width 39 height 13
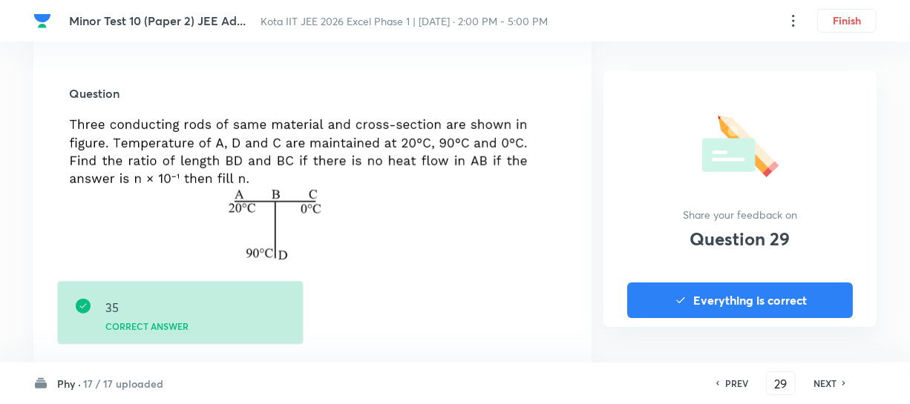
click at [840, 382] on div "NEXT" at bounding box center [826, 383] width 39 height 13
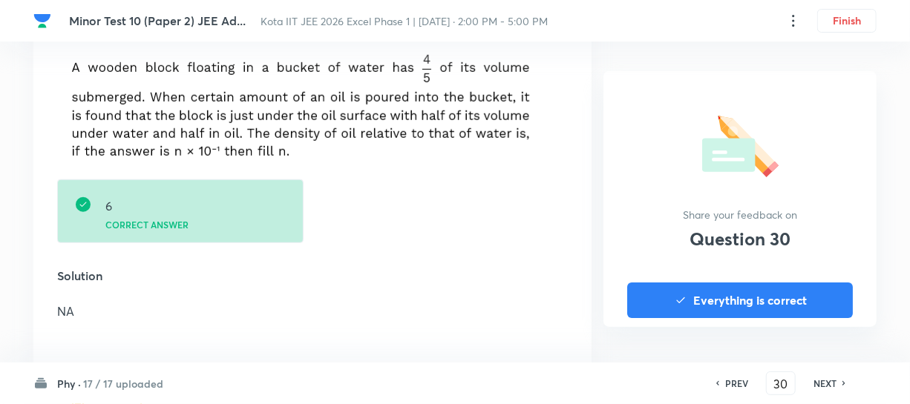
scroll to position [539, 0]
click at [840, 384] on div "NEXT" at bounding box center [826, 383] width 39 height 13
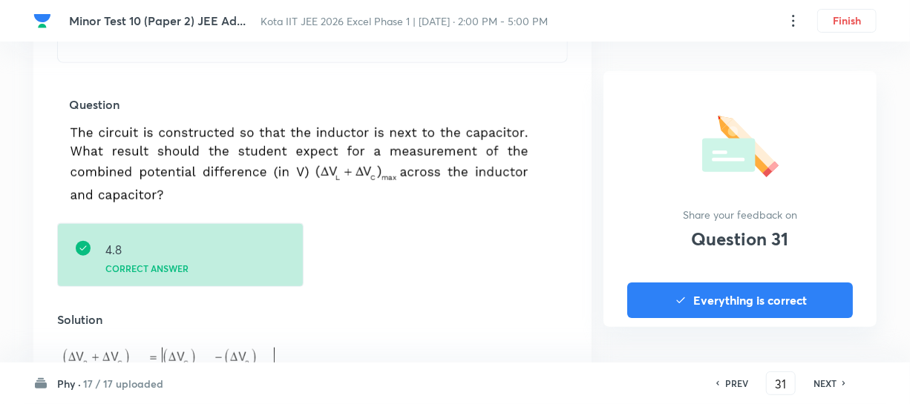
scroll to position [675, 0]
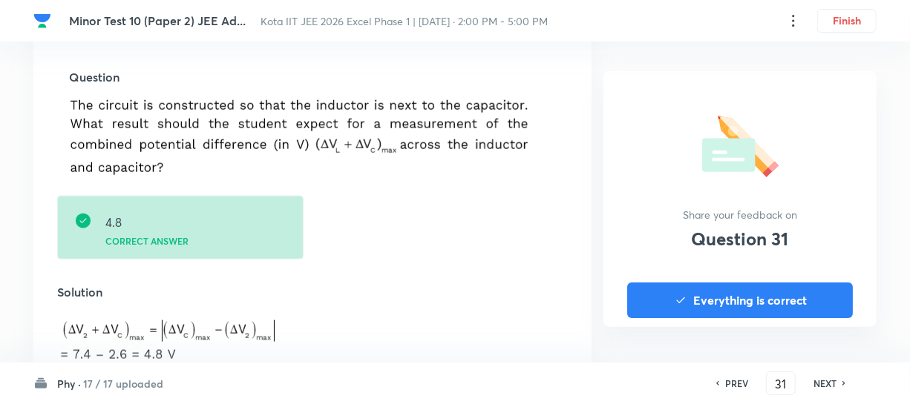
click at [840, 384] on div "NEXT" at bounding box center [826, 383] width 39 height 13
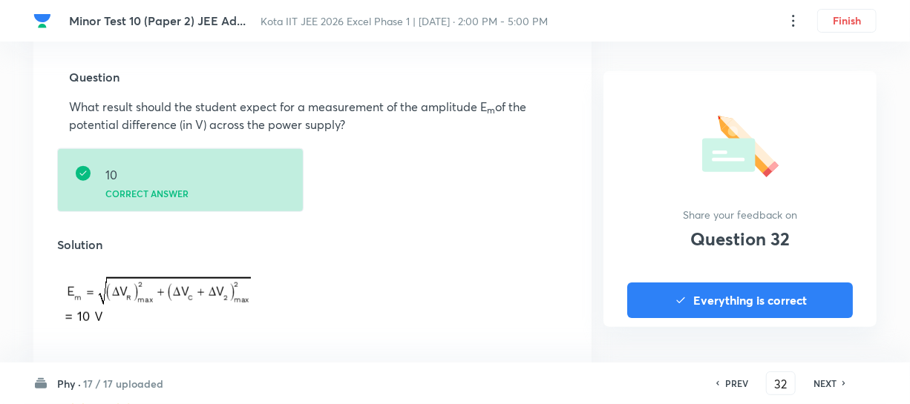
click at [824, 381] on h6 "NEXT" at bounding box center [824, 383] width 23 height 13
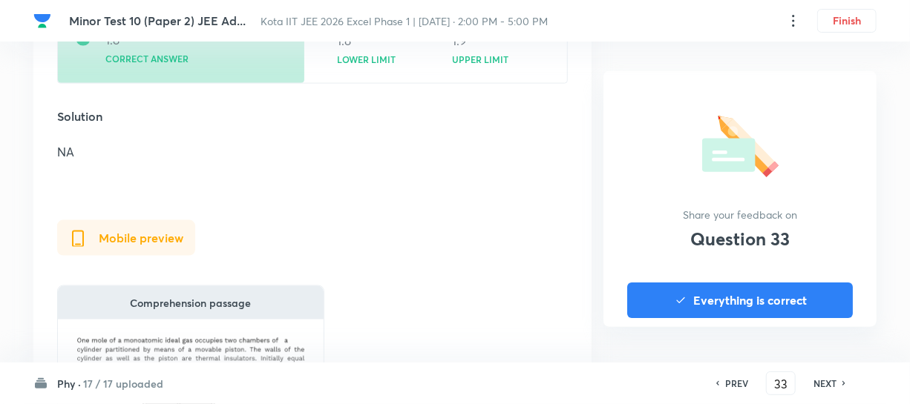
scroll to position [944, 0]
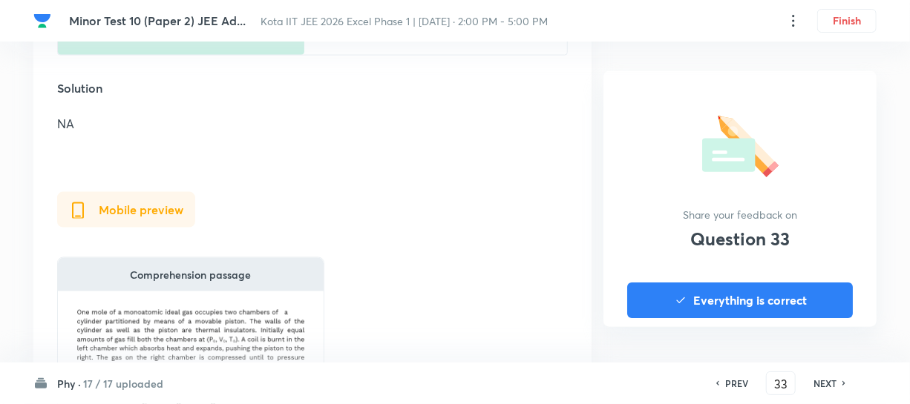
click at [821, 384] on h6 "NEXT" at bounding box center [824, 383] width 23 height 13
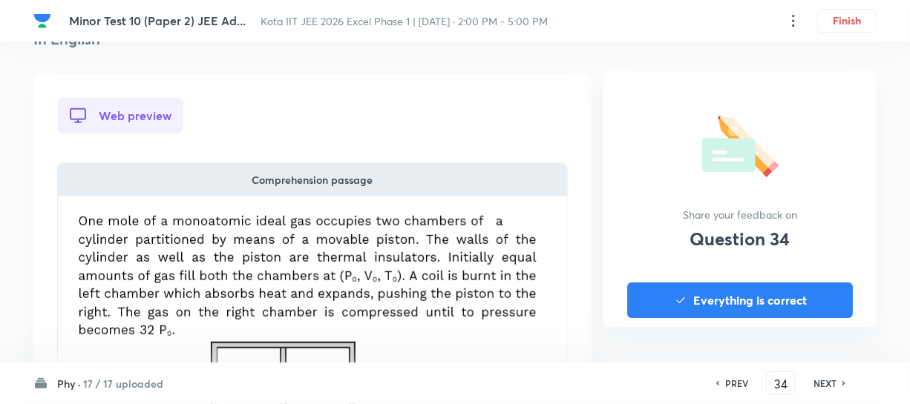
scroll to position [404, 0]
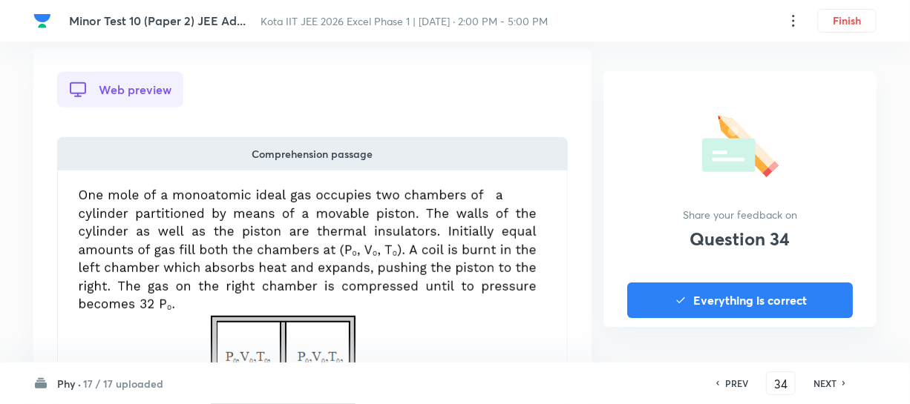
click at [80, 377] on h6 "Phy ·" at bounding box center [69, 384] width 24 height 16
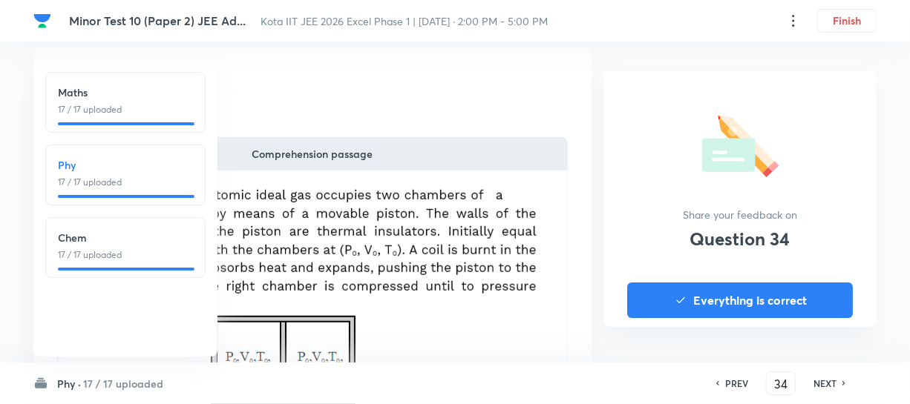
click at [88, 114] on p "17 / 17 uploaded" at bounding box center [125, 109] width 135 height 13
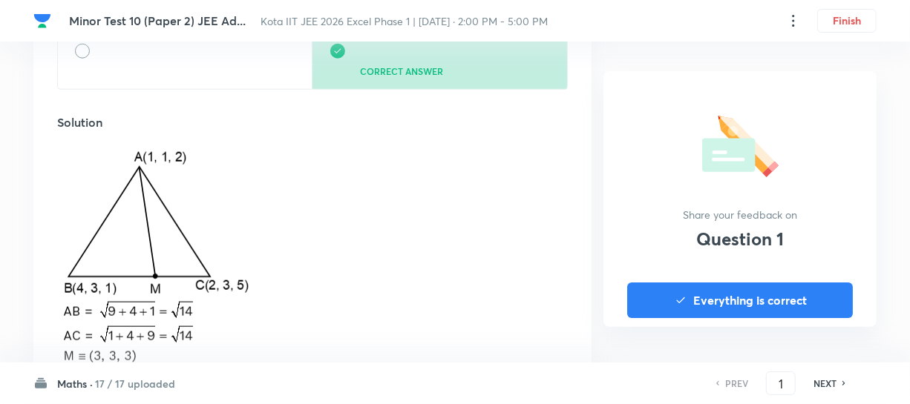
scroll to position [675, 0]
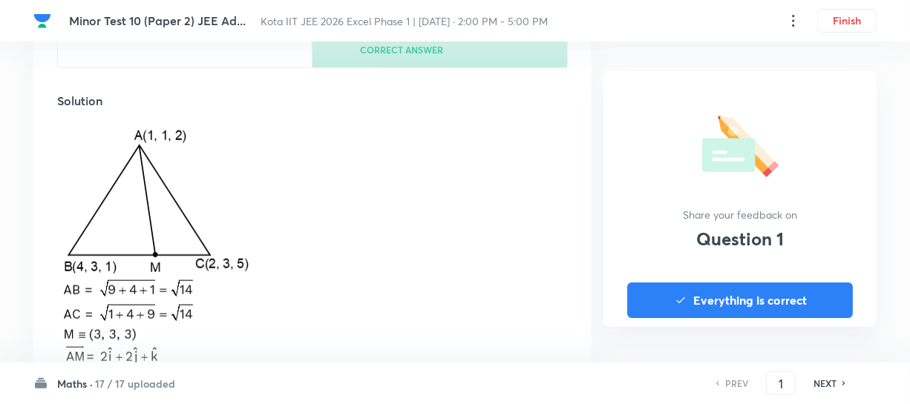
click at [837, 381] on div "NEXT" at bounding box center [826, 383] width 39 height 13
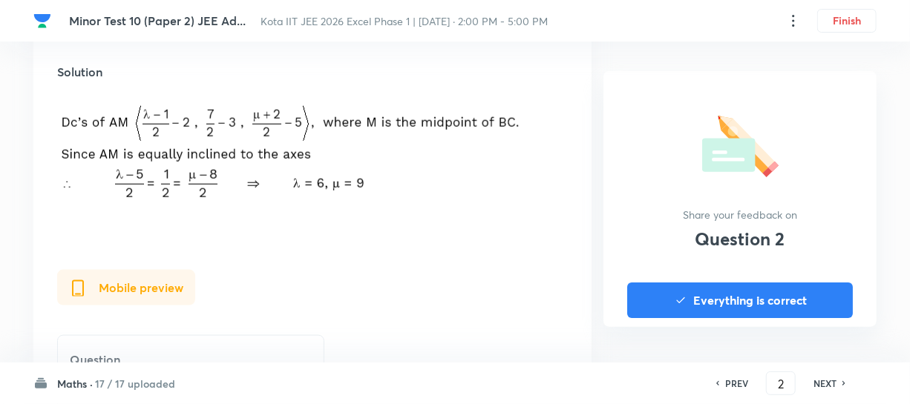
scroll to position [742, 0]
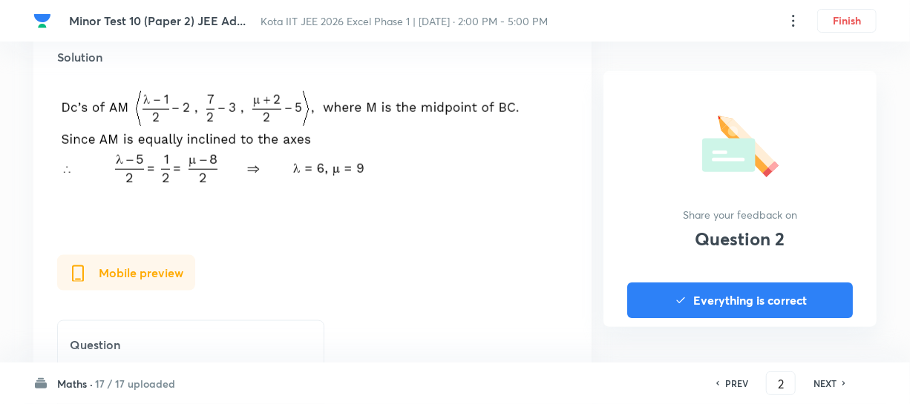
drag, startPoint x: 811, startPoint y: 387, endPoint x: 819, endPoint y: 384, distance: 8.0
click at [811, 386] on div "NEXT" at bounding box center [826, 383] width 39 height 13
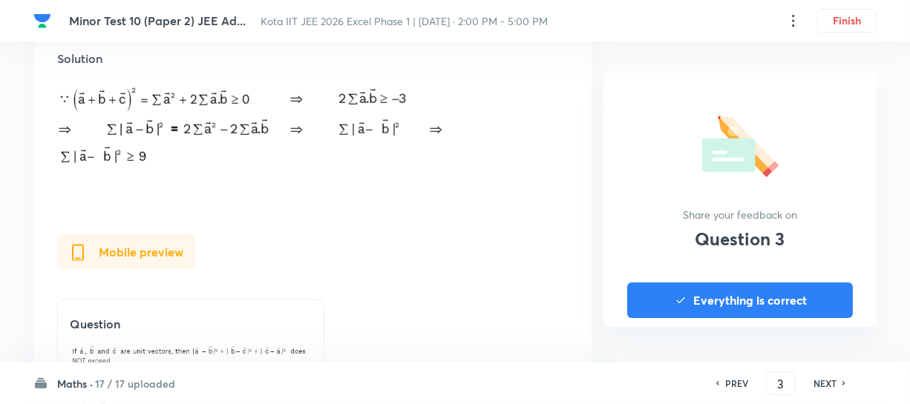
scroll to position [809, 0]
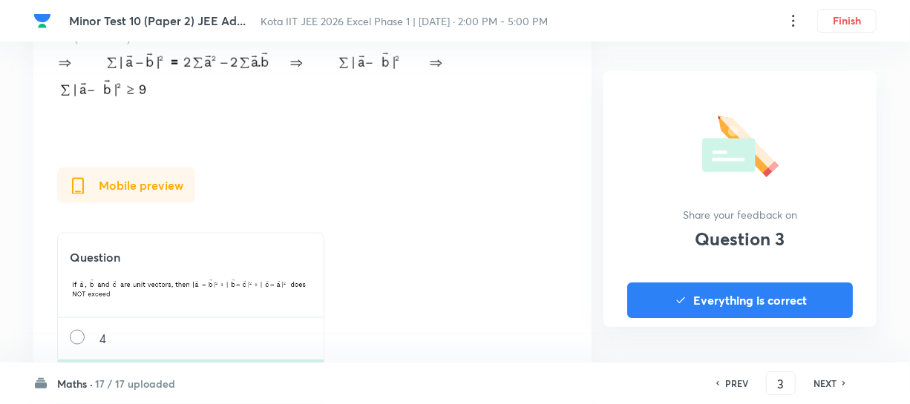
click at [821, 378] on h6 "NEXT" at bounding box center [824, 383] width 23 height 13
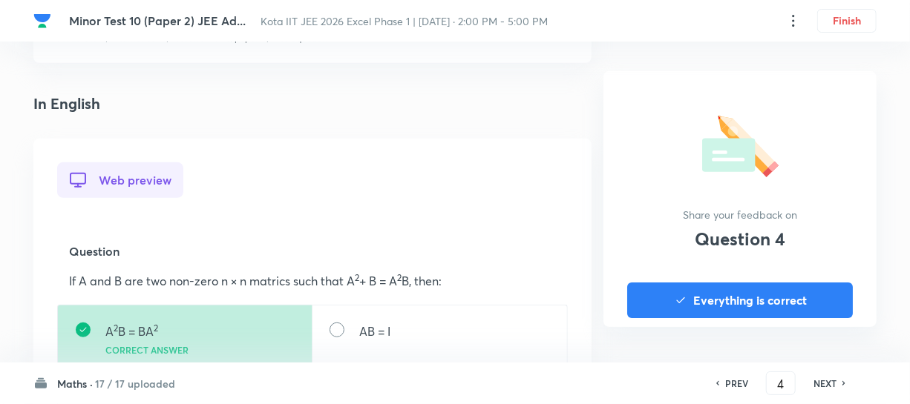
scroll to position [337, 0]
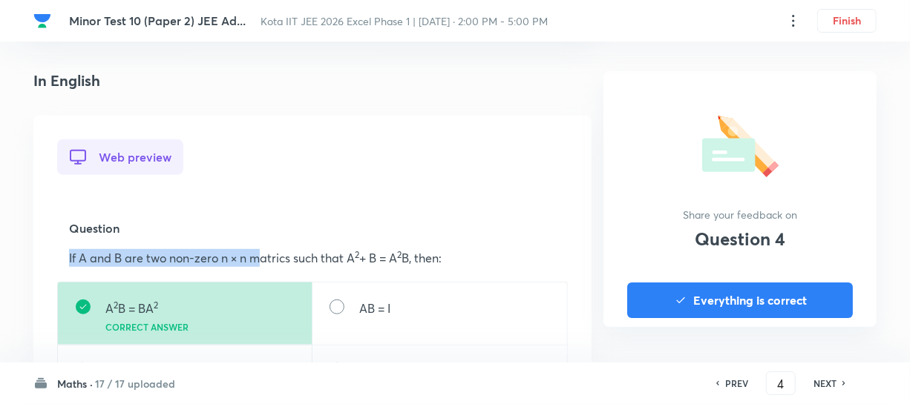
drag, startPoint x: 240, startPoint y: 234, endPoint x: 318, endPoint y: 260, distance: 82.1
click at [284, 259] on div "Question If A and B are two non-zero n × n matrics such that A 2 + B = A 2 B, t…" at bounding box center [312, 243] width 511 height 77
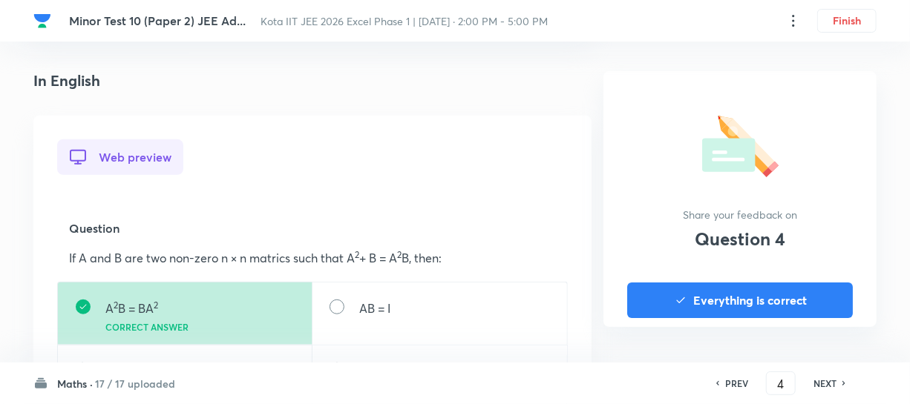
click at [435, 260] on p "If A and B are two non-zero n × n matrics such that A 2 + B = A 2 B, then:" at bounding box center [312, 258] width 487 height 18
drag, startPoint x: 379, startPoint y: 255, endPoint x: 416, endPoint y: 260, distance: 36.6
click at [416, 260] on p "If A and B are two non-zero n × n matrics such that A 2 + B = A 2 B, then:" at bounding box center [312, 258] width 487 height 18
click at [436, 258] on p "If A and B are two non-zero n × n matrics such that A 2 + B = A 2 B, then:" at bounding box center [312, 258] width 487 height 18
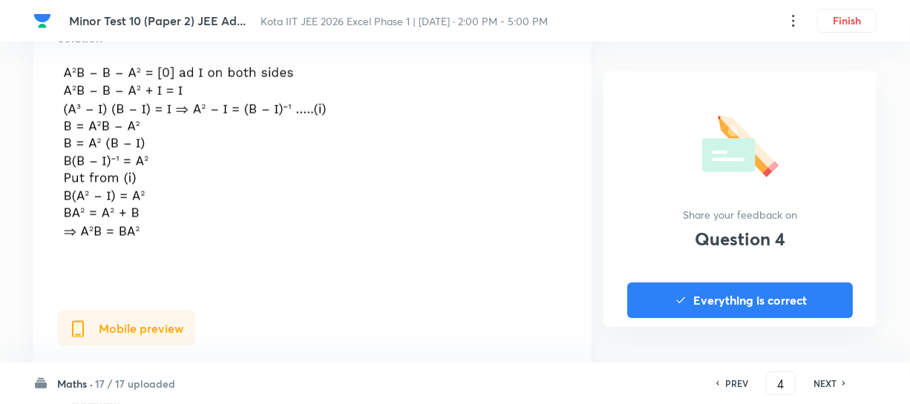
scroll to position [742, 0]
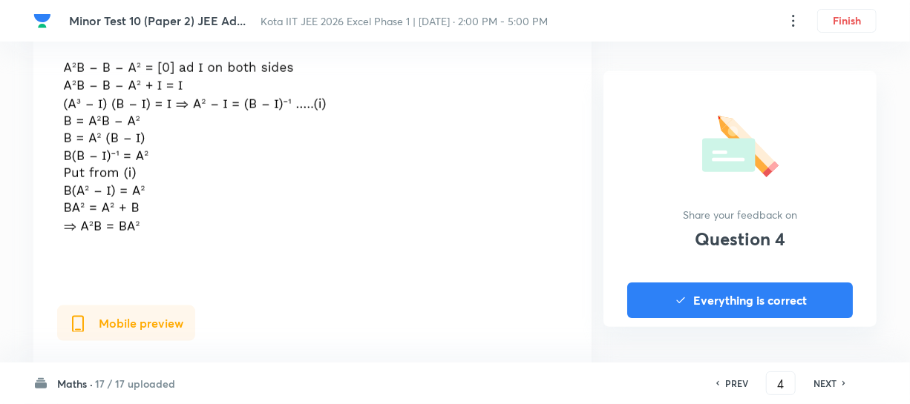
click at [838, 383] on div "NEXT" at bounding box center [826, 383] width 39 height 13
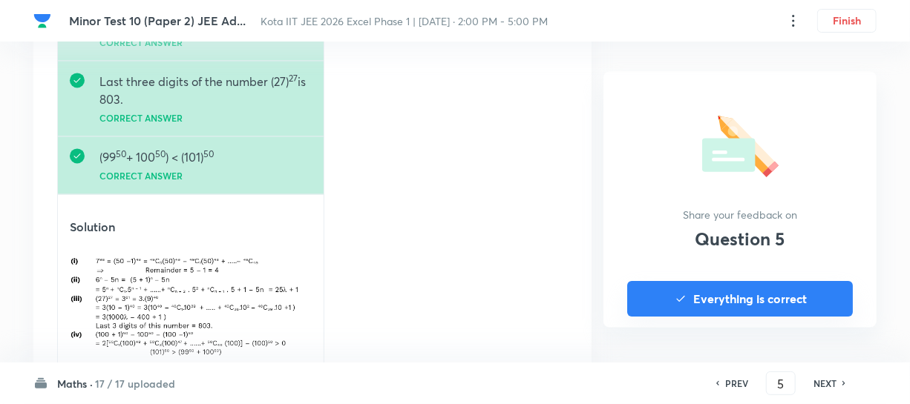
scroll to position [1349, 0]
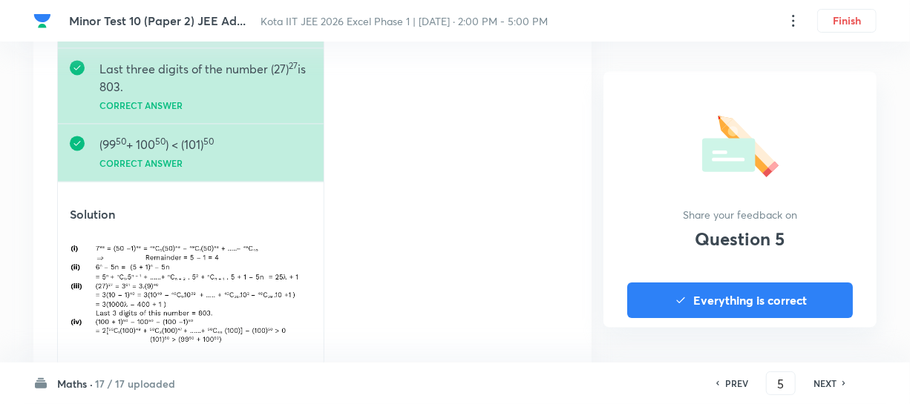
click at [824, 378] on h6 "NEXT" at bounding box center [824, 383] width 23 height 13
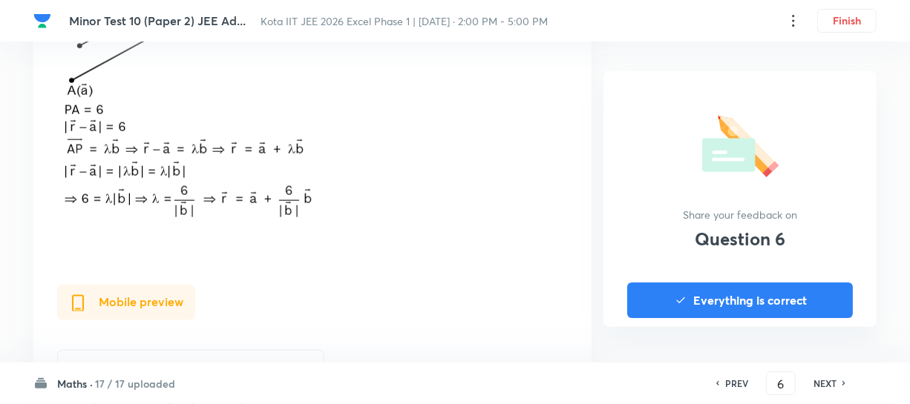
scroll to position [876, 0]
click at [832, 370] on div "Maths · 17 / 17 uploaded PREV 6 ​ NEXT" at bounding box center [454, 384] width 843 height 42
click at [829, 373] on div "PREV 6 ​ NEXT" at bounding box center [780, 384] width 191 height 24
click at [830, 372] on div "PREV 6 ​ NEXT" at bounding box center [780, 384] width 191 height 24
click at [828, 374] on div "PREV 6 ​ NEXT" at bounding box center [780, 384] width 191 height 24
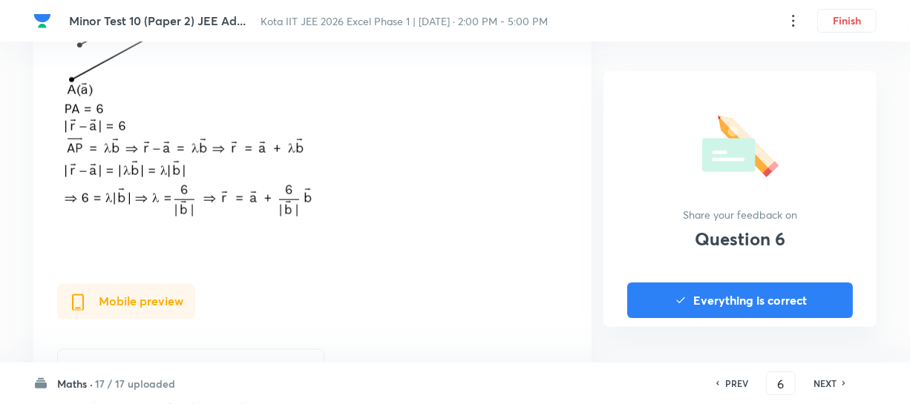
click at [824, 379] on h6 "NEXT" at bounding box center [824, 383] width 23 height 13
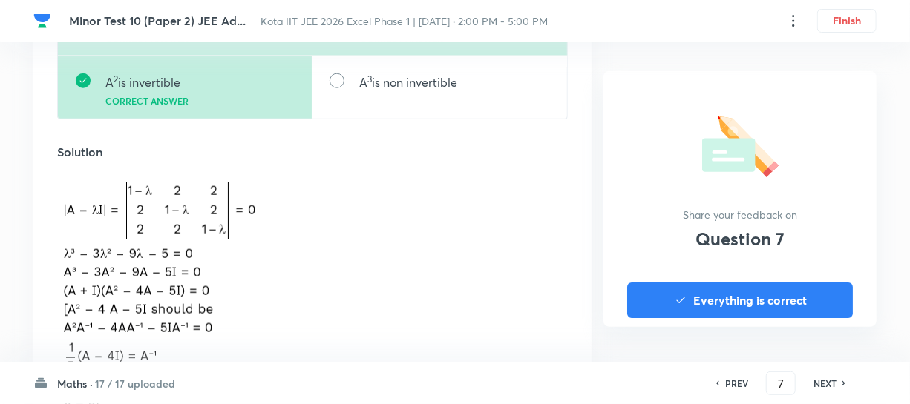
scroll to position [742, 0]
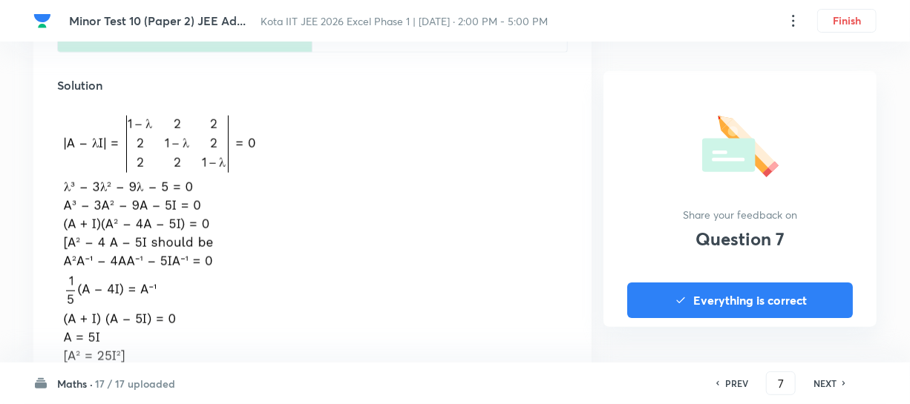
click at [831, 375] on div "PREV 7 ​ NEXT" at bounding box center [780, 384] width 191 height 24
click at [830, 380] on h6 "NEXT" at bounding box center [824, 383] width 23 height 13
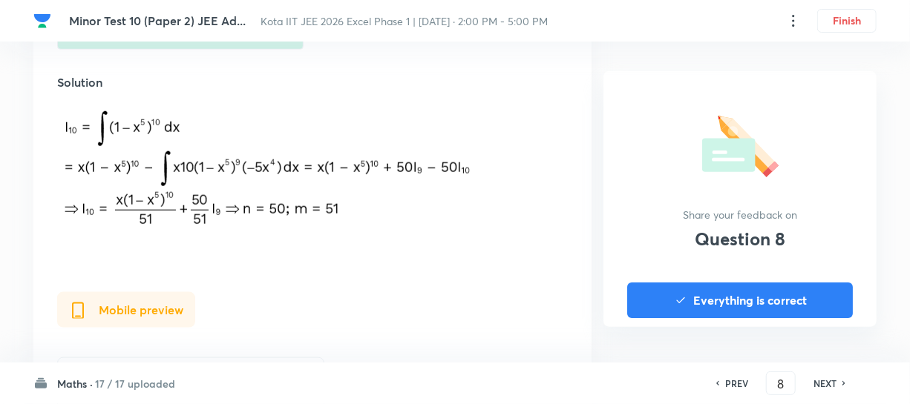
scroll to position [675, 0]
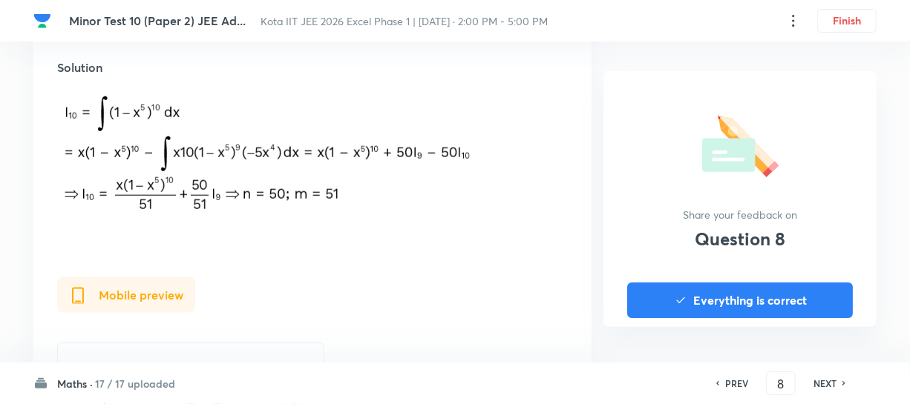
click at [822, 386] on h6 "NEXT" at bounding box center [824, 383] width 23 height 13
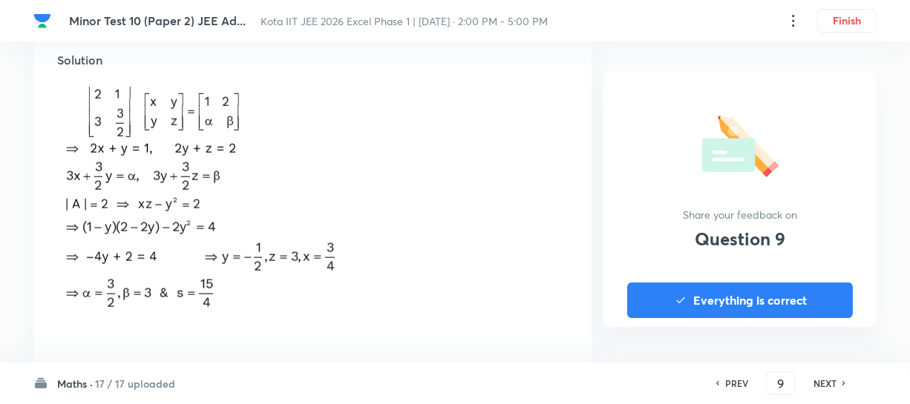
scroll to position [742, 0]
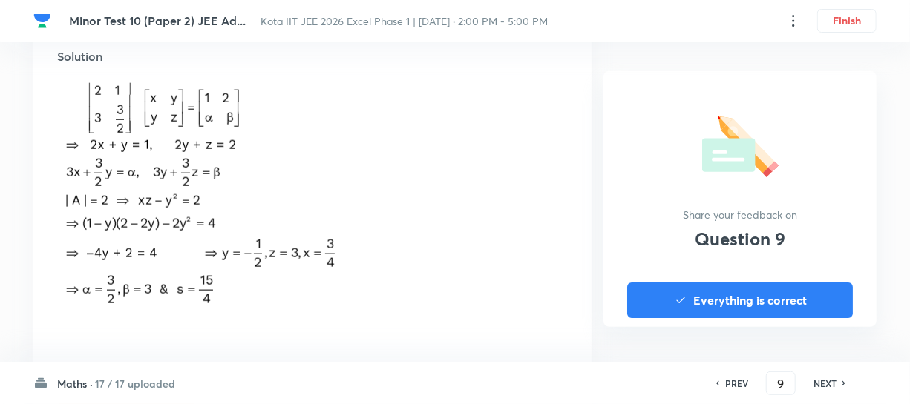
click at [817, 379] on h6 "NEXT" at bounding box center [824, 383] width 23 height 13
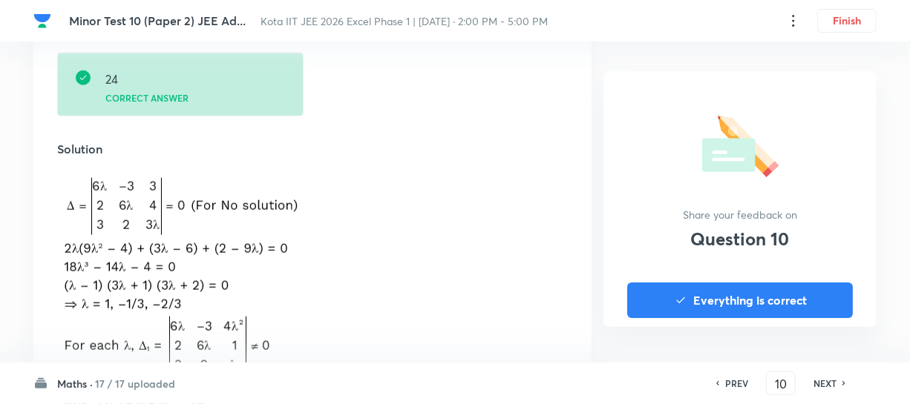
scroll to position [675, 0]
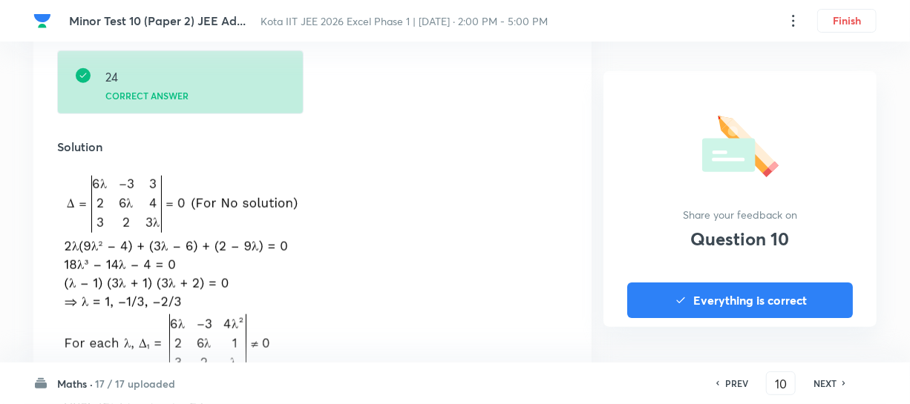
click at [814, 384] on h6 "NEXT" at bounding box center [824, 383] width 23 height 13
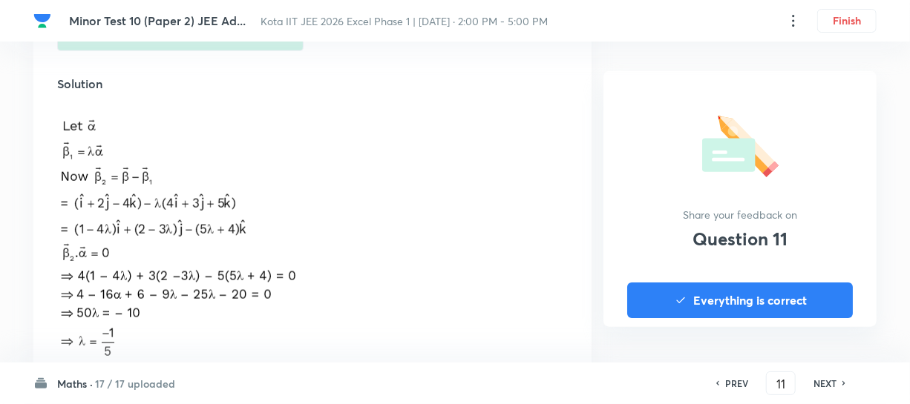
scroll to position [809, 0]
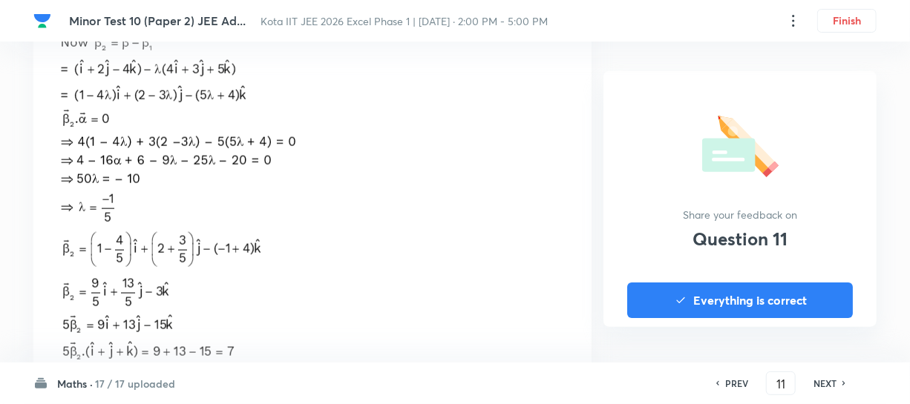
click at [824, 389] on h6 "NEXT" at bounding box center [824, 383] width 23 height 13
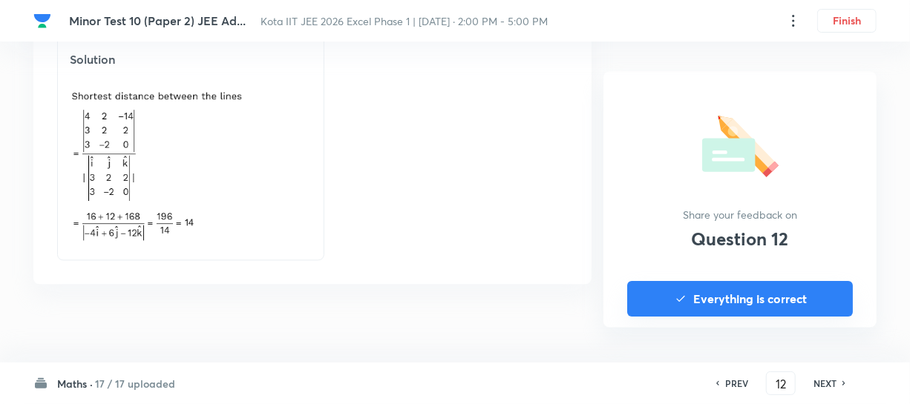
scroll to position [1311, 0]
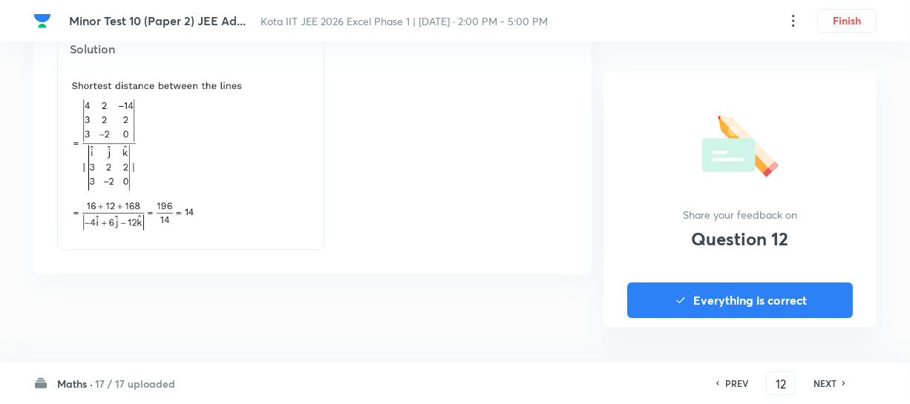
click at [830, 380] on h6 "NEXT" at bounding box center [824, 383] width 23 height 13
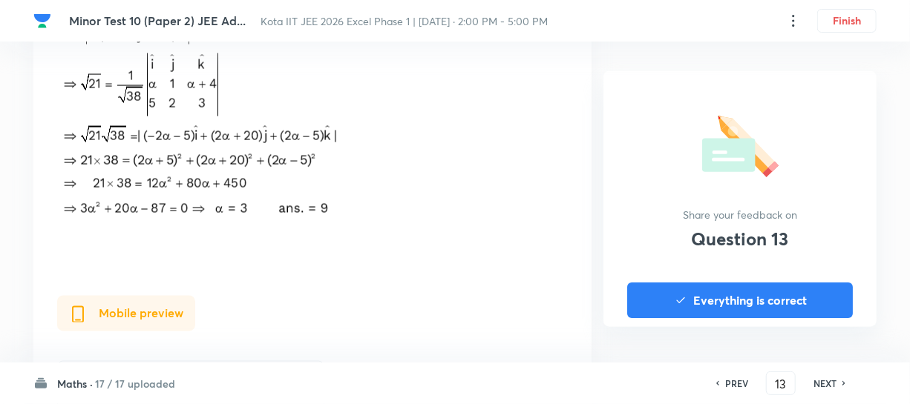
scroll to position [1079, 0]
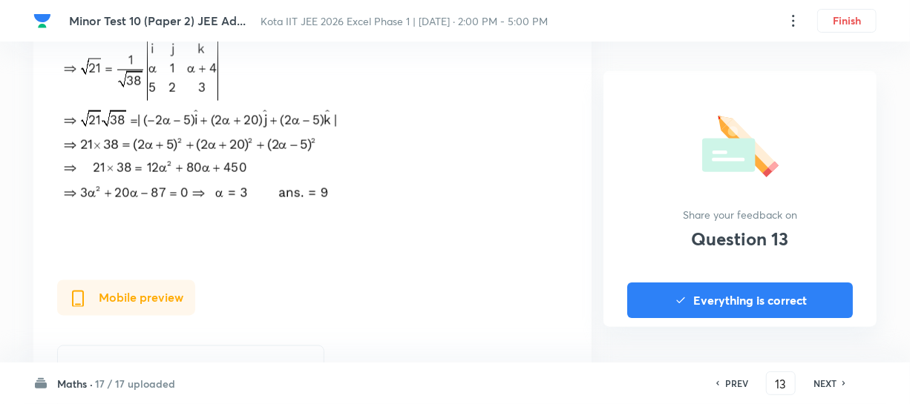
click at [831, 377] on h6 "NEXT" at bounding box center [824, 383] width 23 height 13
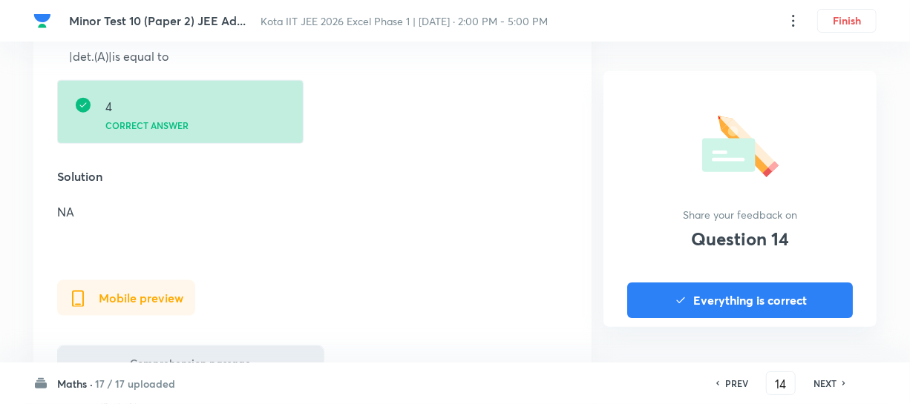
scroll to position [809, 0]
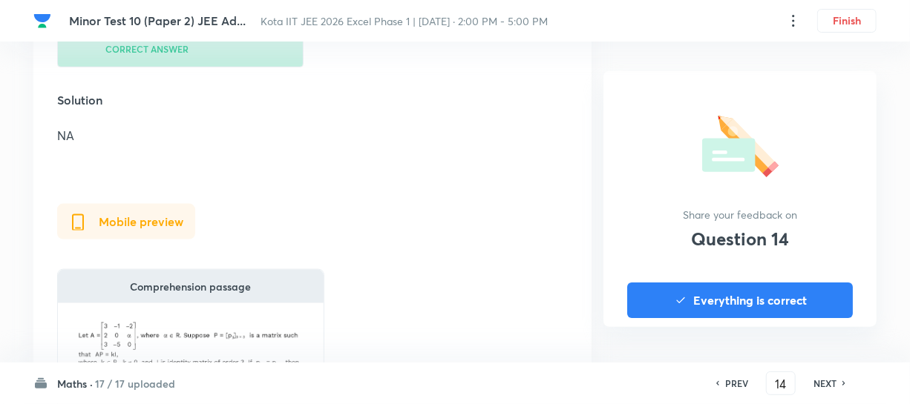
click at [836, 382] on h6 "NEXT" at bounding box center [824, 383] width 23 height 13
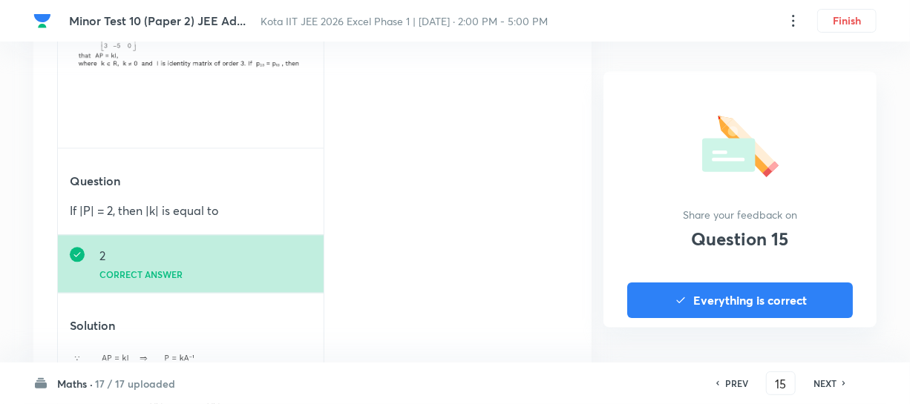
scroll to position [1417, 0]
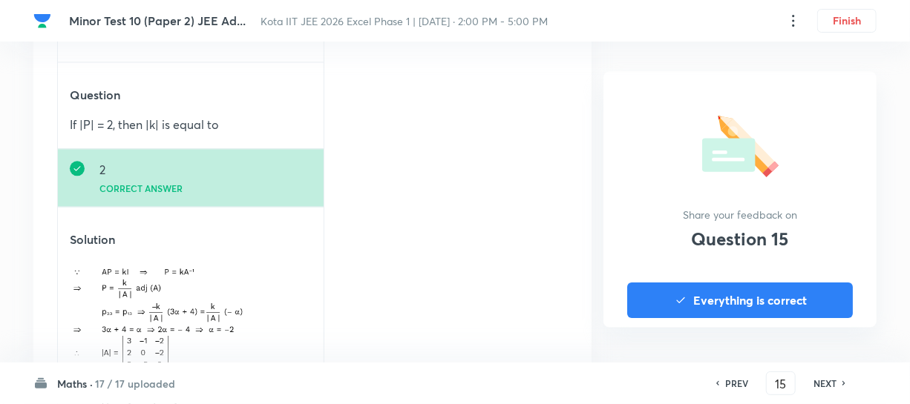
drag, startPoint x: 832, startPoint y: 371, endPoint x: 830, endPoint y: 381, distance: 10.5
click at [831, 374] on div "PREV 15 ​ NEXT" at bounding box center [780, 384] width 191 height 24
click at [830, 381] on h6 "NEXT" at bounding box center [824, 383] width 23 height 13
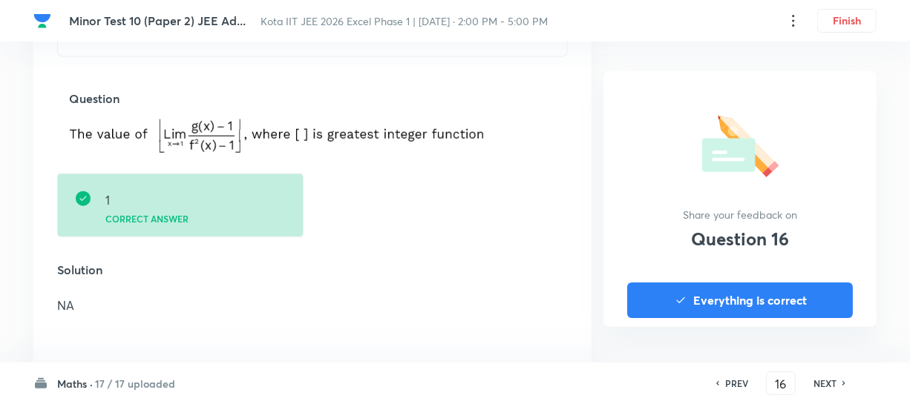
scroll to position [675, 0]
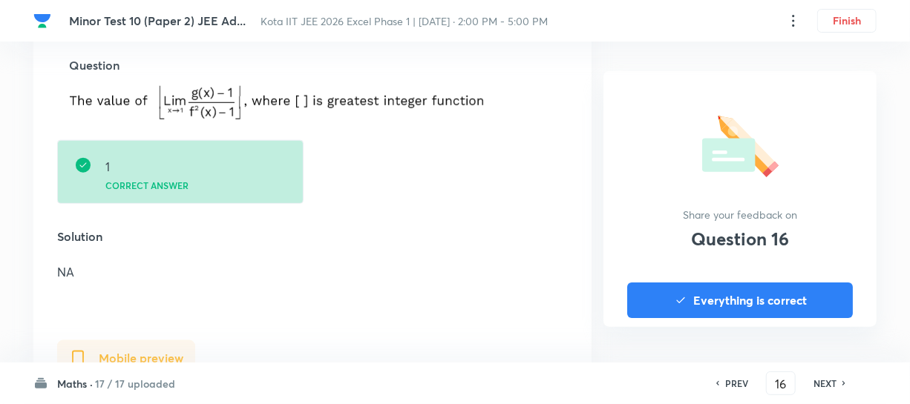
click at [829, 375] on div "PREV 16 ​ NEXT" at bounding box center [780, 384] width 191 height 24
click at [828, 383] on h6 "NEXT" at bounding box center [824, 383] width 23 height 13
type input "17"
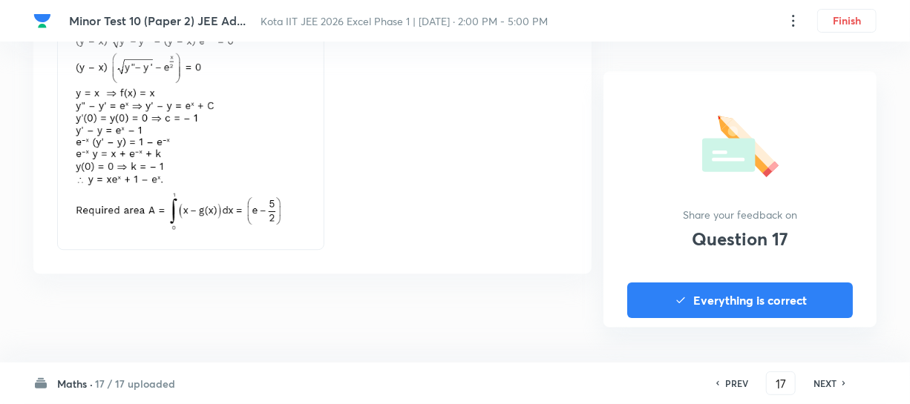
scroll to position [1713, 0]
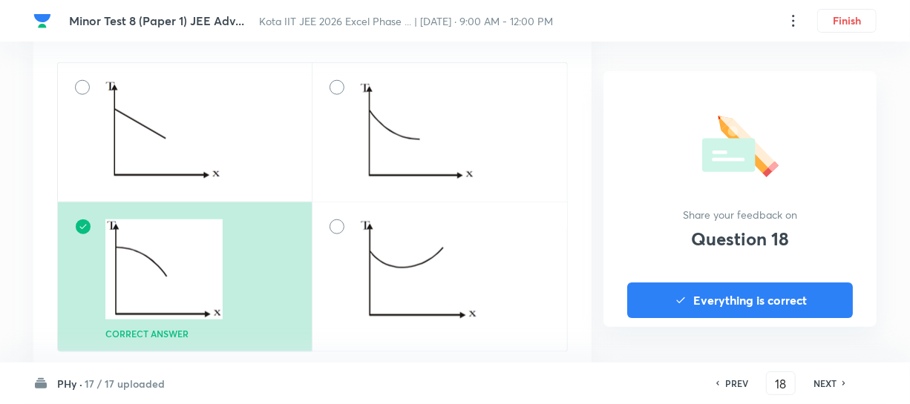
click at [401, 27] on span "Kota IIT JEE 2026 Excel Phase ... | [DATE] · 9:00 AM - 12:00 PM" at bounding box center [406, 21] width 294 height 14
click at [406, 23] on span "Kota IIT JEE 2026 Excel Phase ... | [DATE] · 9:00 AM - 12:00 PM" at bounding box center [406, 21] width 294 height 14
drag, startPoint x: 407, startPoint y: 22, endPoint x: 422, endPoint y: 22, distance: 14.1
click at [422, 22] on span "Kota IIT JEE 2026 Excel Phase ... | [DATE] · 9:00 AM - 12:00 PM" at bounding box center [406, 21] width 294 height 14
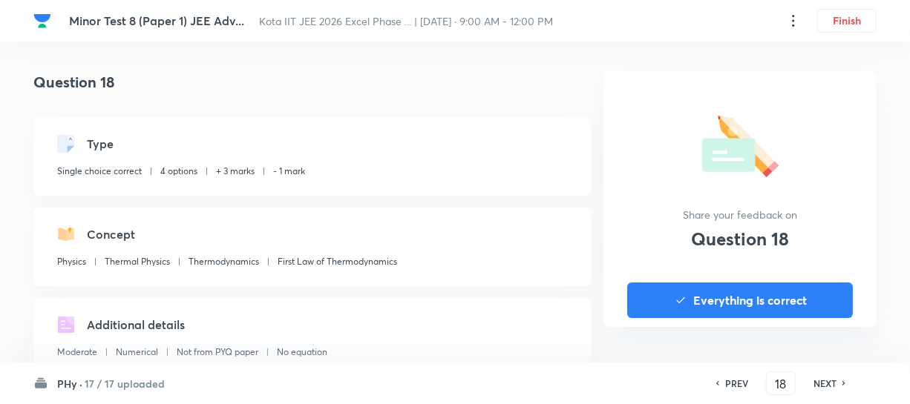
click at [229, 24] on span "Minor Test 8 (Paper 1) JEE Adv..." at bounding box center [156, 21] width 175 height 16
click at [260, 20] on span "Kota IIT JEE 2026 Excel Phase ... | [DATE] · 9:00 AM - 12:00 PM" at bounding box center [406, 21] width 294 height 14
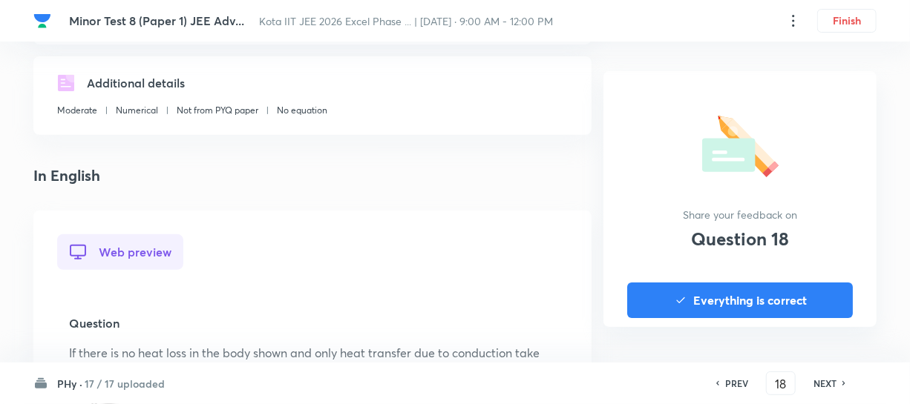
scroll to position [269, 0]
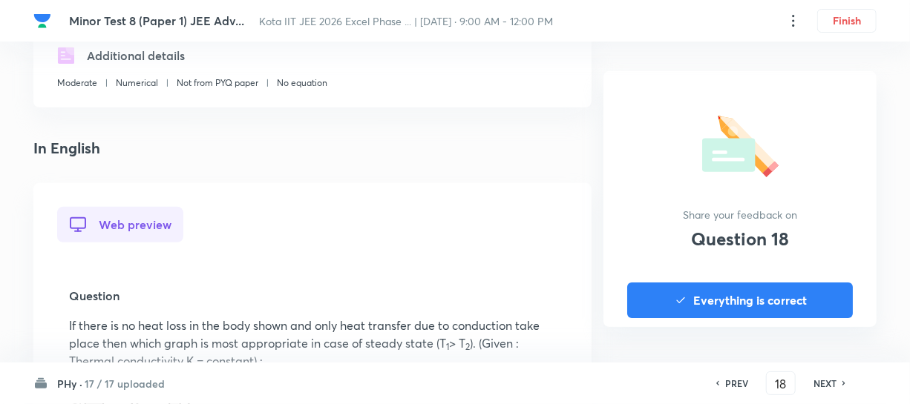
click at [61, 386] on h6 "PHy ·" at bounding box center [69, 384] width 25 height 16
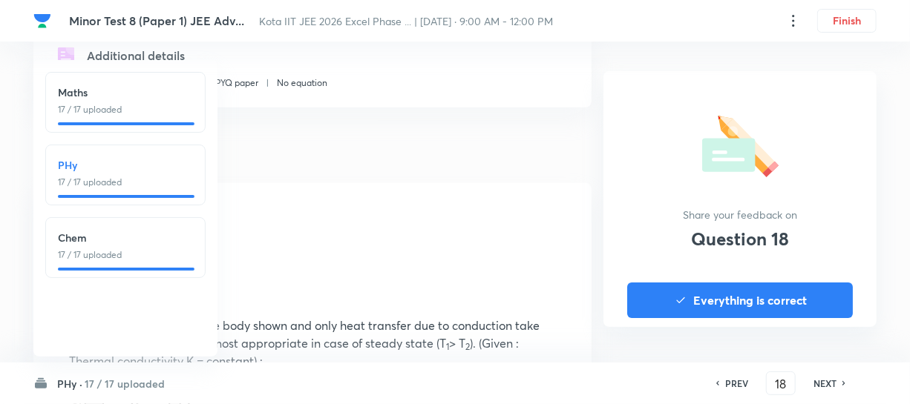
click at [93, 116] on p "17 / 17 uploaded" at bounding box center [125, 109] width 135 height 13
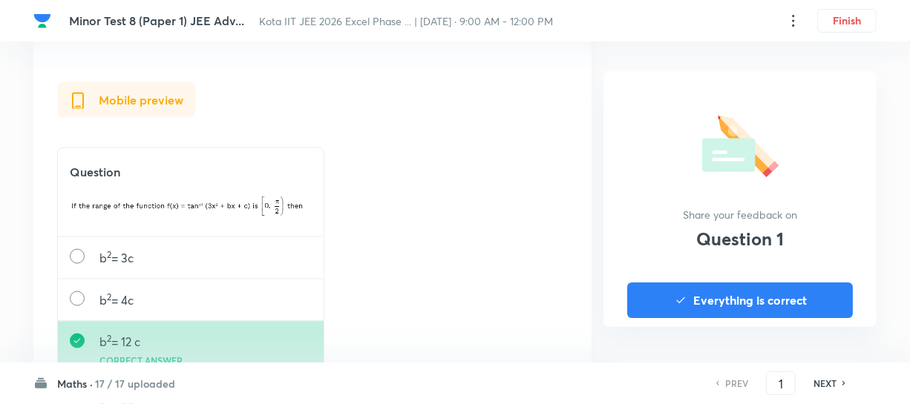
scroll to position [1011, 0]
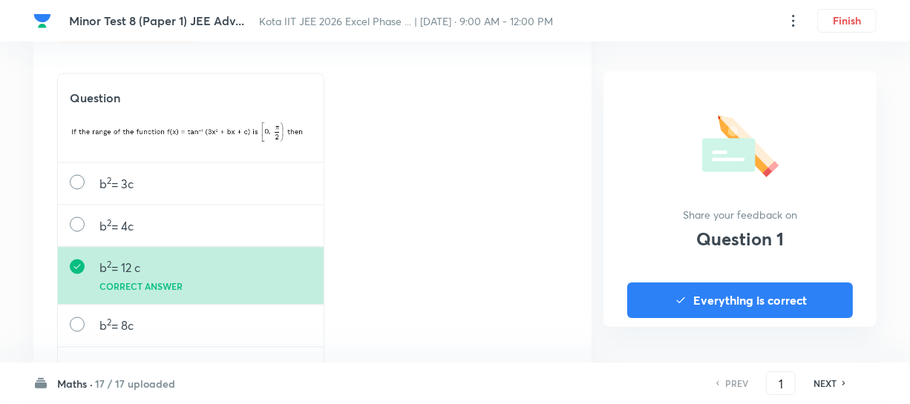
click at [818, 380] on h6 "NEXT" at bounding box center [824, 383] width 23 height 13
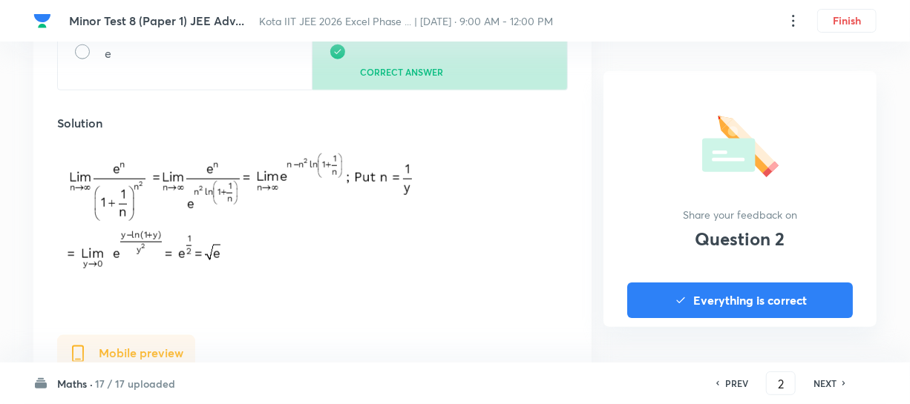
scroll to position [742, 0]
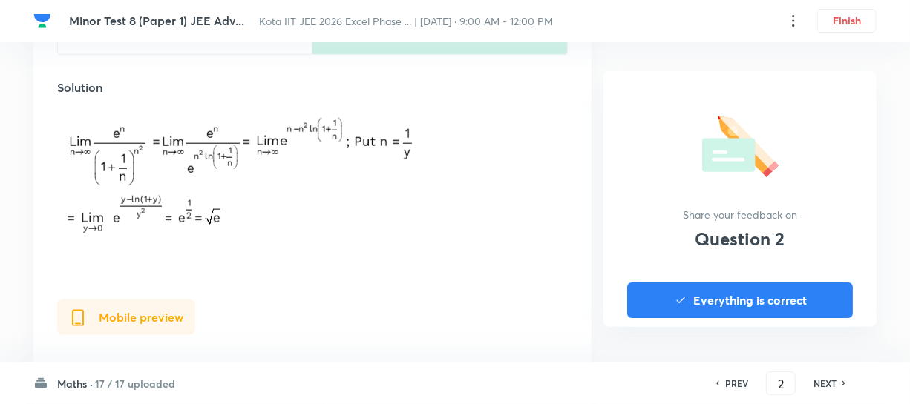
click at [811, 378] on div "NEXT" at bounding box center [826, 383] width 39 height 13
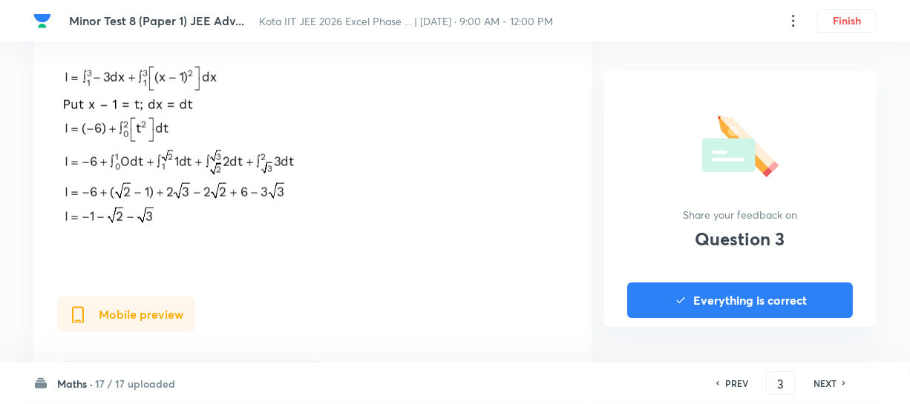
scroll to position [876, 0]
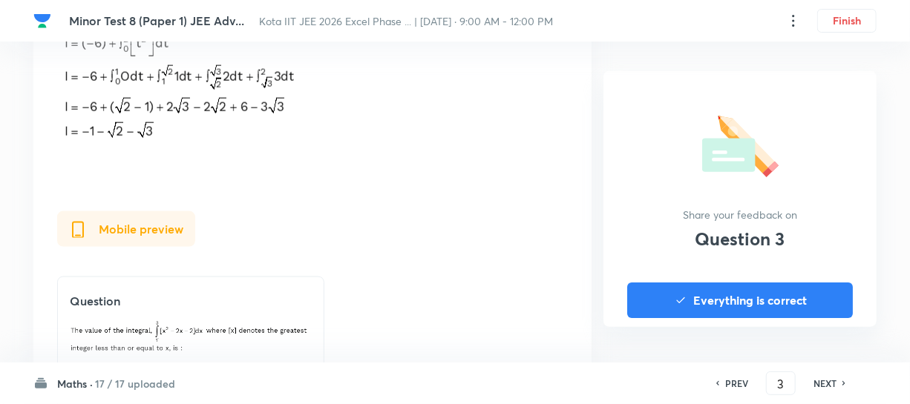
drag, startPoint x: 815, startPoint y: 381, endPoint x: 793, endPoint y: 361, distance: 29.4
click at [816, 381] on h6 "NEXT" at bounding box center [824, 383] width 23 height 13
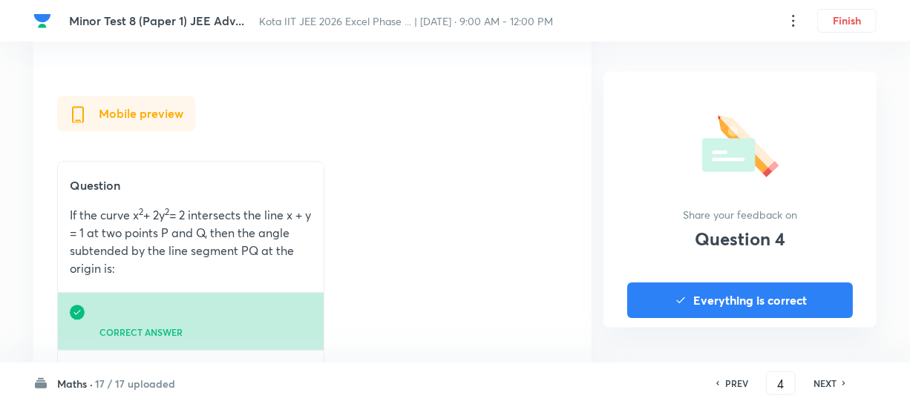
scroll to position [1417, 0]
click at [821, 387] on h6 "NEXT" at bounding box center [824, 383] width 23 height 13
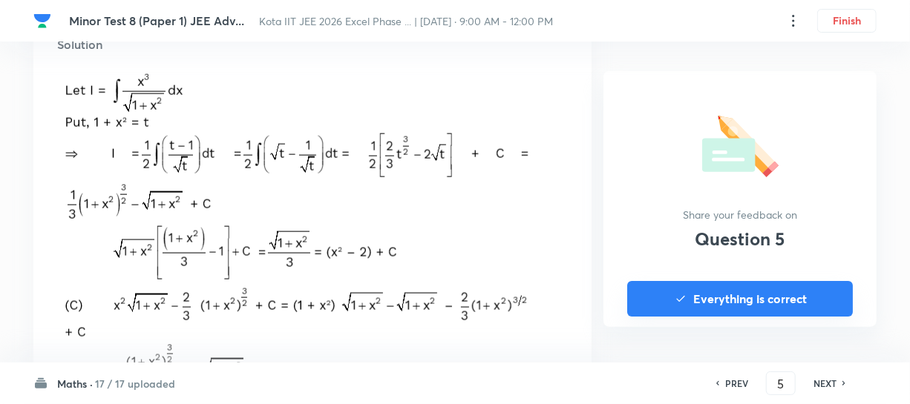
scroll to position [876, 0]
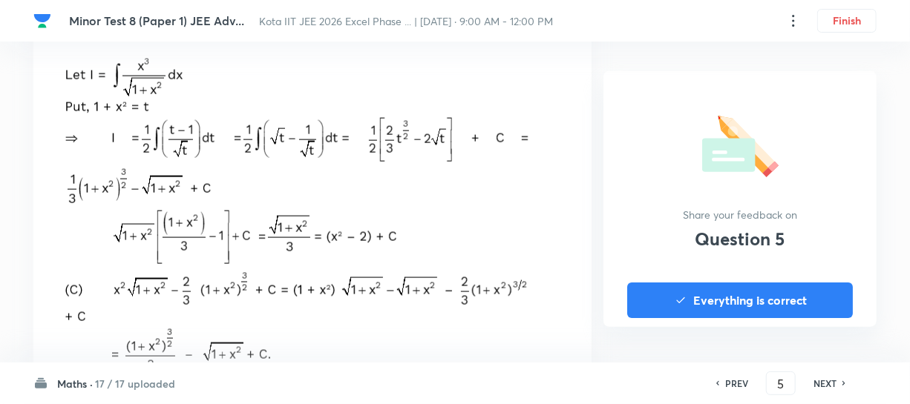
click at [819, 379] on h6 "NEXT" at bounding box center [824, 383] width 23 height 13
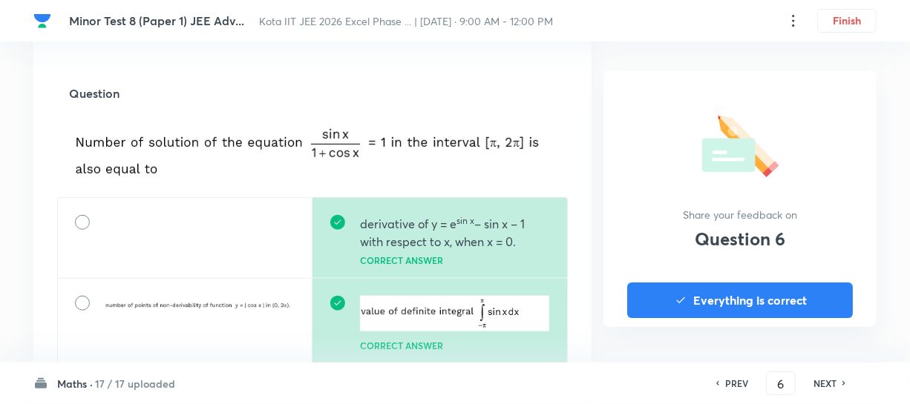
scroll to position [539, 0]
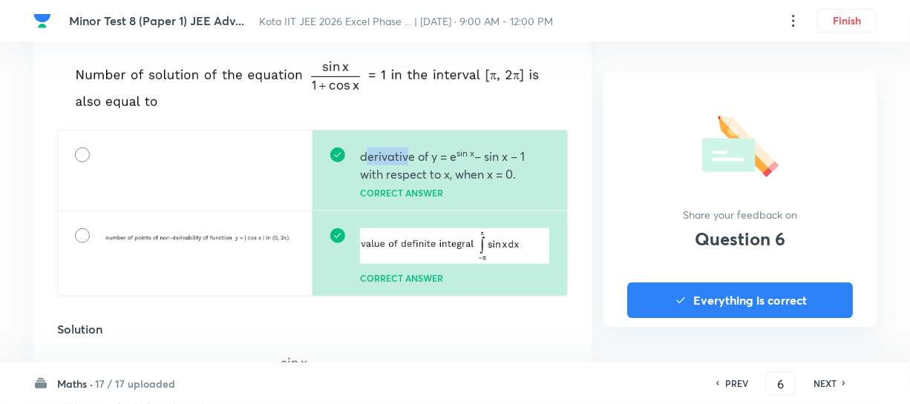
drag, startPoint x: 367, startPoint y: 157, endPoint x: 453, endPoint y: 163, distance: 86.3
click at [442, 162] on p "derivative of y = e sin x – sin x – 1 with respect to x, when x = 0." at bounding box center [454, 166] width 189 height 36
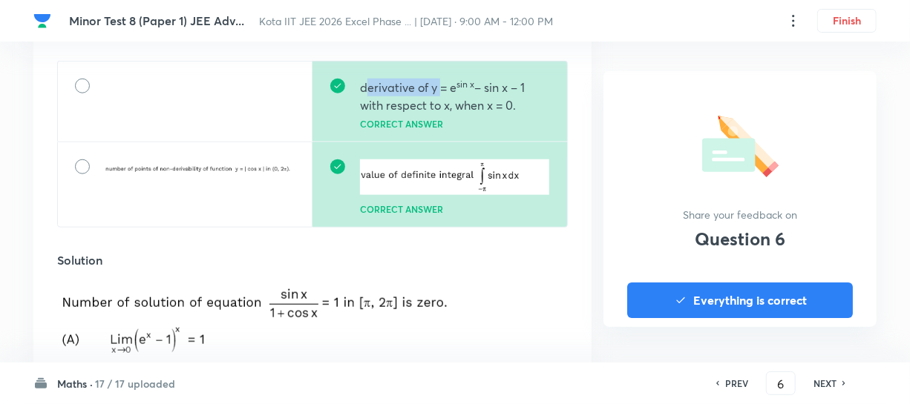
scroll to position [742, 0]
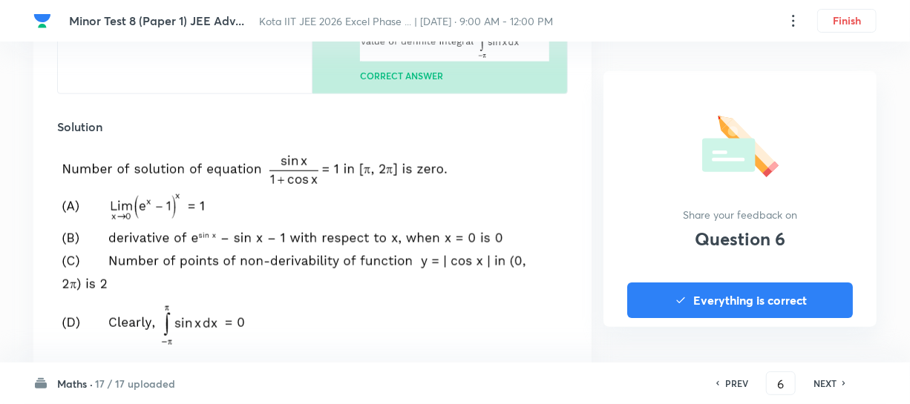
click at [820, 379] on h6 "NEXT" at bounding box center [824, 383] width 23 height 13
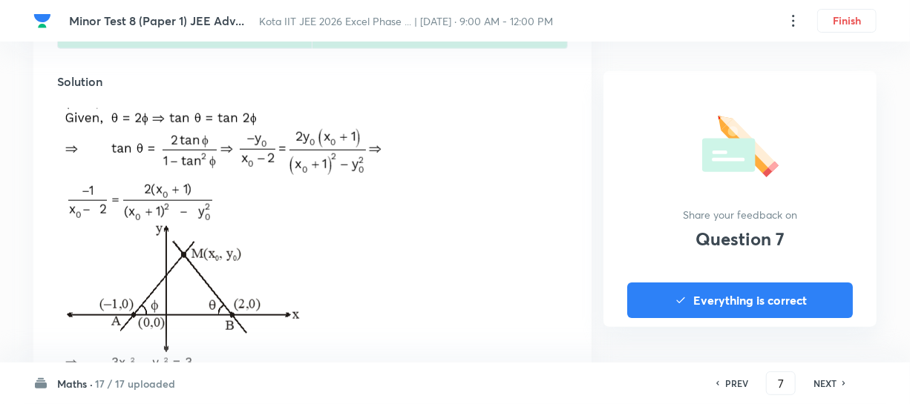
click at [817, 384] on h6 "NEXT" at bounding box center [824, 383] width 23 height 13
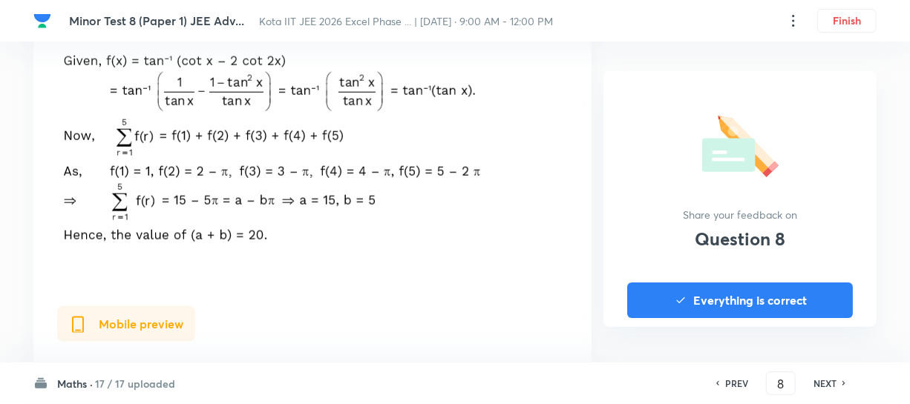
click at [806, 390] on div "PREV 8 ​ NEXT" at bounding box center [780, 384] width 191 height 24
click at [815, 379] on h6 "NEXT" at bounding box center [824, 383] width 23 height 13
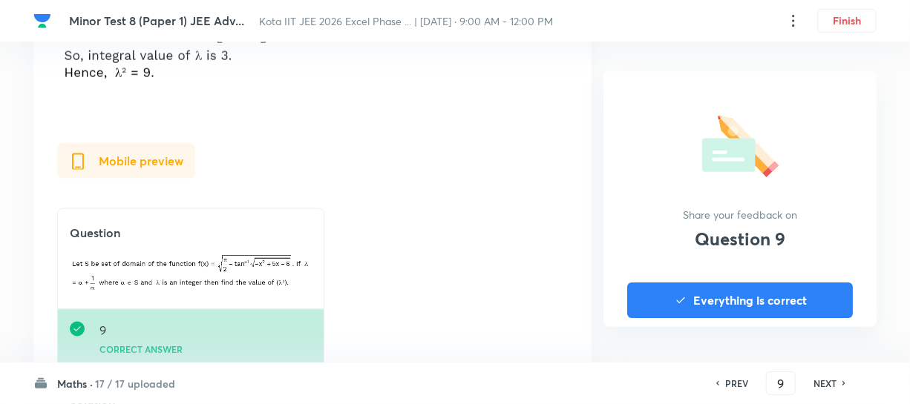
scroll to position [944, 0]
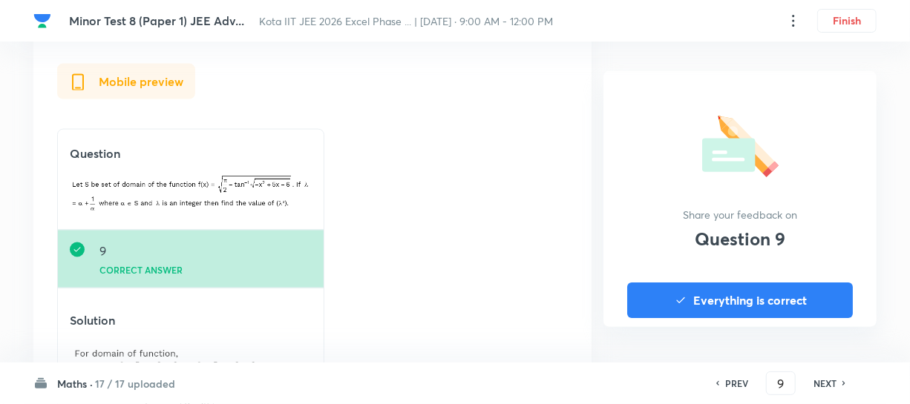
drag, startPoint x: 820, startPoint y: 378, endPoint x: 812, endPoint y: 370, distance: 12.1
click at [821, 378] on h6 "NEXT" at bounding box center [824, 383] width 23 height 13
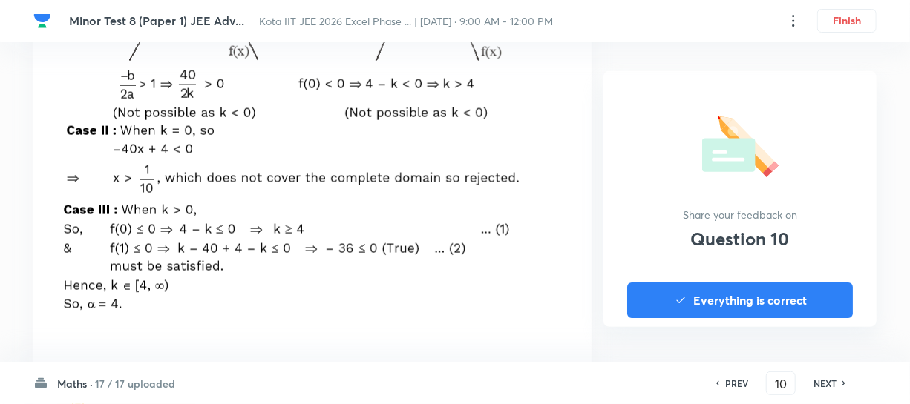
click at [811, 381] on div "NEXT" at bounding box center [826, 383] width 39 height 13
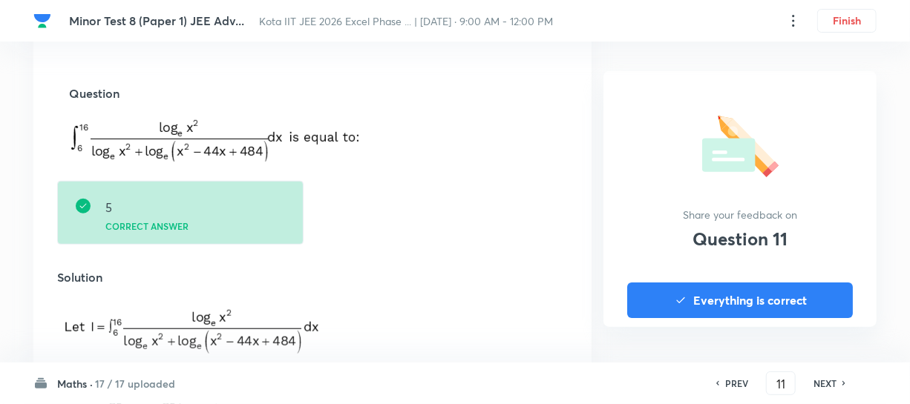
scroll to position [742, 0]
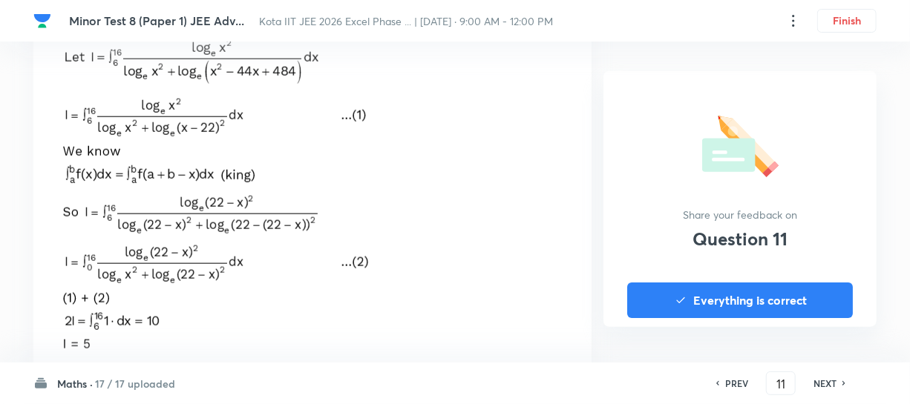
click at [816, 381] on h6 "NEXT" at bounding box center [824, 383] width 23 height 13
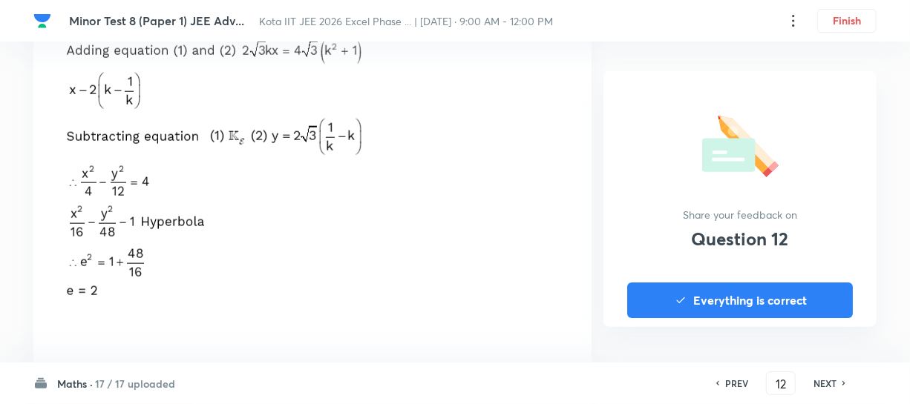
scroll to position [809, 0]
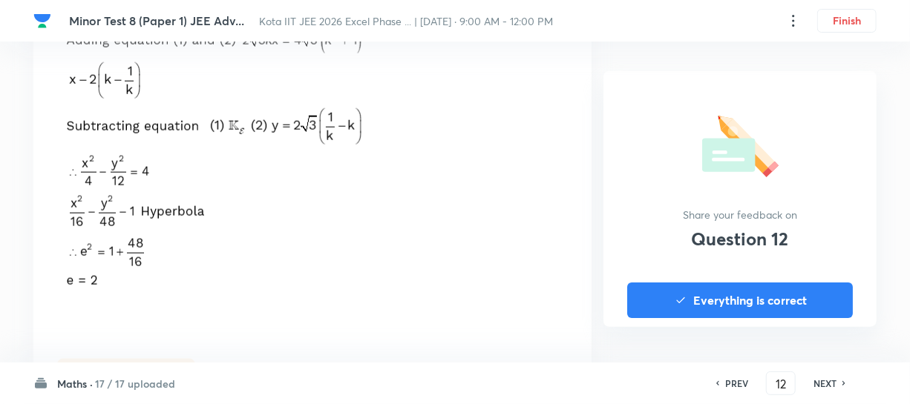
click at [817, 378] on h6 "NEXT" at bounding box center [824, 383] width 23 height 13
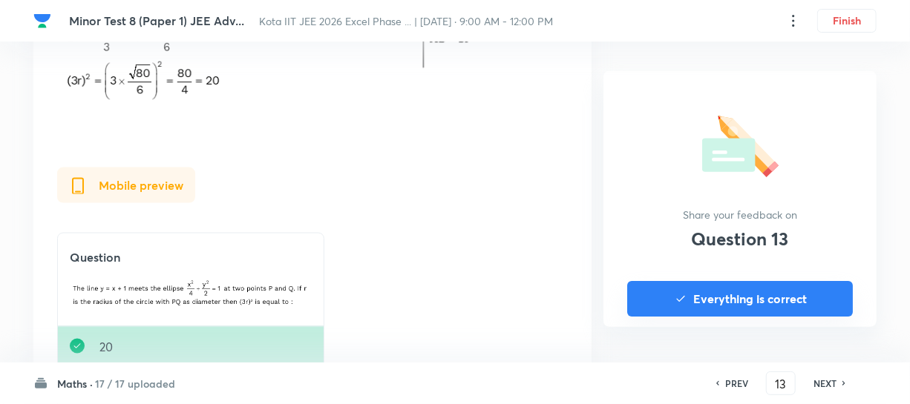
scroll to position [1011, 0]
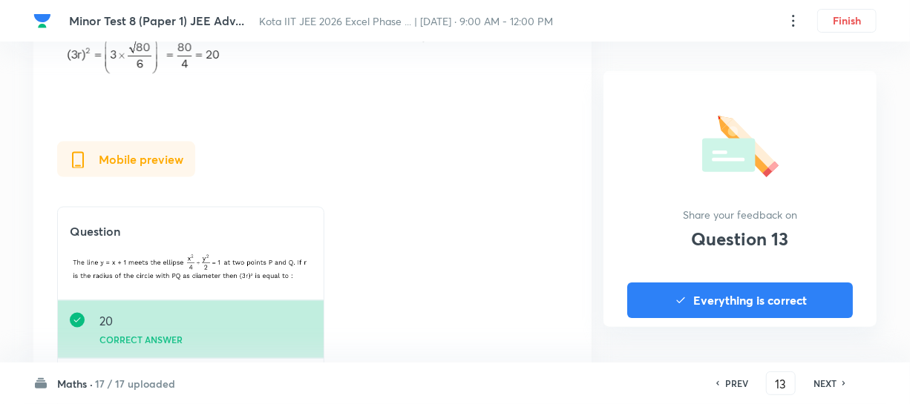
click at [823, 377] on h6 "NEXT" at bounding box center [824, 383] width 23 height 13
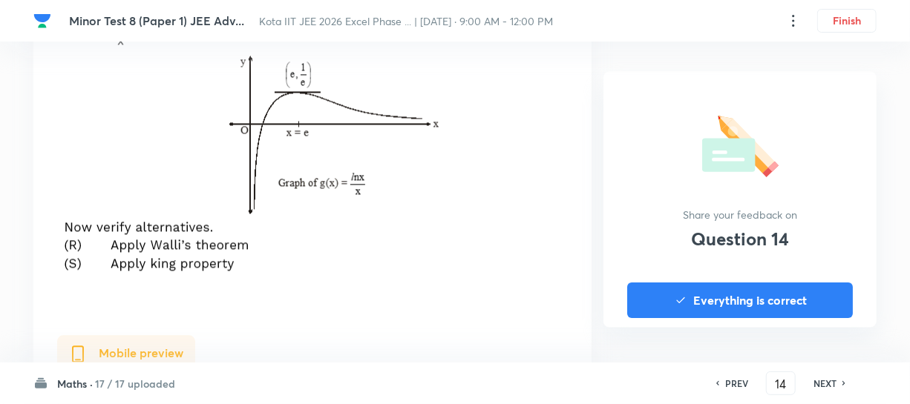
scroll to position [1484, 0]
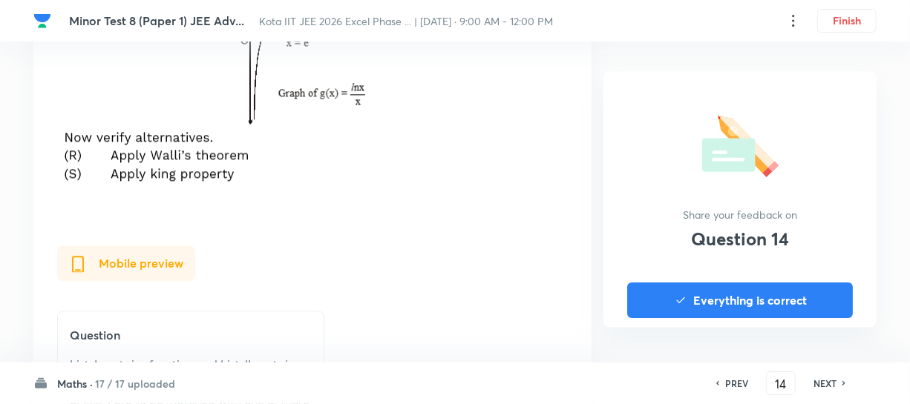
click at [815, 387] on h6 "NEXT" at bounding box center [824, 383] width 23 height 13
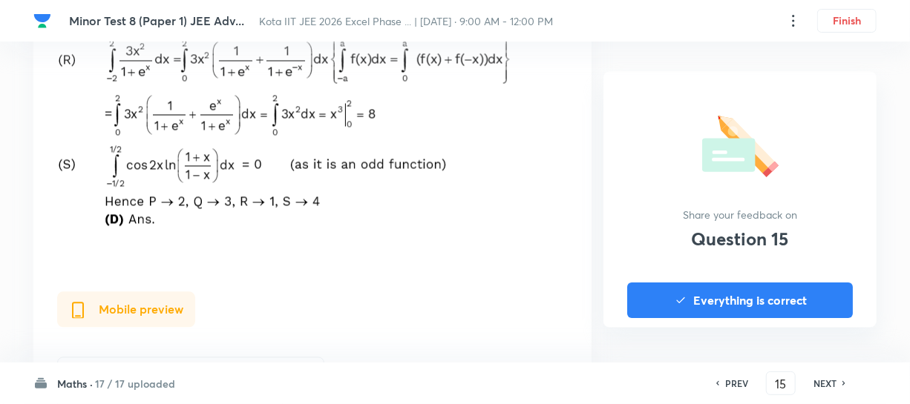
scroll to position [1282, 0]
click at [824, 382] on h6 "NEXT" at bounding box center [824, 383] width 23 height 13
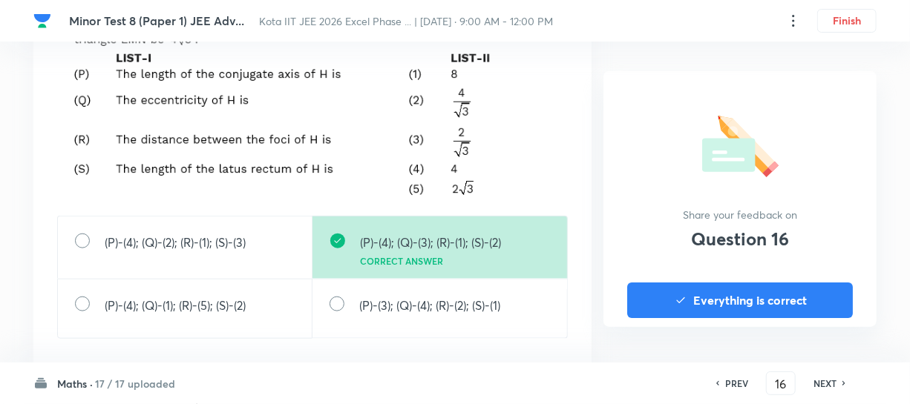
scroll to position [539, 0]
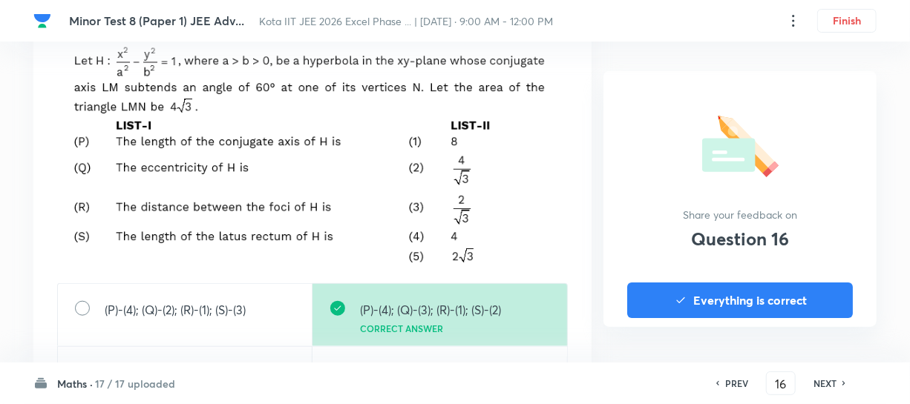
click at [822, 380] on h6 "NEXT" at bounding box center [824, 383] width 23 height 13
type input "17"
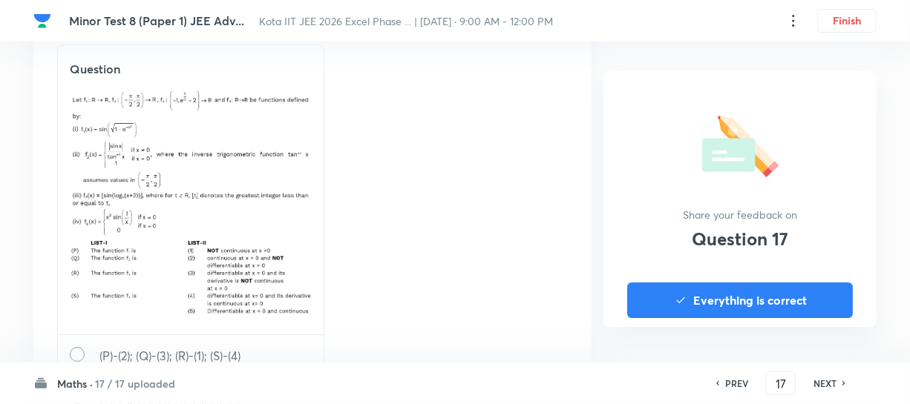
scroll to position [2361, 0]
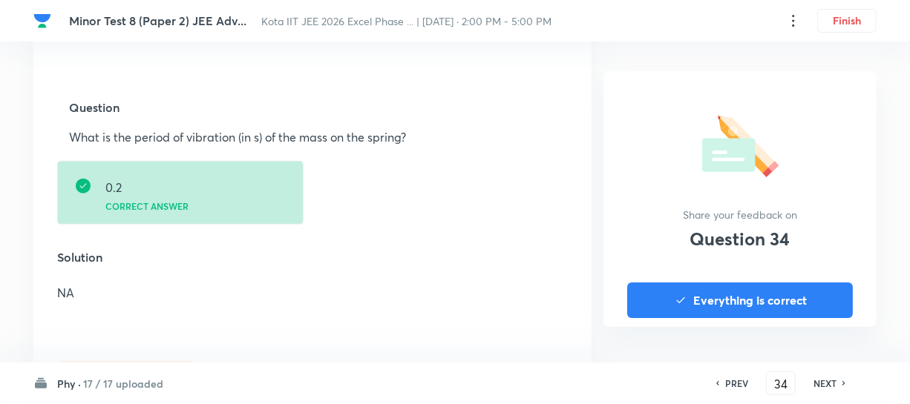
click at [69, 380] on h6 "Phy ·" at bounding box center [69, 384] width 24 height 16
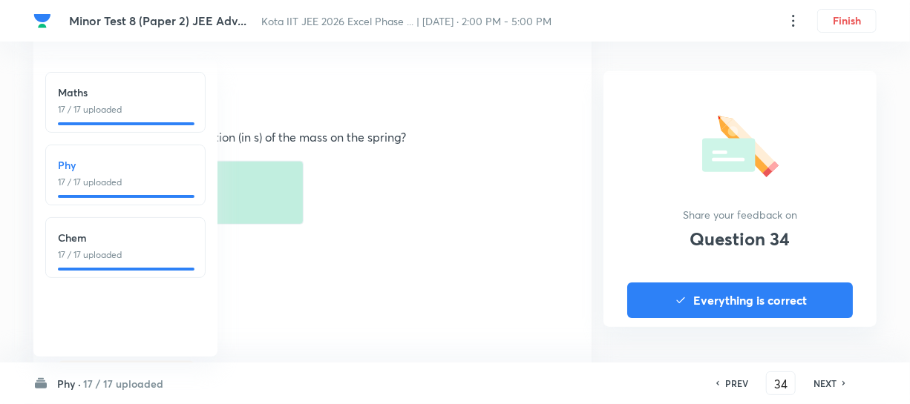
click at [97, 106] on p "17 / 17 uploaded" at bounding box center [125, 109] width 135 height 13
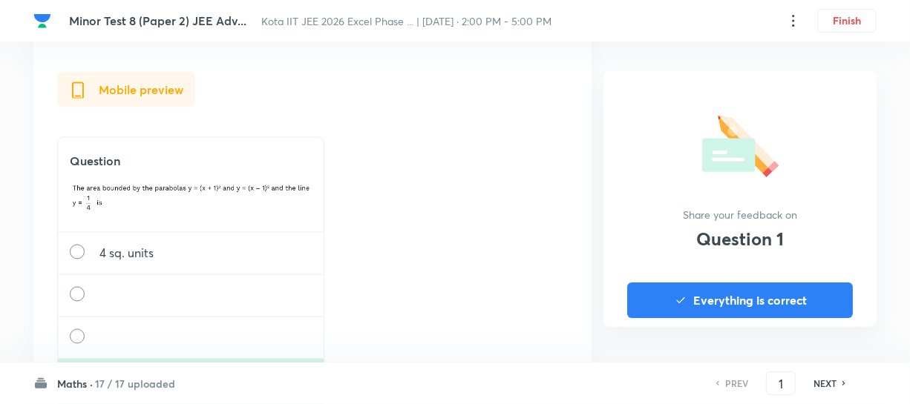
scroll to position [1214, 0]
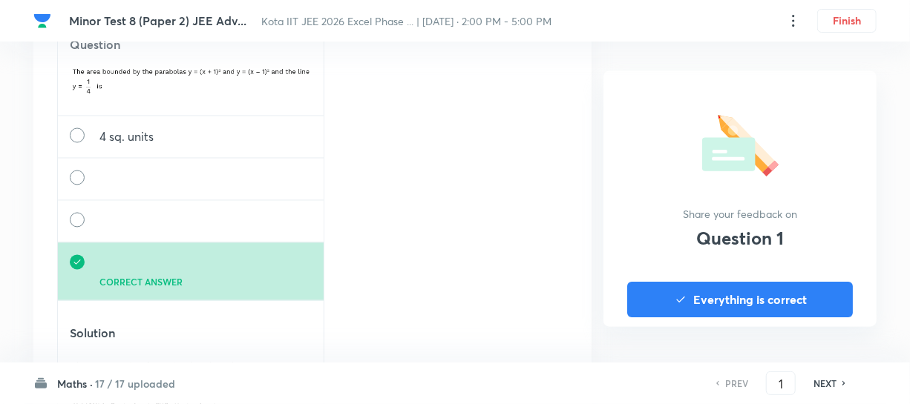
click at [842, 384] on icon at bounding box center [844, 383] width 4 height 7
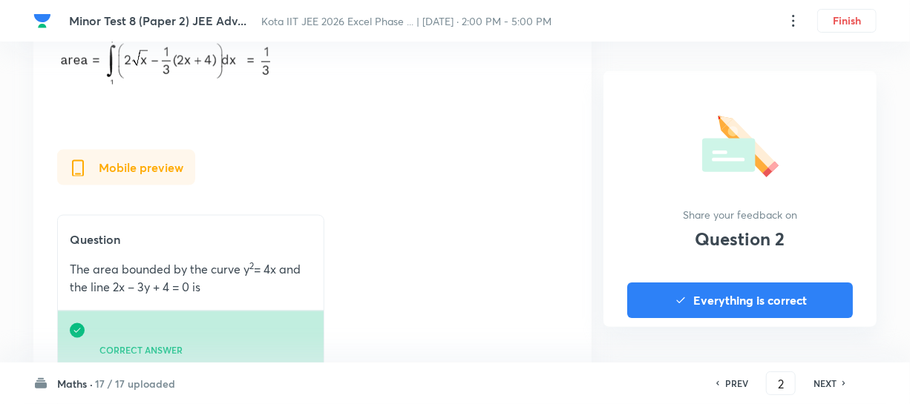
scroll to position [876, 0]
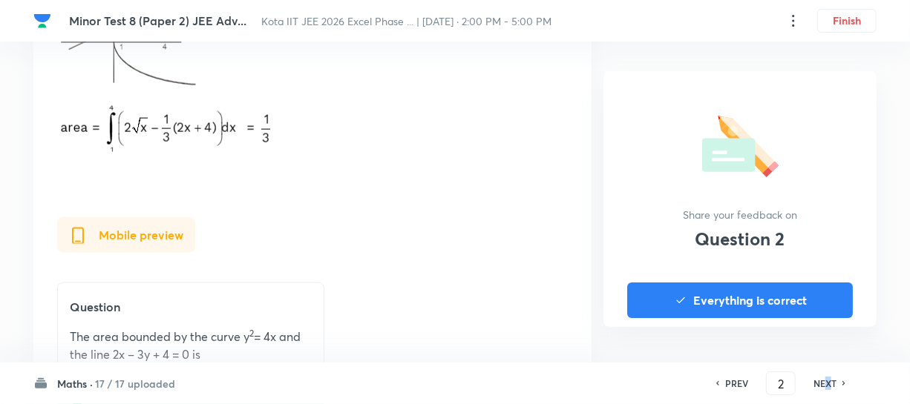
click at [827, 382] on h6 "NEXT" at bounding box center [824, 383] width 23 height 13
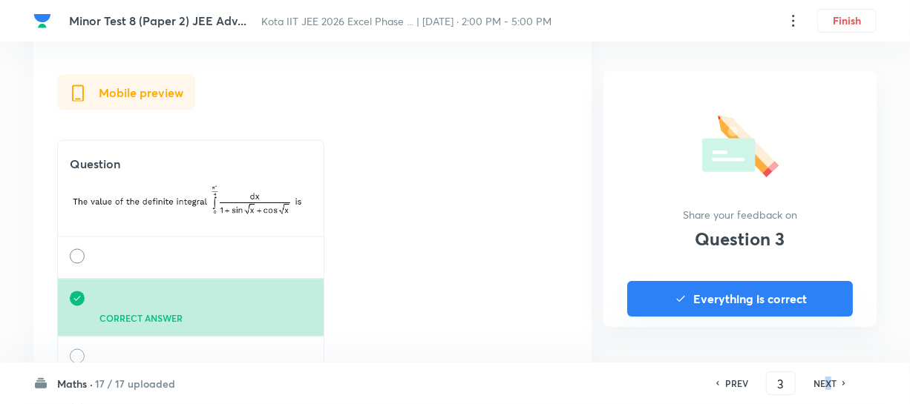
scroll to position [1214, 0]
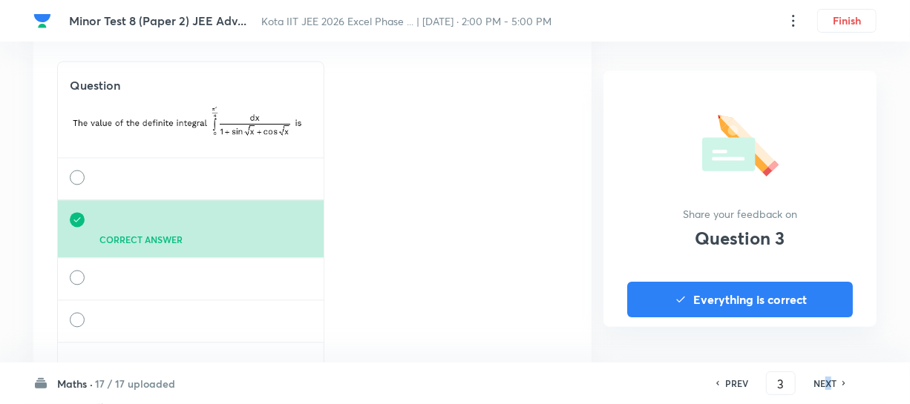
click at [826, 382] on h6 "NEXT" at bounding box center [824, 383] width 23 height 13
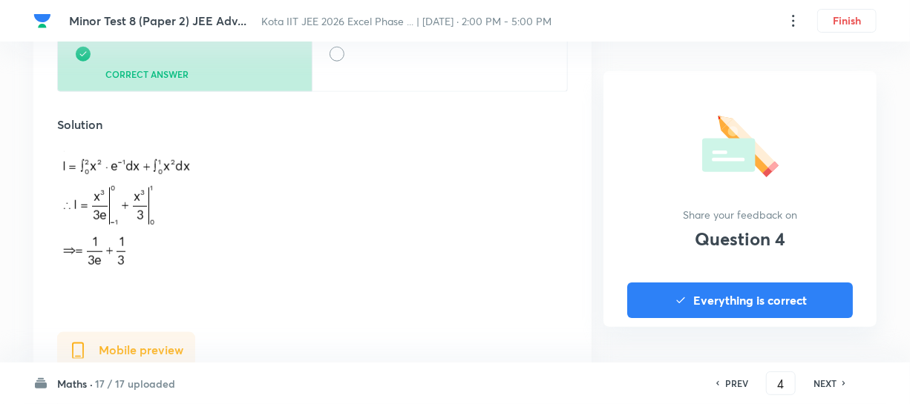
scroll to position [742, 0]
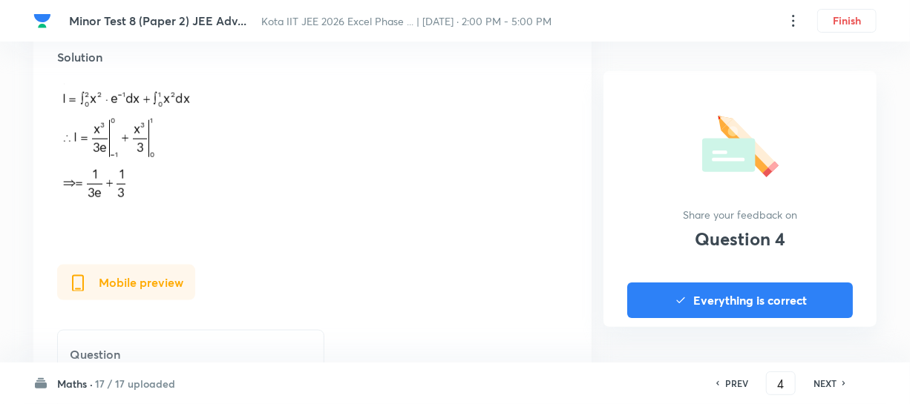
click at [836, 378] on h6 "NEXT" at bounding box center [824, 383] width 23 height 13
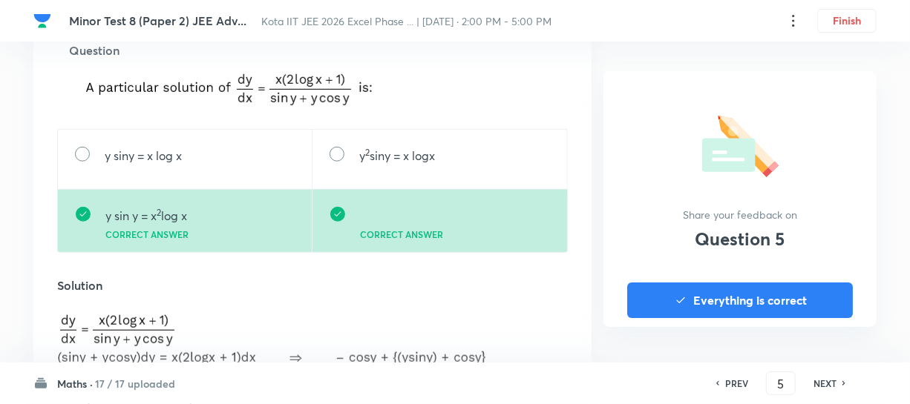
scroll to position [539, 0]
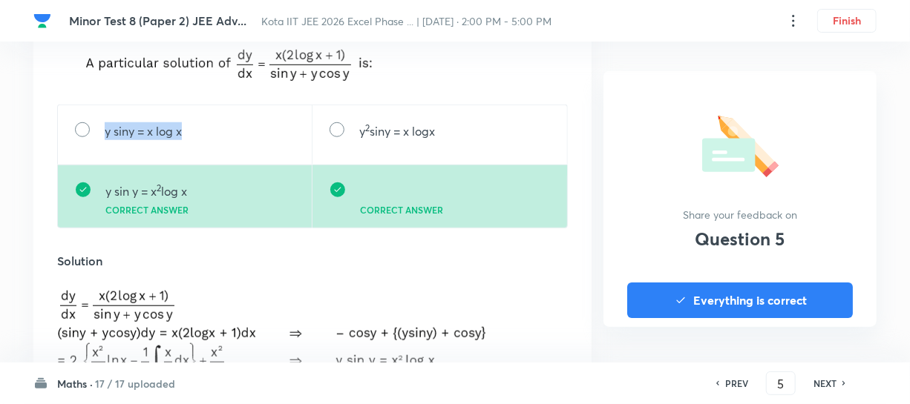
drag, startPoint x: 107, startPoint y: 133, endPoint x: 182, endPoint y: 137, distance: 75.1
click at [182, 137] on p "y siny = x log x" at bounding box center [143, 131] width 77 height 18
drag, startPoint x: 358, startPoint y: 131, endPoint x: 440, endPoint y: 140, distance: 82.1
click at [440, 140] on div "y 2 siny = x logx" at bounding box center [439, 135] width 255 height 60
drag, startPoint x: 104, startPoint y: 193, endPoint x: 194, endPoint y: 197, distance: 89.9
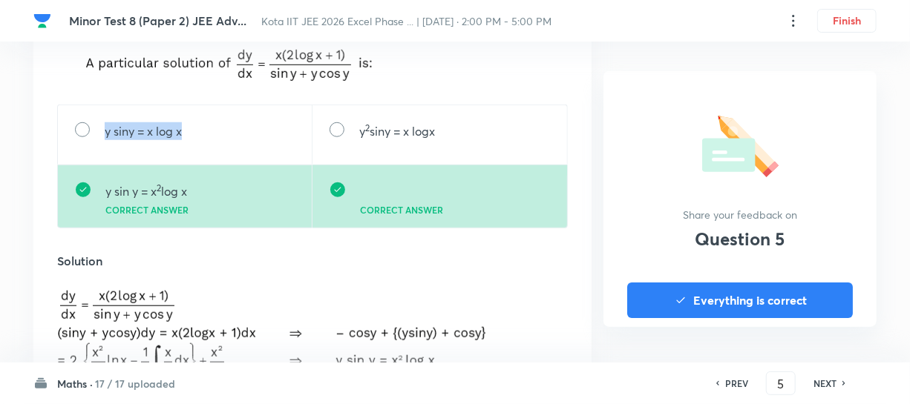
click at [194, 197] on div "y sin y = x 2 log x Correct answer" at bounding box center [184, 197] width 255 height 64
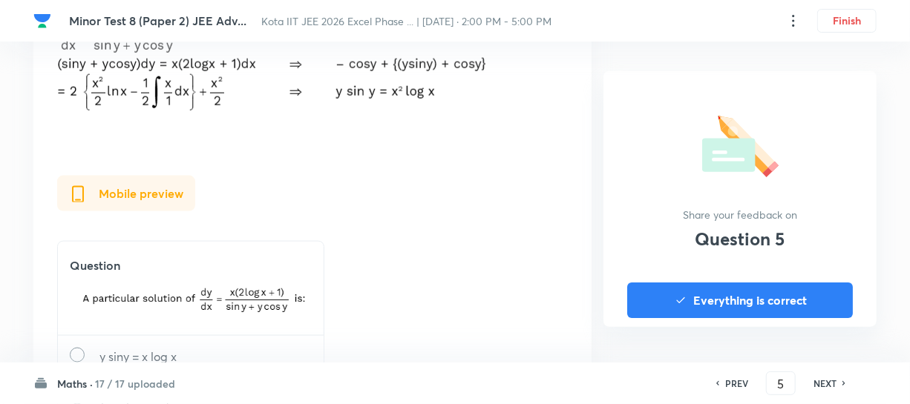
scroll to position [1011, 0]
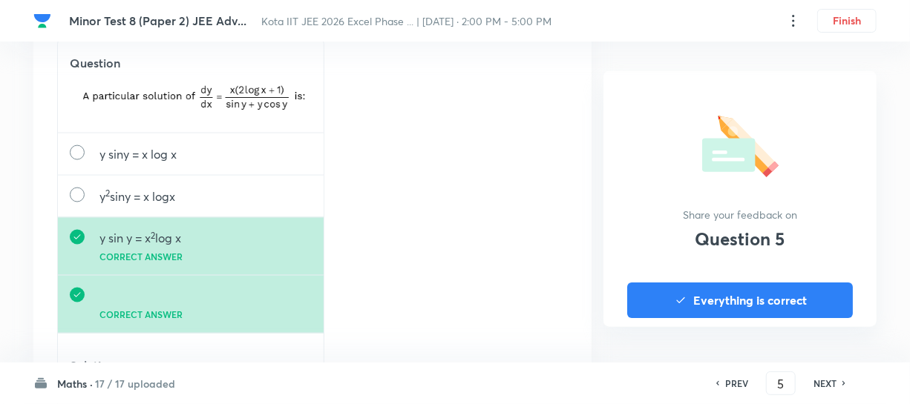
click at [842, 381] on icon at bounding box center [844, 383] width 4 height 7
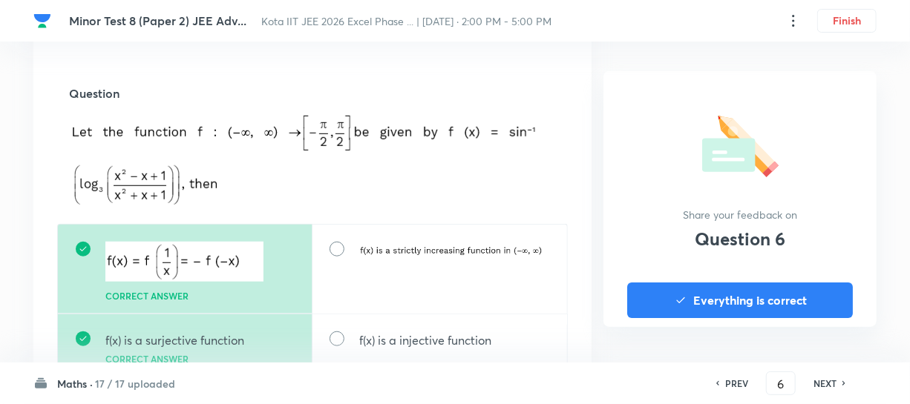
scroll to position [539, 0]
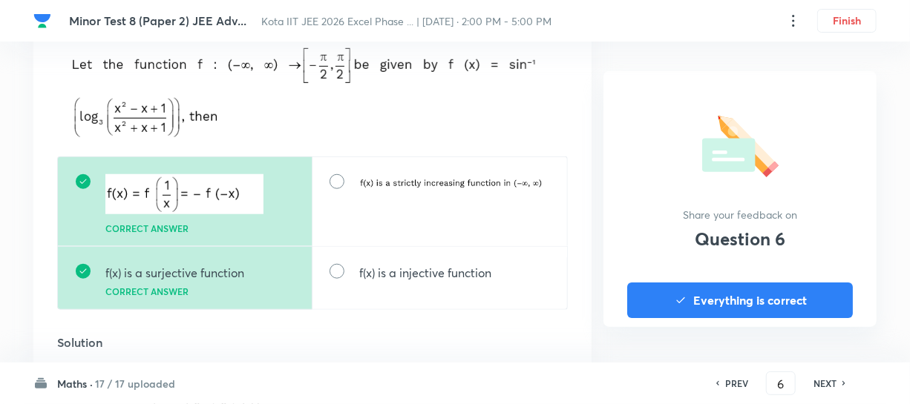
click at [167, 266] on p "f(x) is a surjective function" at bounding box center [174, 273] width 139 height 18
drag, startPoint x: 101, startPoint y: 274, endPoint x: 237, endPoint y: 275, distance: 136.5
click at [237, 275] on div "f(x) is a surjective function Correct answer" at bounding box center [184, 278] width 255 height 64
drag, startPoint x: 349, startPoint y: 275, endPoint x: 461, endPoint y: 272, distance: 112.1
click at [505, 274] on div "f(x) is a injective function" at bounding box center [439, 278] width 255 height 64
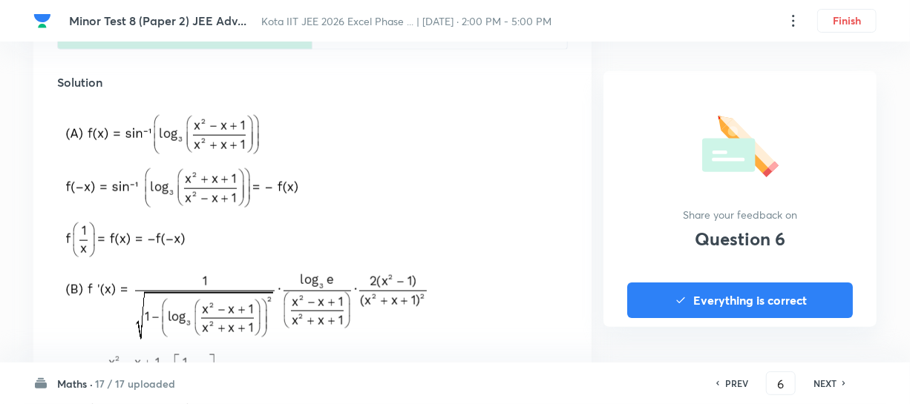
scroll to position [876, 0]
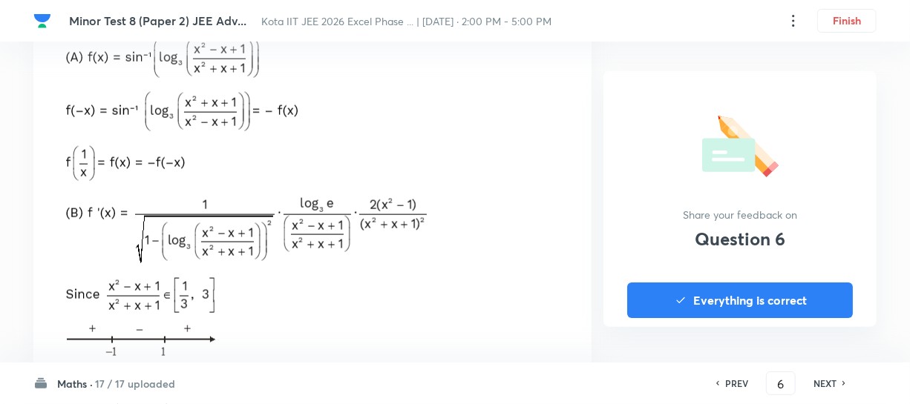
click at [829, 375] on div "PREV 6 ​ NEXT" at bounding box center [780, 384] width 191 height 24
click at [826, 381] on h6 "NEXT" at bounding box center [824, 383] width 23 height 13
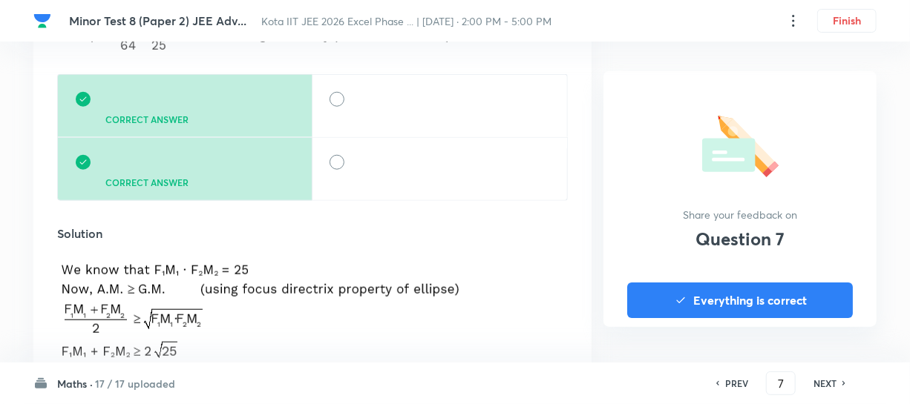
scroll to position [675, 0]
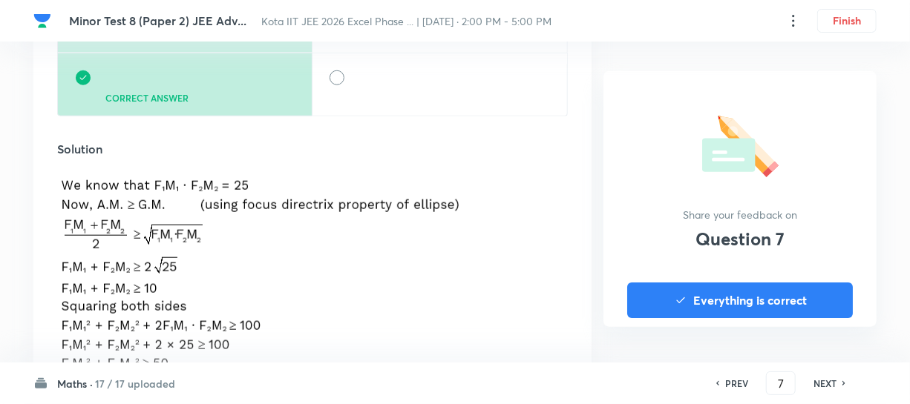
click at [827, 384] on h6 "NEXT" at bounding box center [824, 383] width 23 height 13
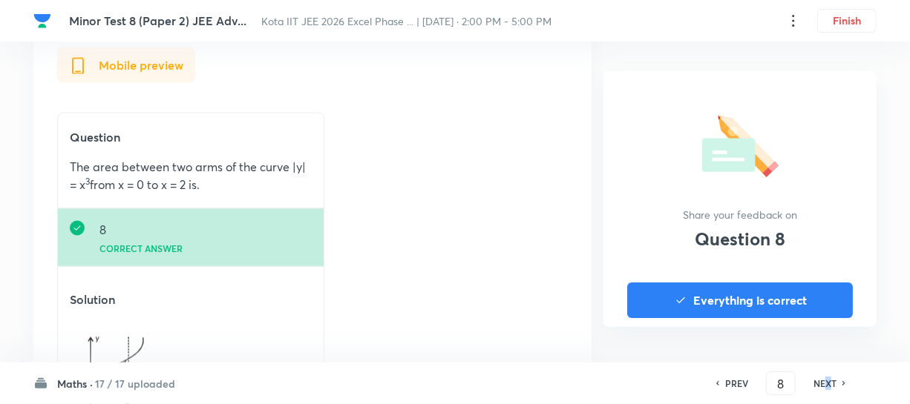
scroll to position [944, 0]
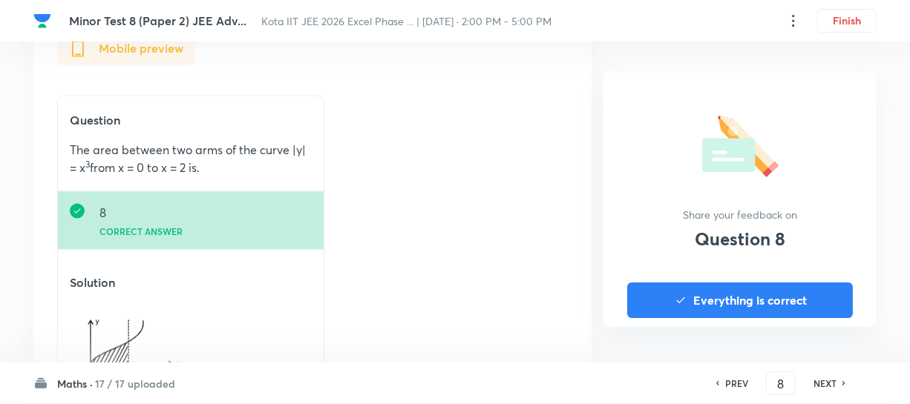
click at [835, 381] on h6 "NEXT" at bounding box center [824, 383] width 23 height 13
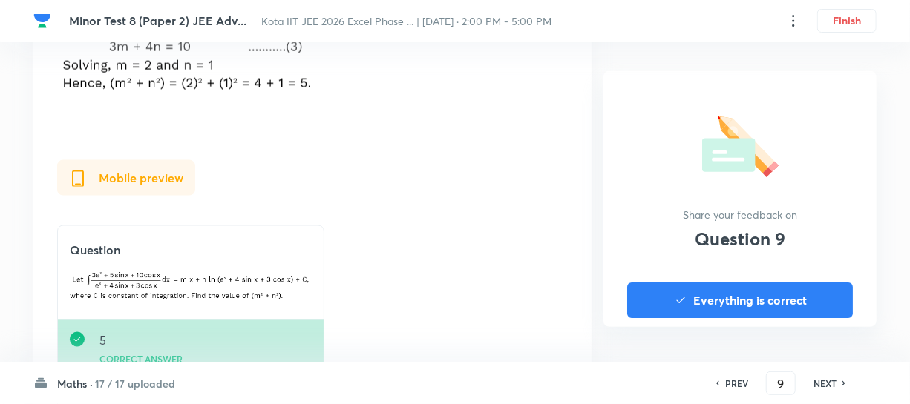
click at [831, 384] on h6 "NEXT" at bounding box center [824, 383] width 23 height 13
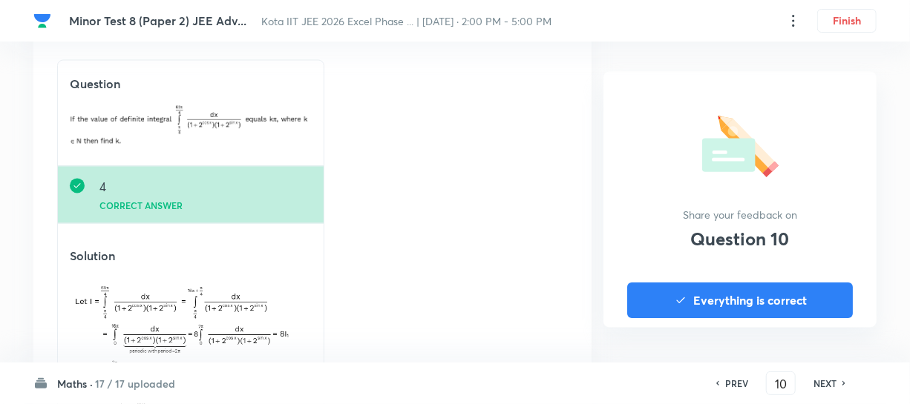
scroll to position [1282, 0]
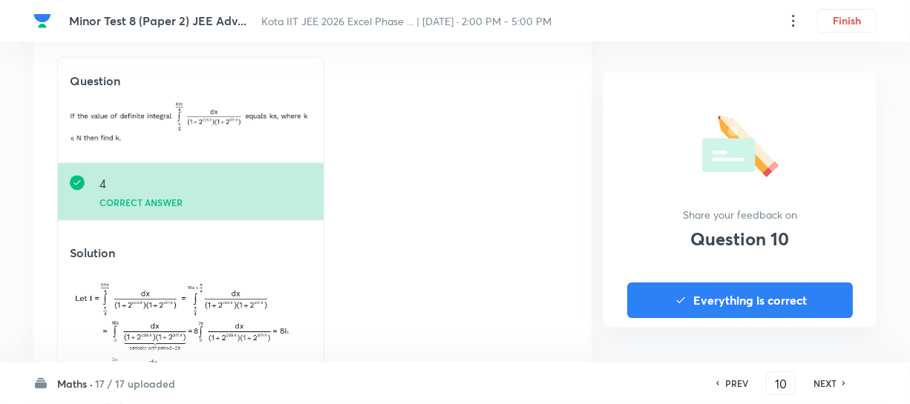
click at [828, 379] on h6 "NEXT" at bounding box center [824, 383] width 23 height 13
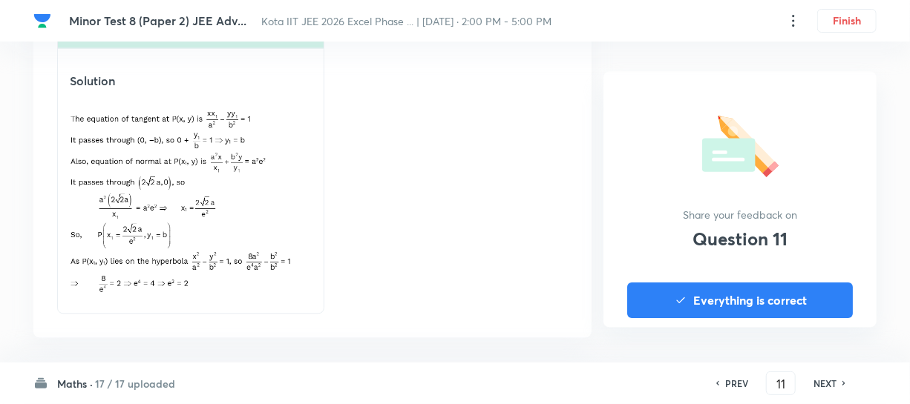
scroll to position [1470, 0]
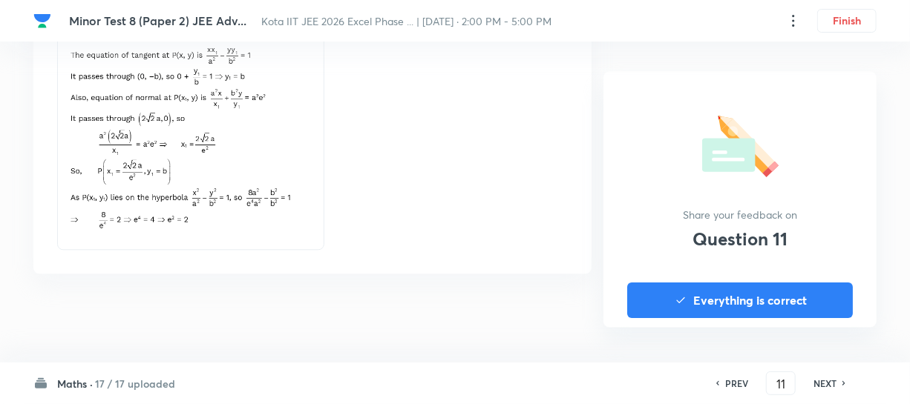
click at [832, 376] on div "PREV 11 ​ NEXT" at bounding box center [780, 384] width 191 height 24
click at [825, 382] on h6 "NEXT" at bounding box center [824, 383] width 23 height 13
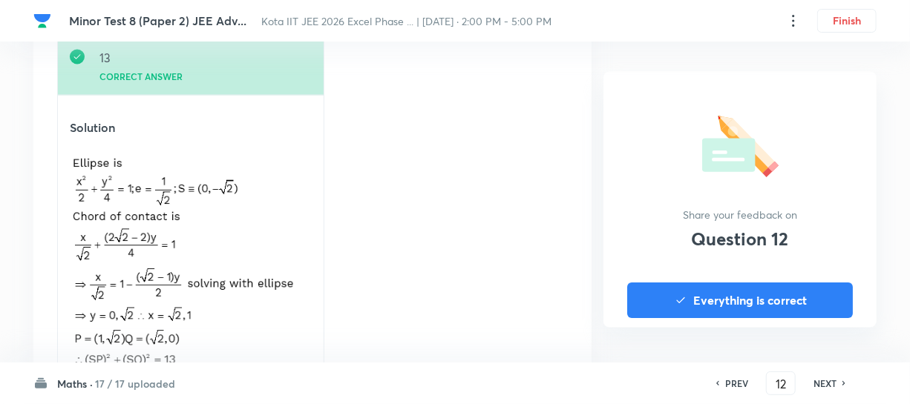
scroll to position [1349, 0]
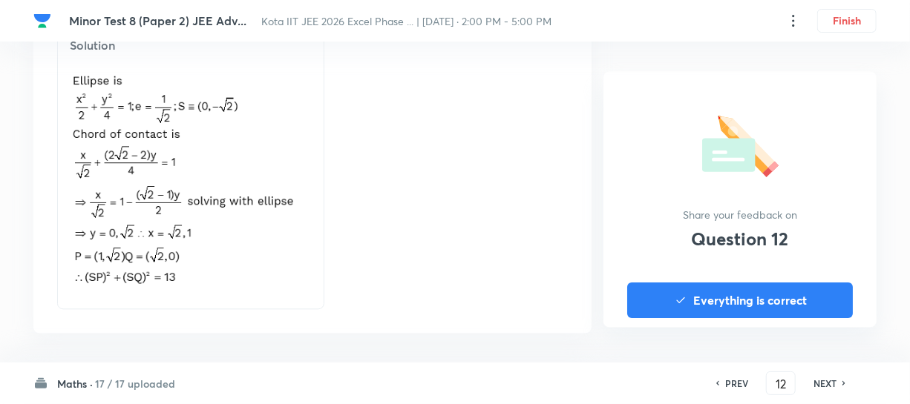
click at [827, 377] on h6 "NEXT" at bounding box center [824, 383] width 23 height 13
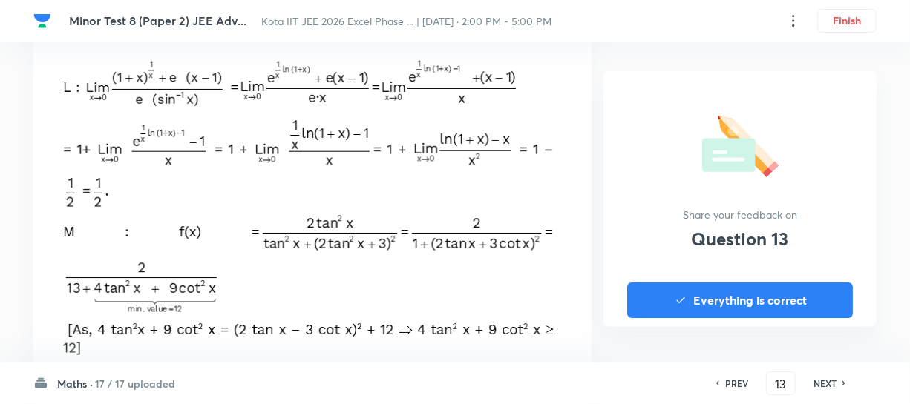
scroll to position [1079, 0]
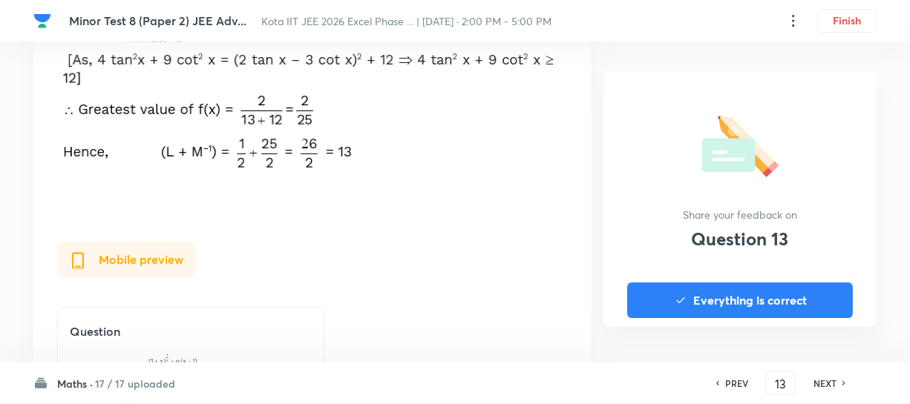
click at [829, 381] on h6 "NEXT" at bounding box center [824, 383] width 23 height 13
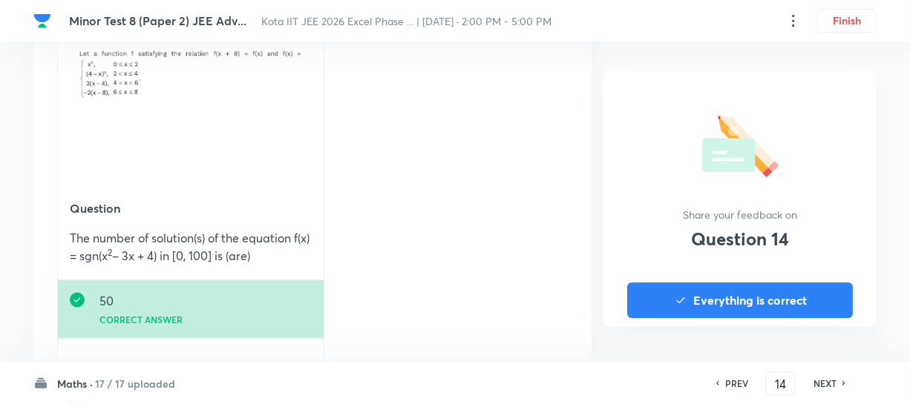
click at [815, 377] on h6 "NEXT" at bounding box center [824, 383] width 23 height 13
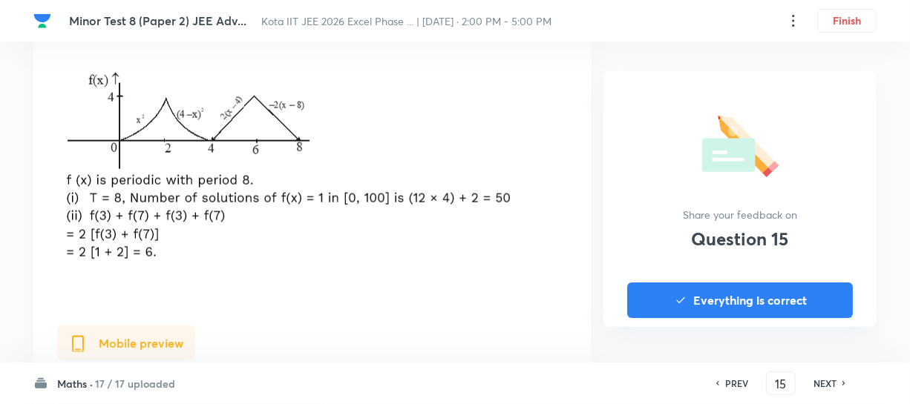
scroll to position [876, 0]
click at [827, 382] on h6 "NEXT" at bounding box center [824, 383] width 23 height 13
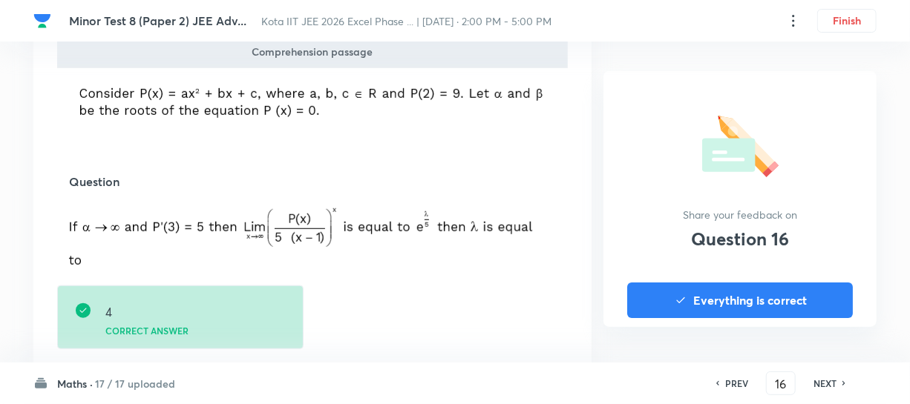
scroll to position [539, 0]
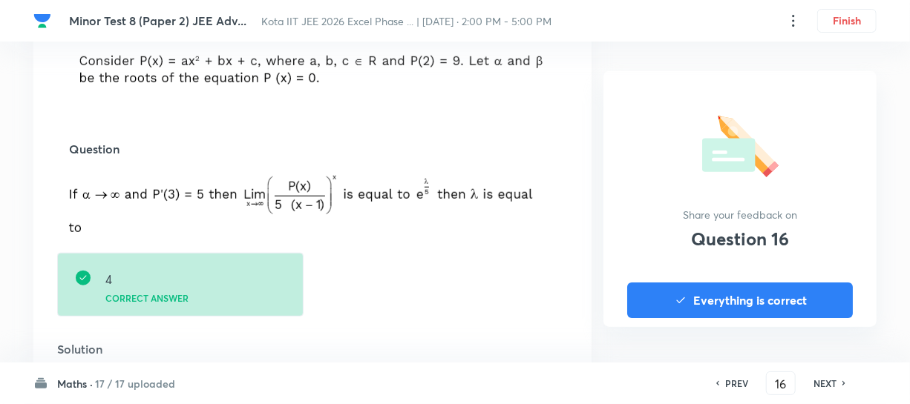
click at [830, 384] on h6 "NEXT" at bounding box center [824, 383] width 23 height 13
type input "17"
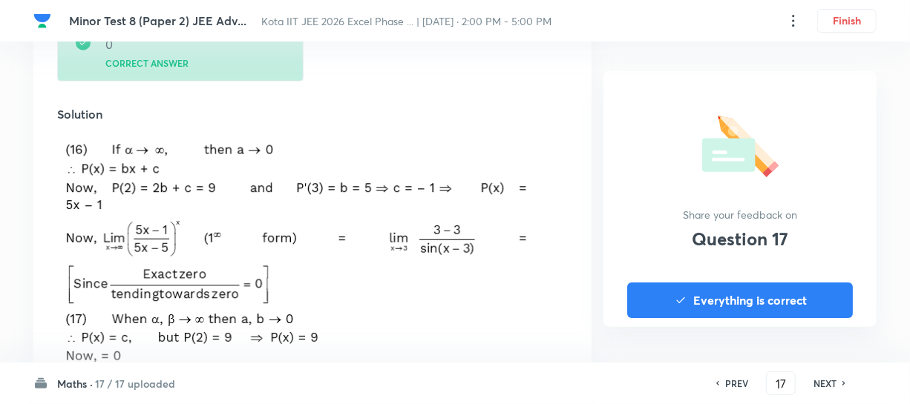
scroll to position [1011, 0]
